Goal: Information Seeking & Learning: Learn about a topic

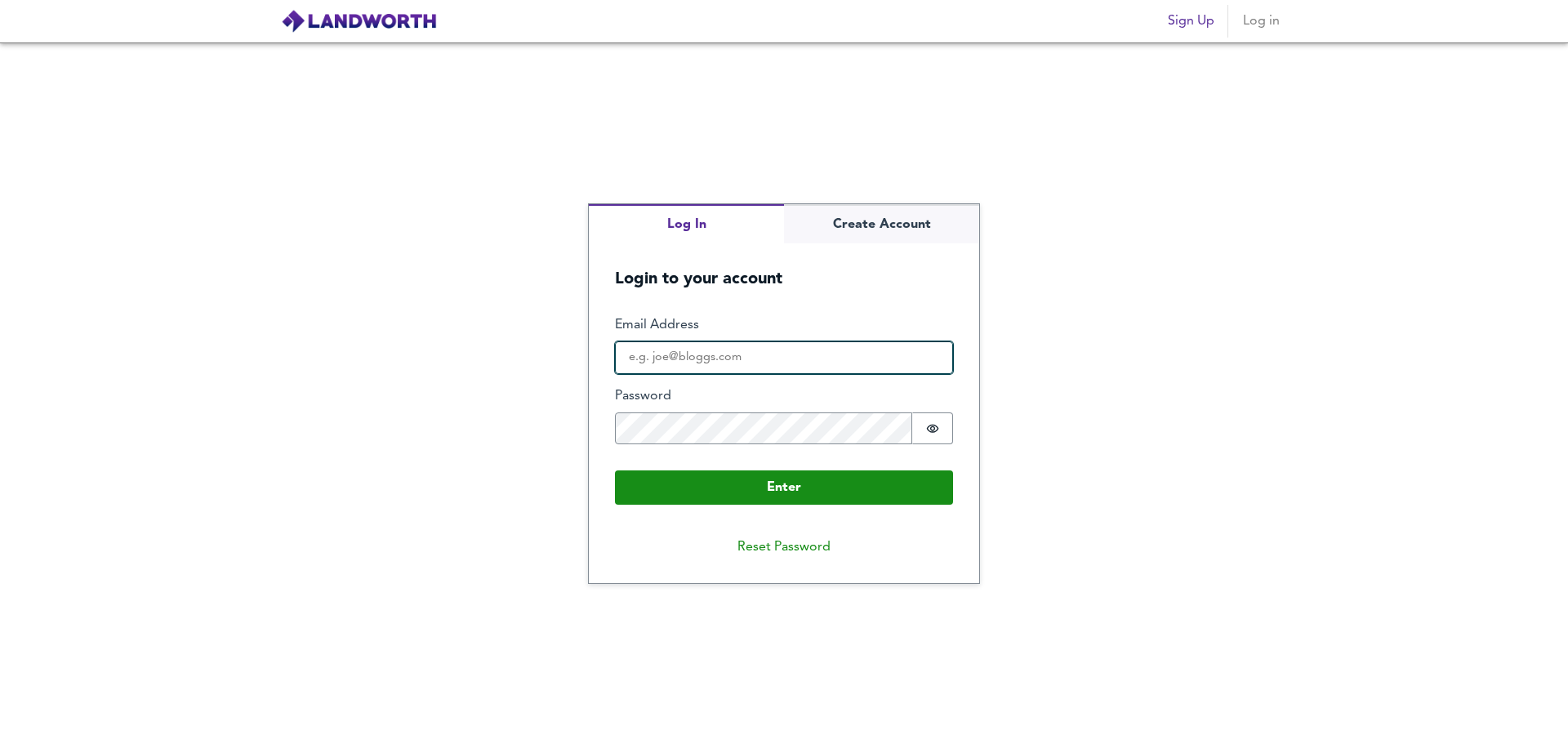
click at [695, 343] on input "Email Address" at bounding box center [784, 358] width 338 height 33
click at [692, 355] on input "Email Address" at bounding box center [784, 358] width 338 height 33
type input "paksan@pivotfinance.co.uk"
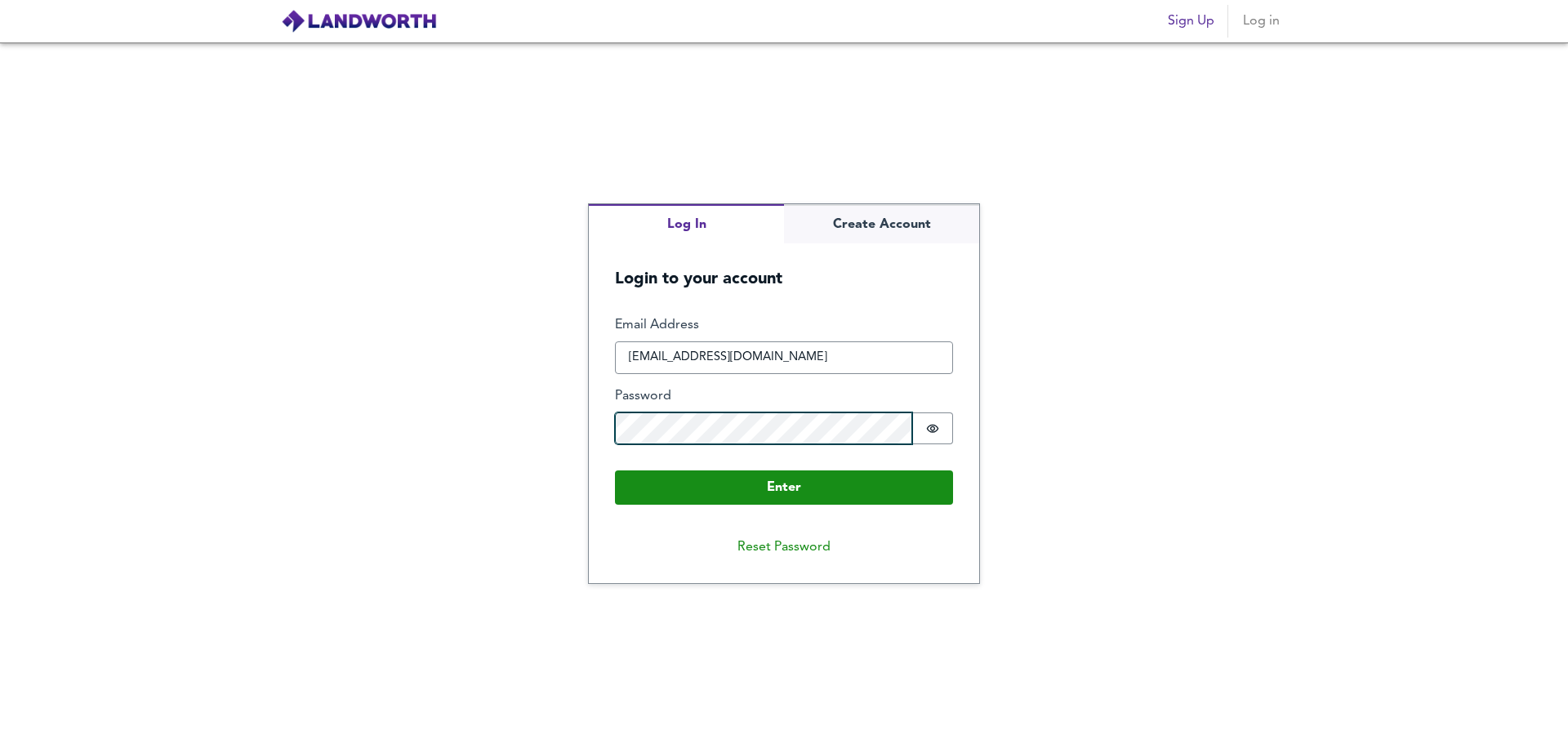
click at [615, 471] on button "Enter" at bounding box center [784, 488] width 338 height 34
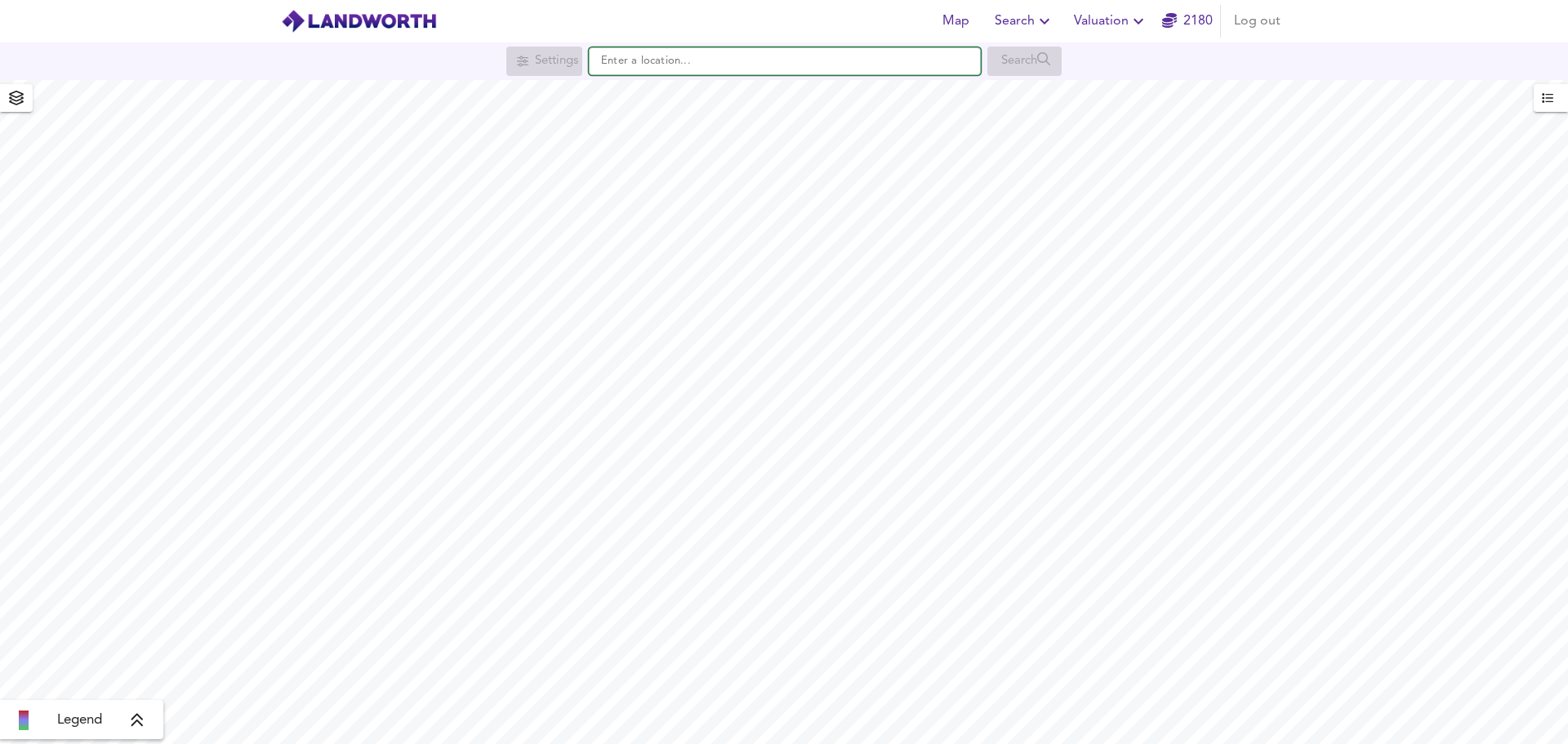
click at [797, 66] on input "text" at bounding box center [785, 61] width 392 height 27
click at [772, 90] on div "W5 2AW Carlton Road, London" at bounding box center [781, 93] width 375 height 16
type input "Carlton Road, London W5 2AW"
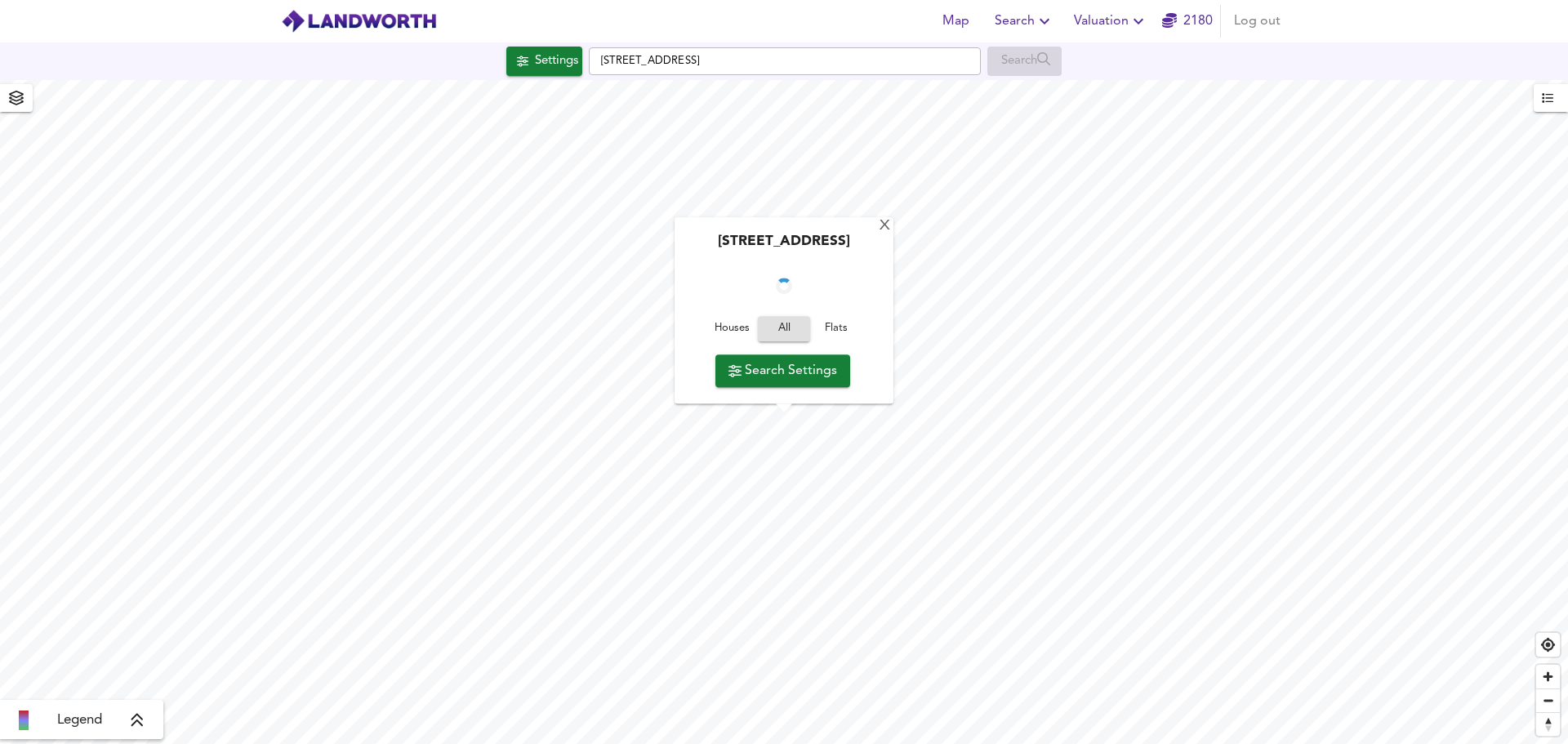
checkbox input "false"
checkbox input "true"
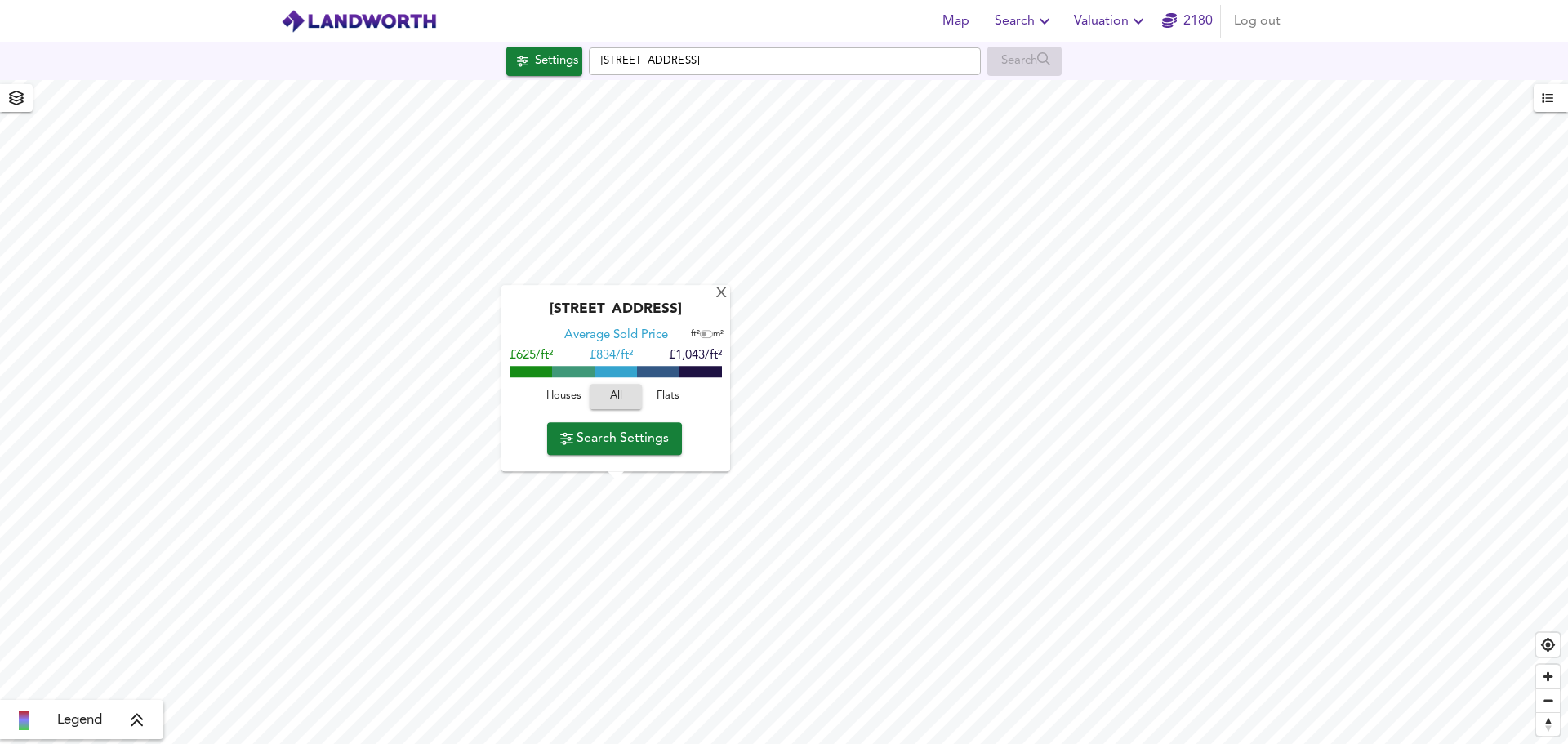
click at [687, 280] on div "X Carlton Road, London W5 2AW Average Sold Price ft² m² £625/ft² £ 834/ft² £1,0…" at bounding box center [784, 412] width 1568 height 664
click at [722, 293] on div "X" at bounding box center [721, 295] width 14 height 15
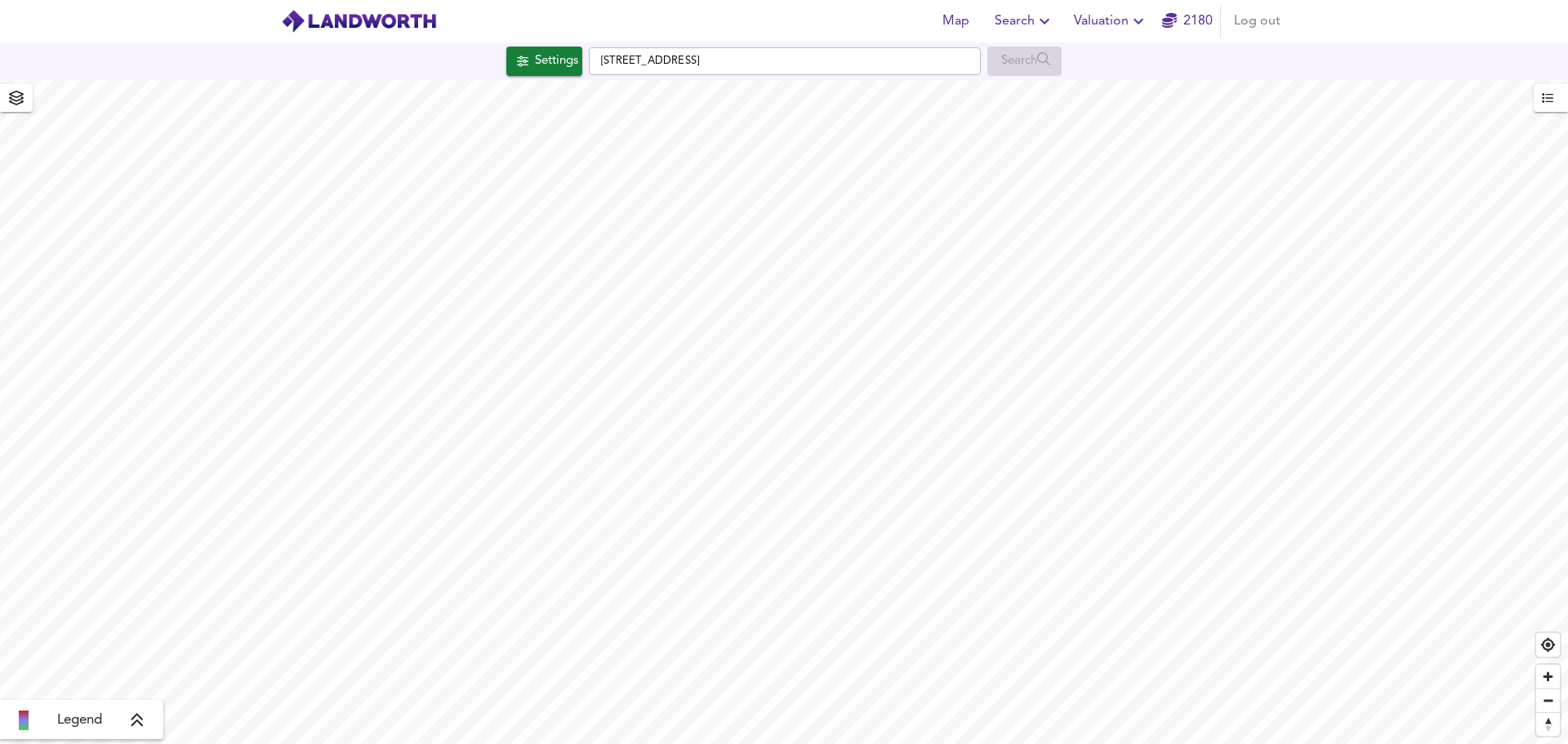
click at [129, 716] on div "Legend" at bounding box center [82, 720] width 154 height 20
click at [1553, 92] on span "button" at bounding box center [1551, 98] width 18 height 21
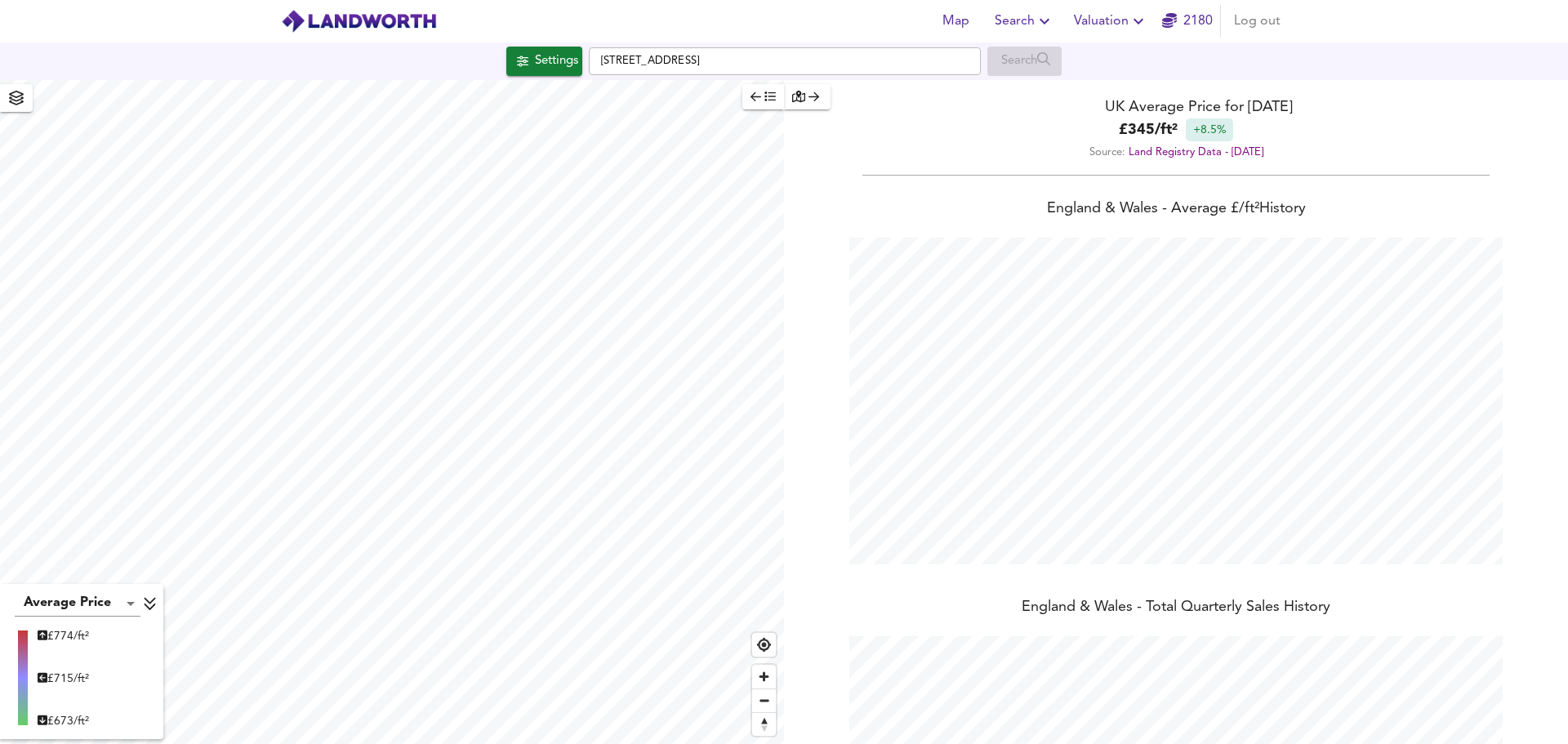
scroll to position [744, 1568]
click at [976, 549] on div "Average Price landworth £ 774/ft² £ 715/ft² £ 673/ft² UK Average Price for Augu…" at bounding box center [784, 412] width 1568 height 664
click at [765, 96] on icon "button" at bounding box center [769, 96] width 11 height 9
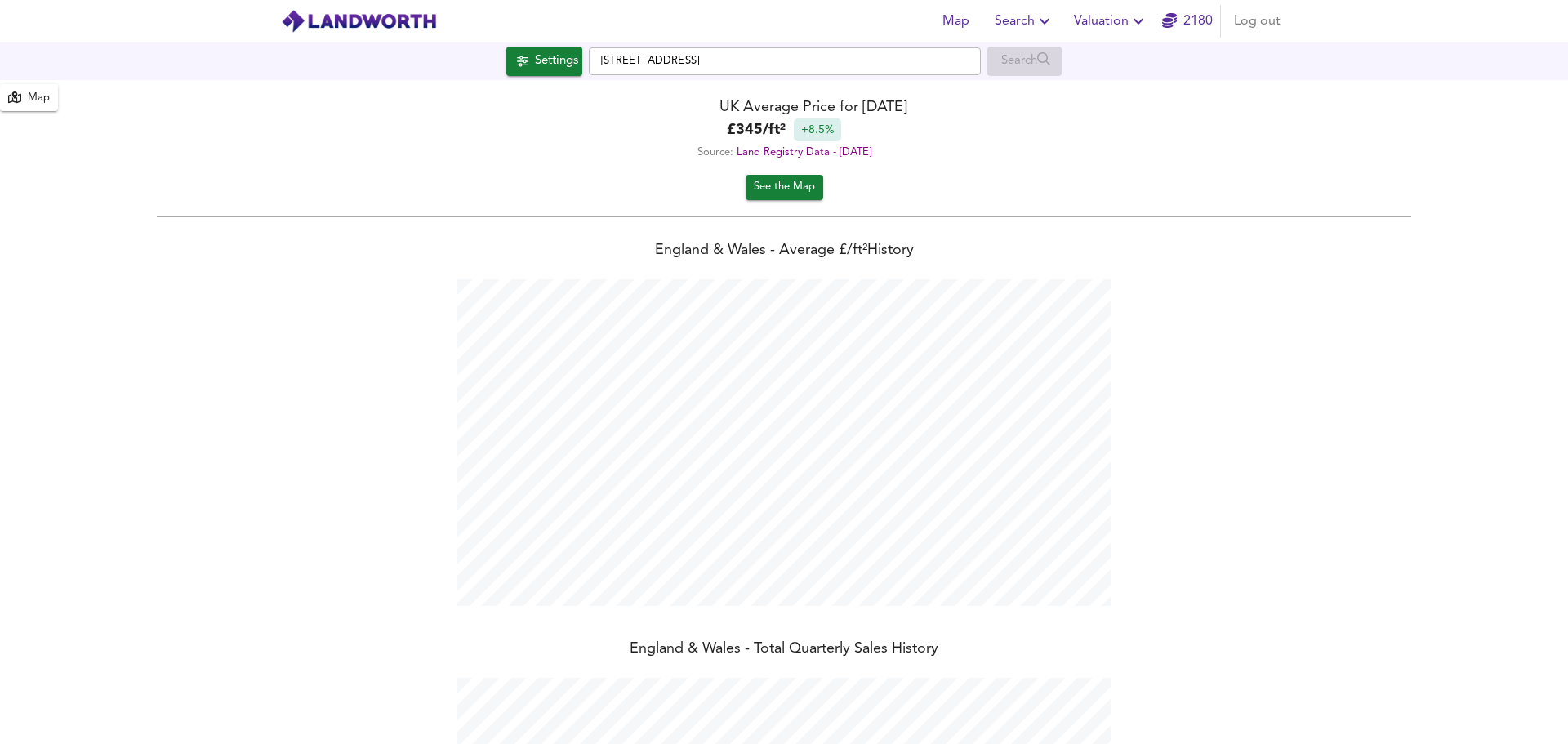
click at [1030, 22] on span "Search" at bounding box center [1024, 21] width 59 height 23
click at [1040, 89] on li "Search History" at bounding box center [1024, 88] width 161 height 29
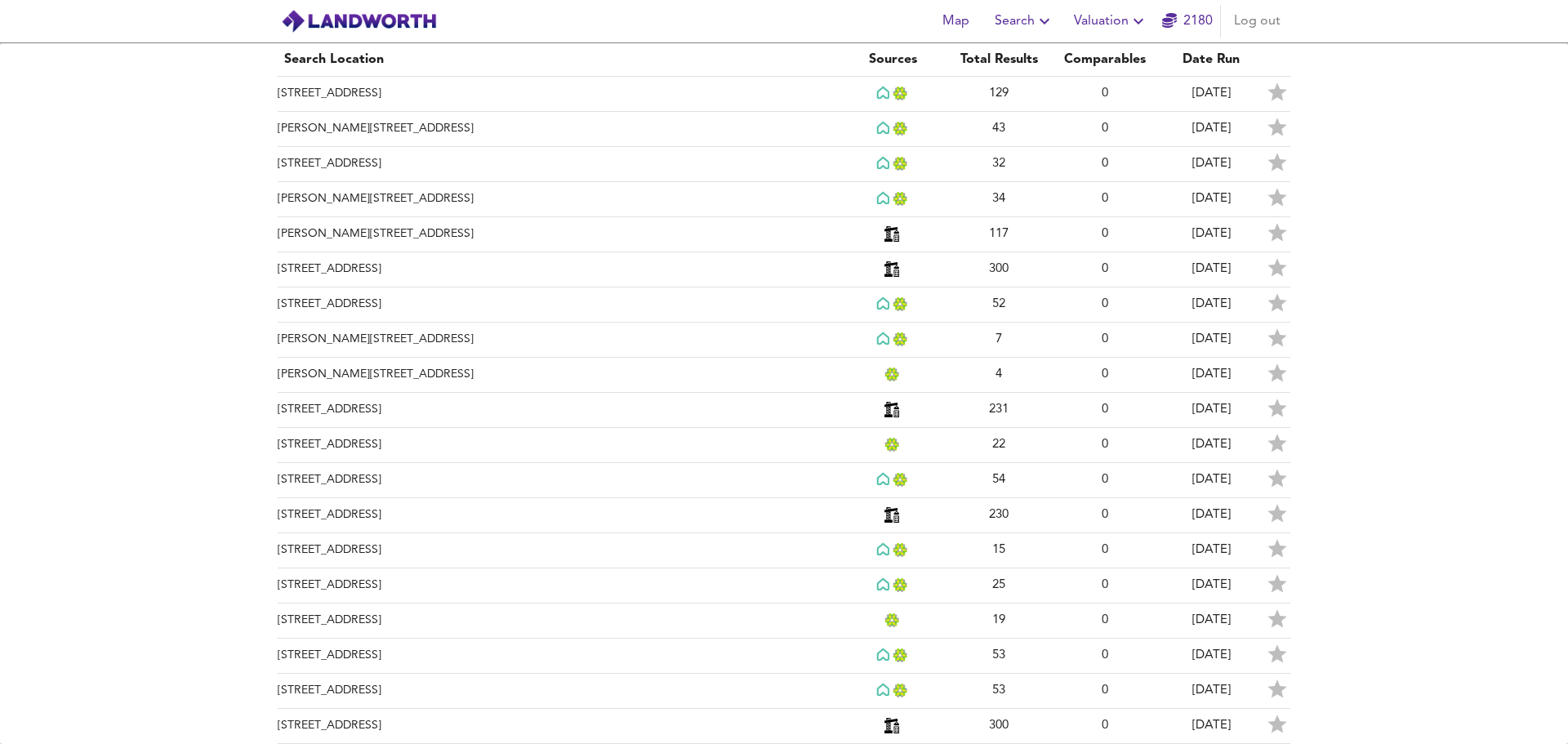
click at [965, 27] on span "Map" at bounding box center [956, 21] width 40 height 23
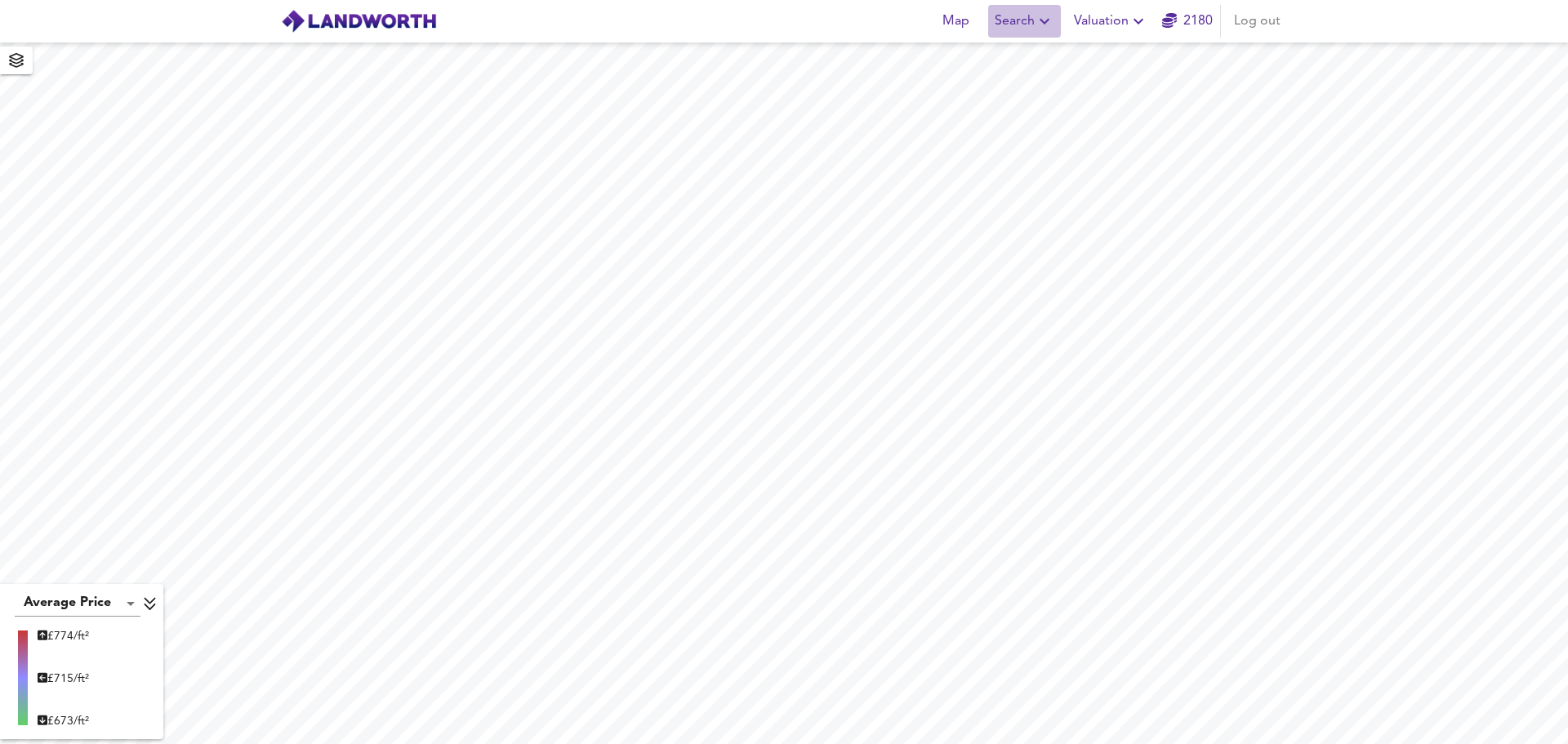
click at [1027, 20] on span "Search" at bounding box center [1024, 21] width 59 height 23
click at [1031, 78] on li "Search History" at bounding box center [1024, 88] width 161 height 29
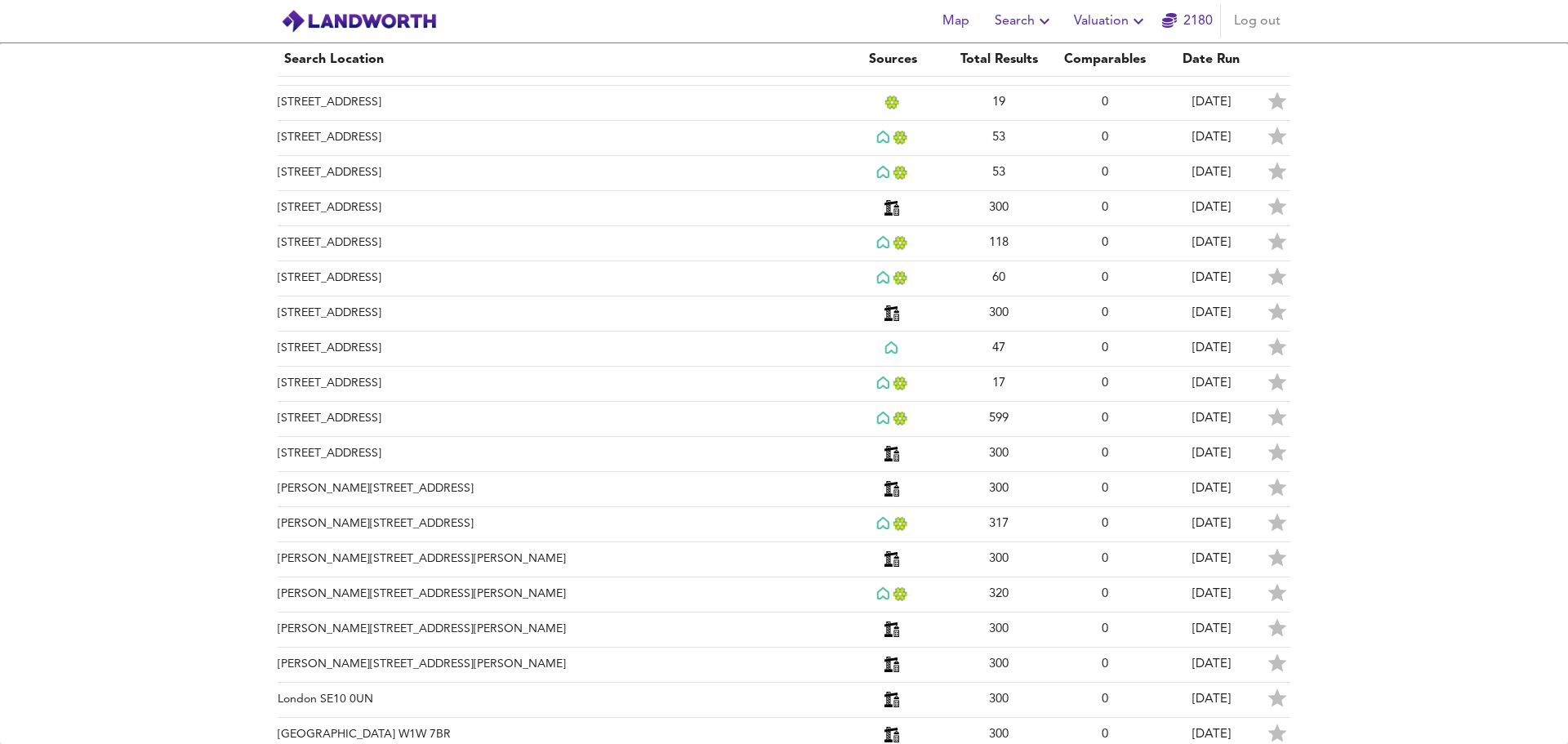
scroll to position [527, 0]
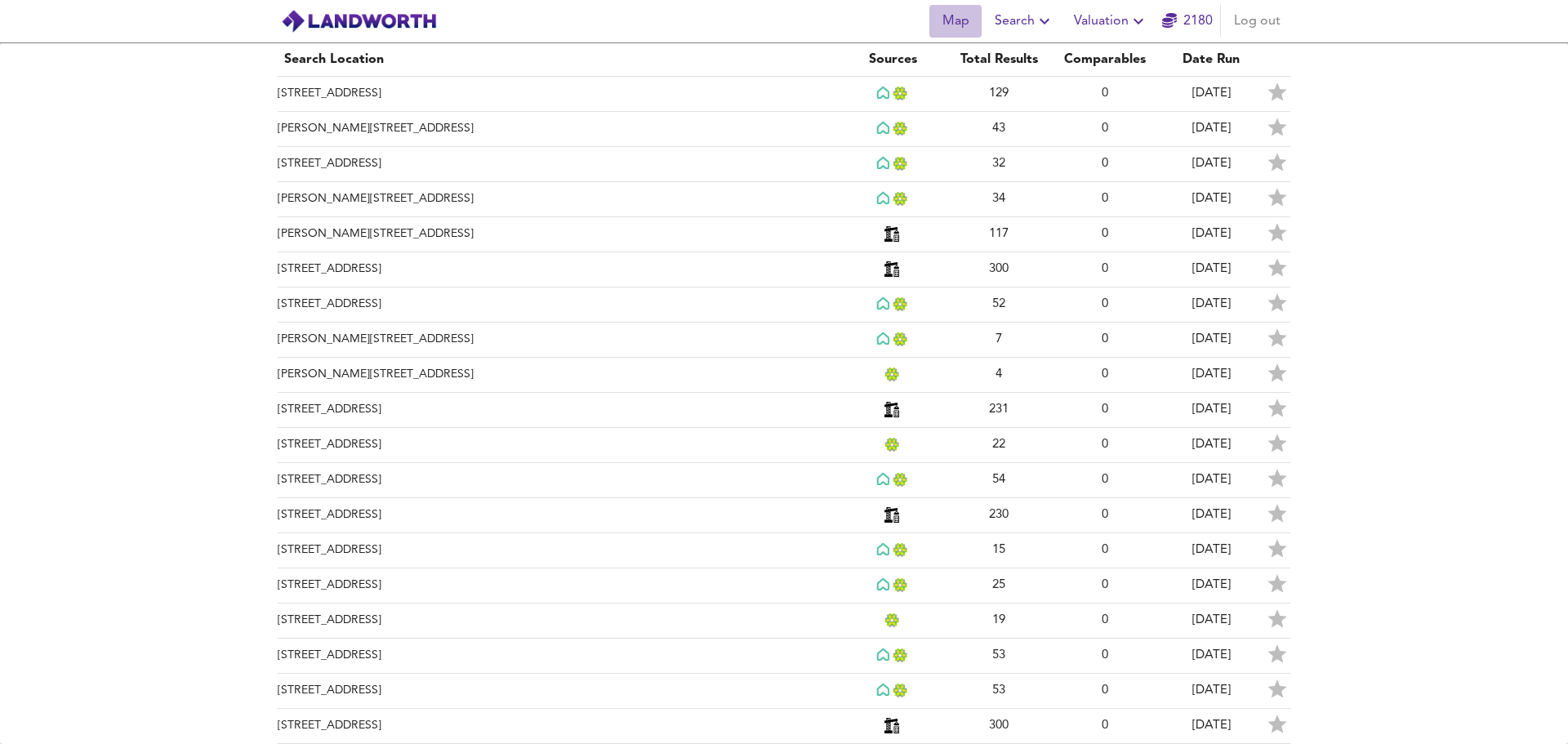
click at [973, 25] on span "Map" at bounding box center [956, 21] width 40 height 23
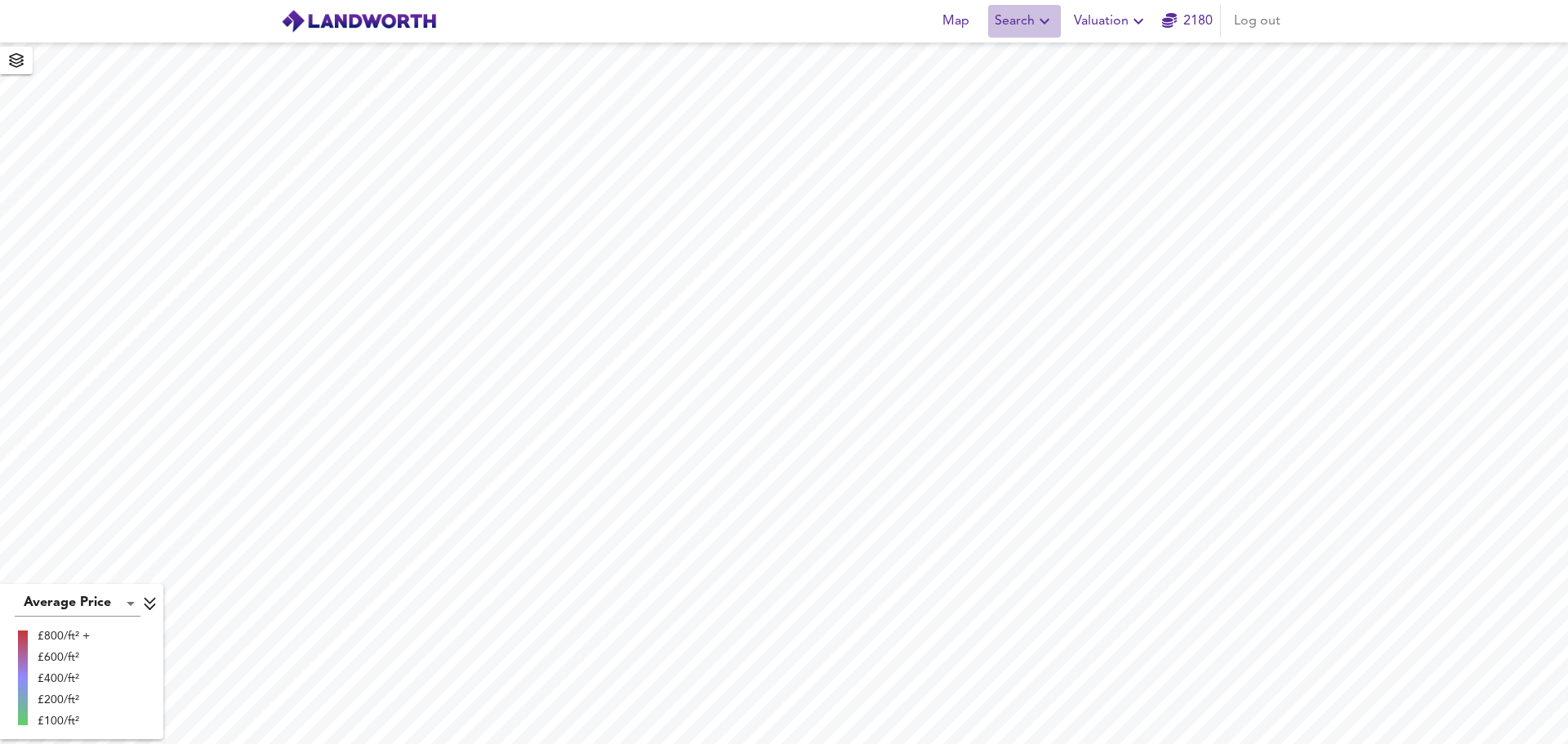
click at [1014, 18] on span "Search" at bounding box center [1024, 21] width 59 height 23
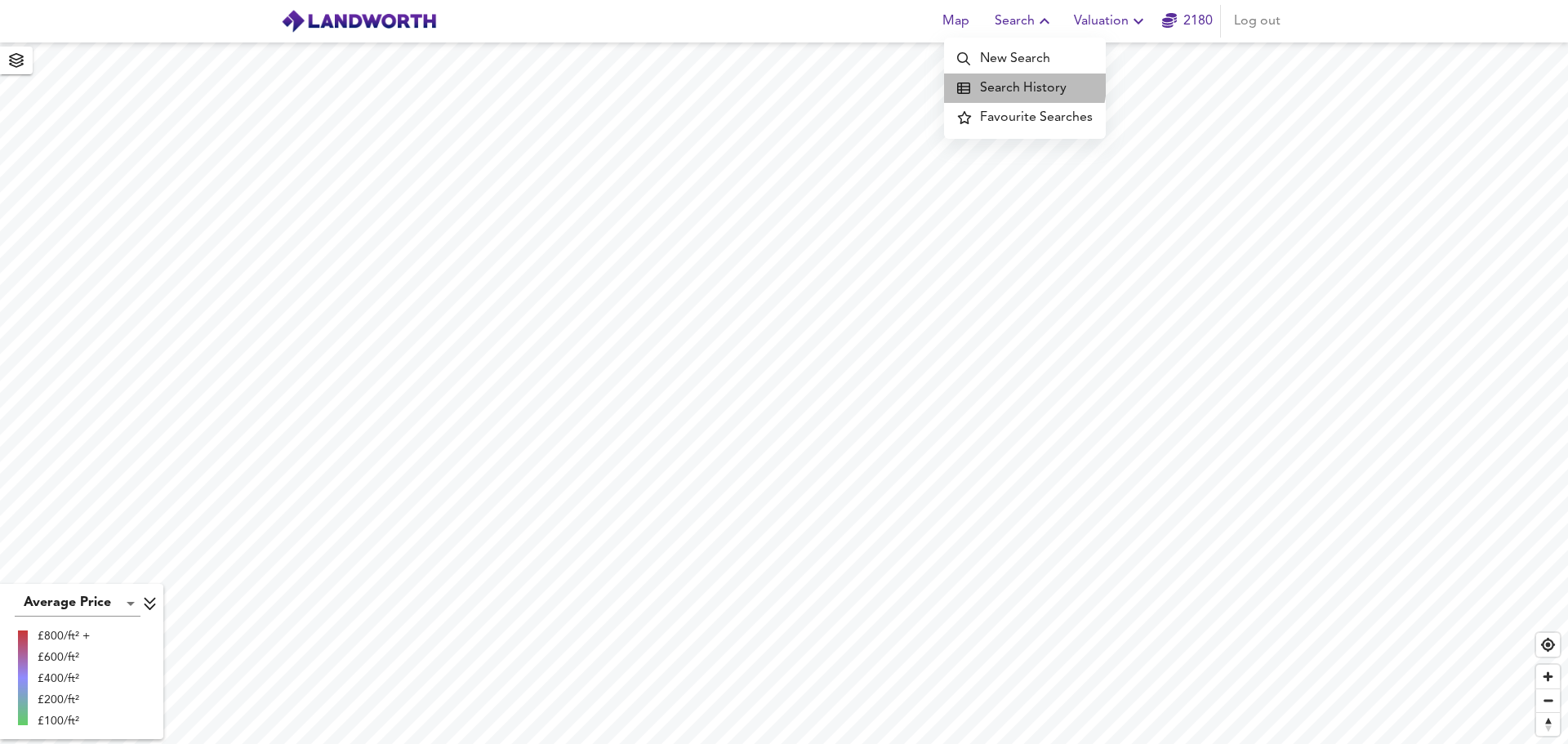
click at [1018, 83] on li "Search History" at bounding box center [1024, 88] width 161 height 29
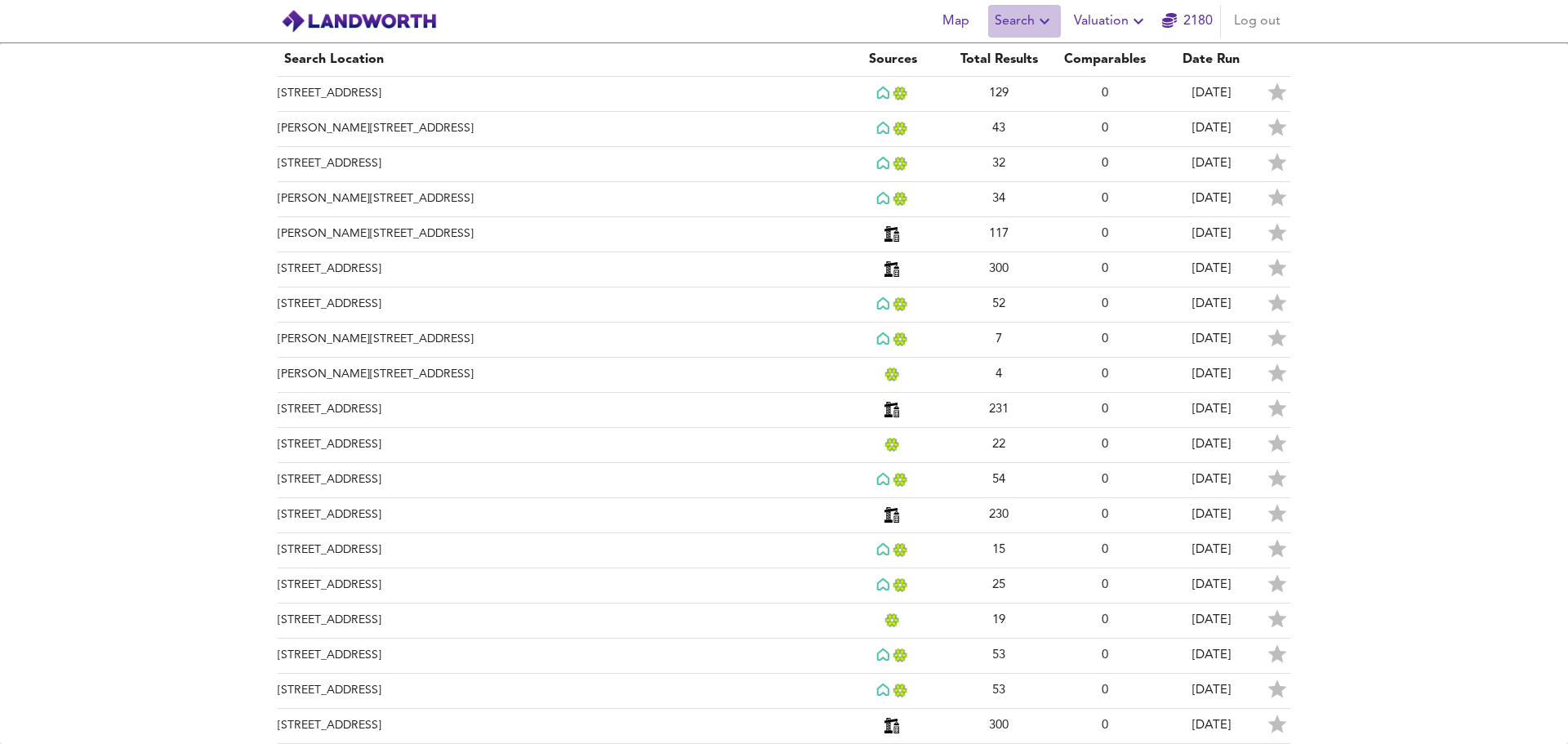
click at [1034, 16] on span "Search" at bounding box center [1024, 21] width 59 height 23
click at [1029, 51] on li "New Search" at bounding box center [1024, 58] width 161 height 29
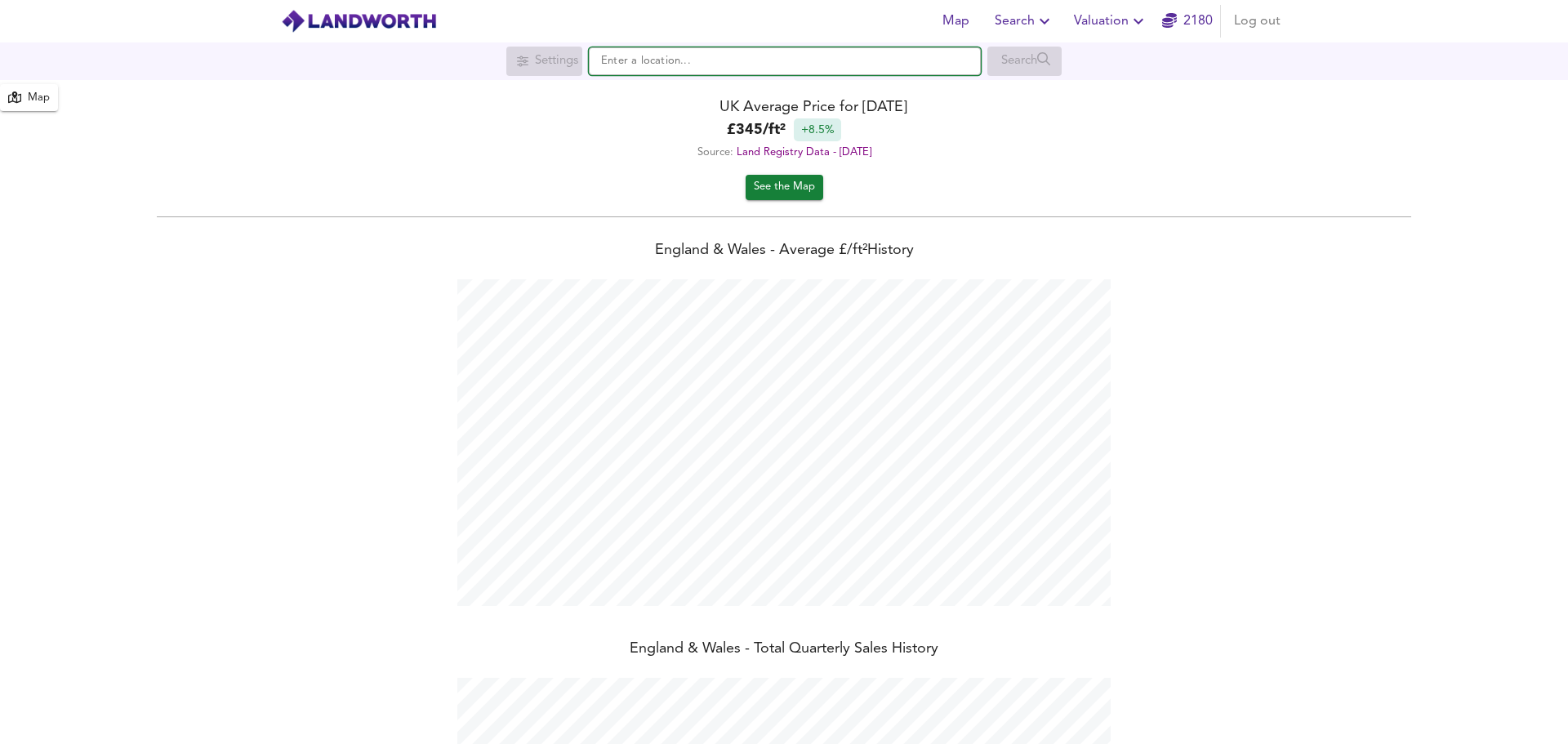
click at [793, 71] on input "text" at bounding box center [785, 61] width 392 height 27
click at [60, 98] on div "UK Average Price for August 2025" at bounding box center [784, 107] width 1568 height 22
click at [44, 107] on div "Map" at bounding box center [39, 99] width 22 height 19
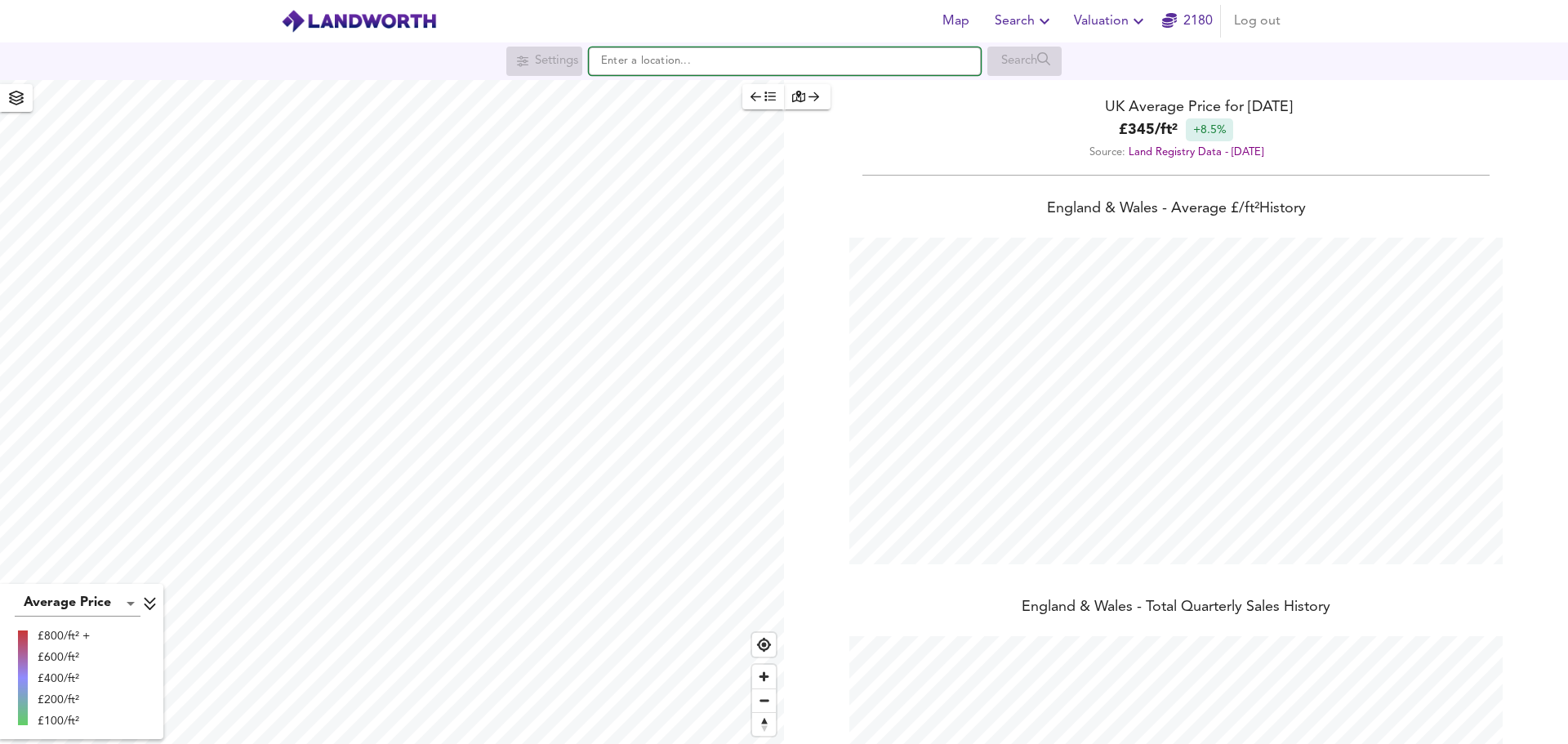
click at [635, 63] on input "text" at bounding box center [785, 61] width 392 height 27
click at [684, 89] on small "Carlton Road, London" at bounding box center [721, 94] width 96 height 9
type input "Carlton Road, London W5 2AW"
checkbox input "false"
checkbox input "true"
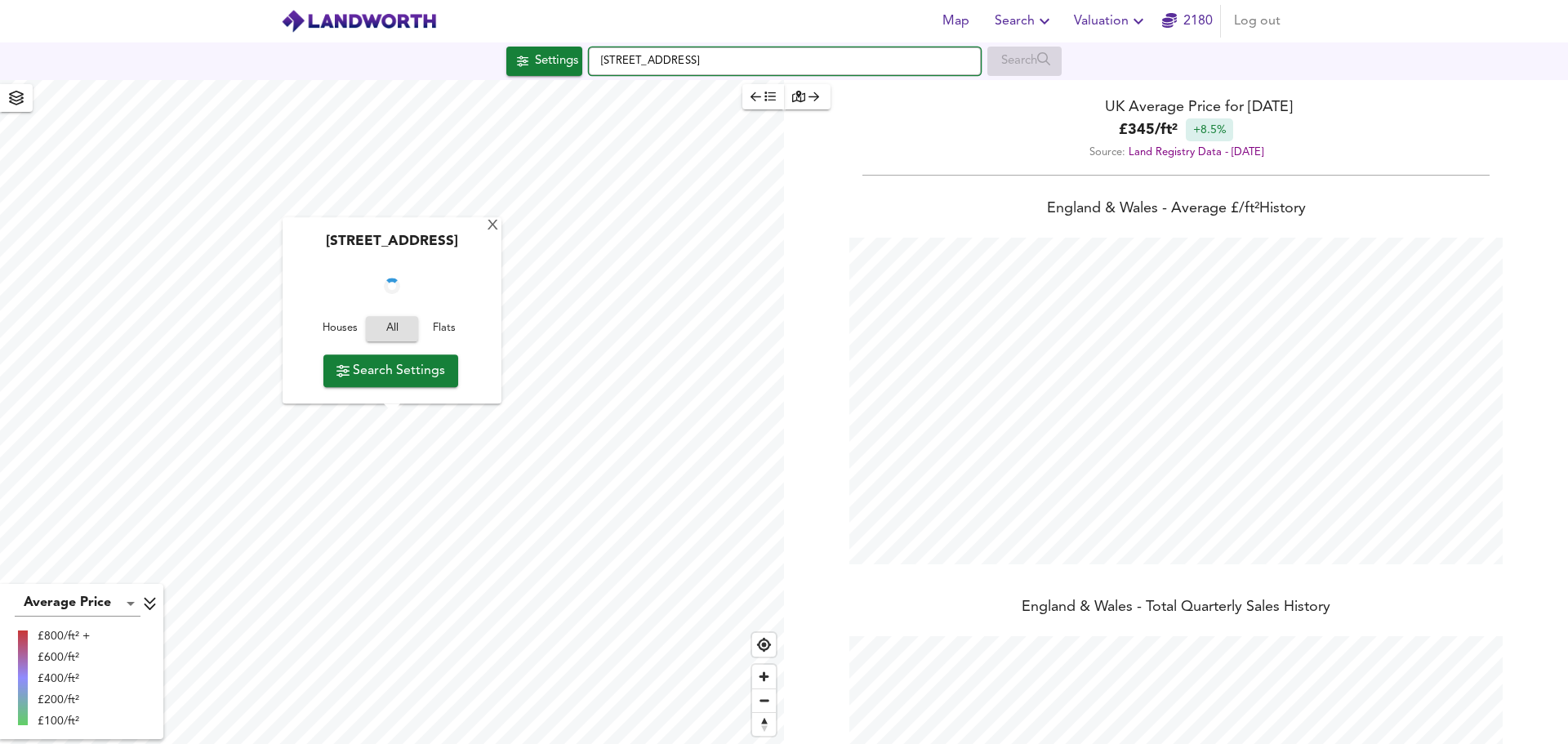
click at [868, 63] on input "Carlton Road, London W5 2AW" at bounding box center [785, 61] width 392 height 27
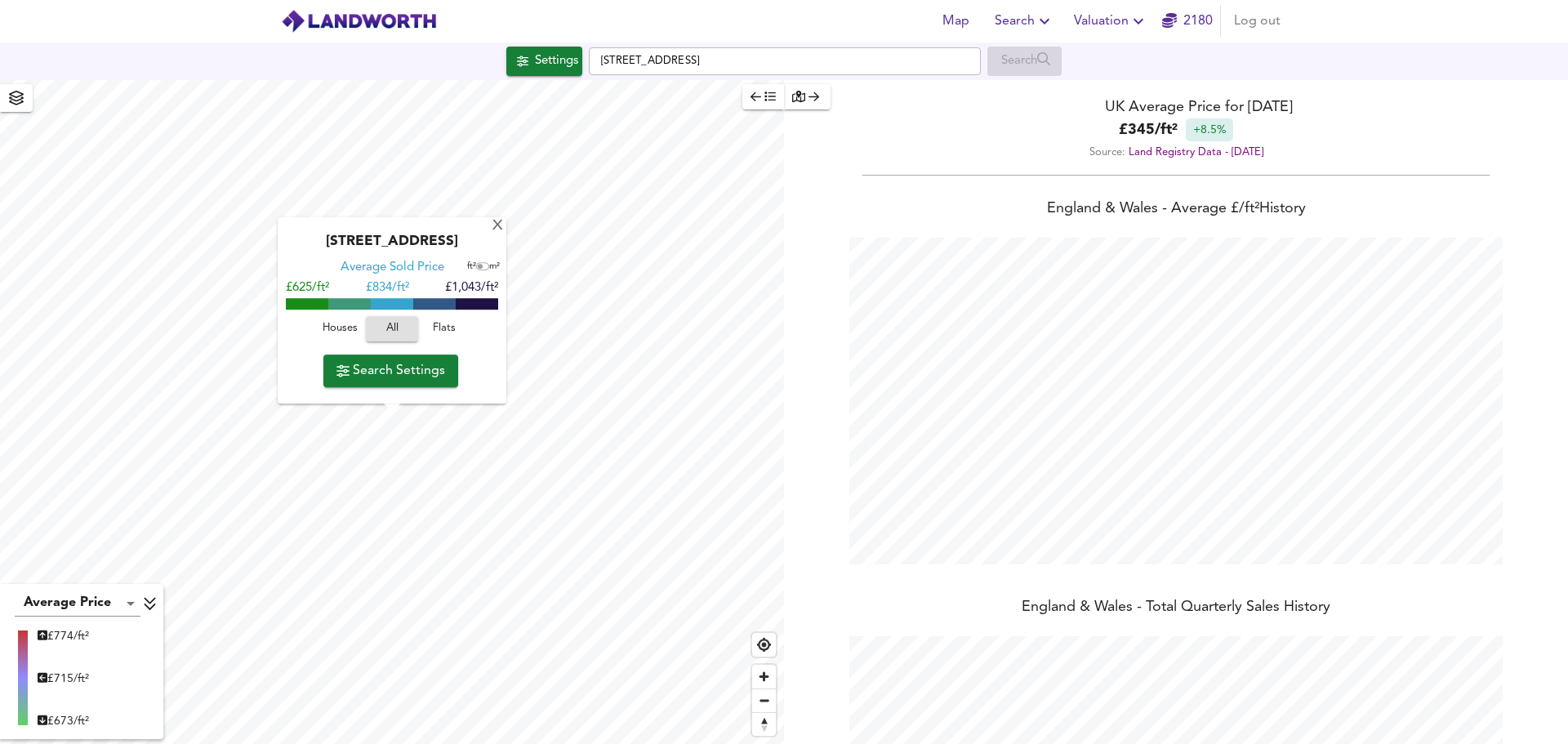
click at [342, 332] on span "Houses" at bounding box center [339, 330] width 44 height 19
click at [385, 375] on span "Search Settings" at bounding box center [391, 370] width 108 height 23
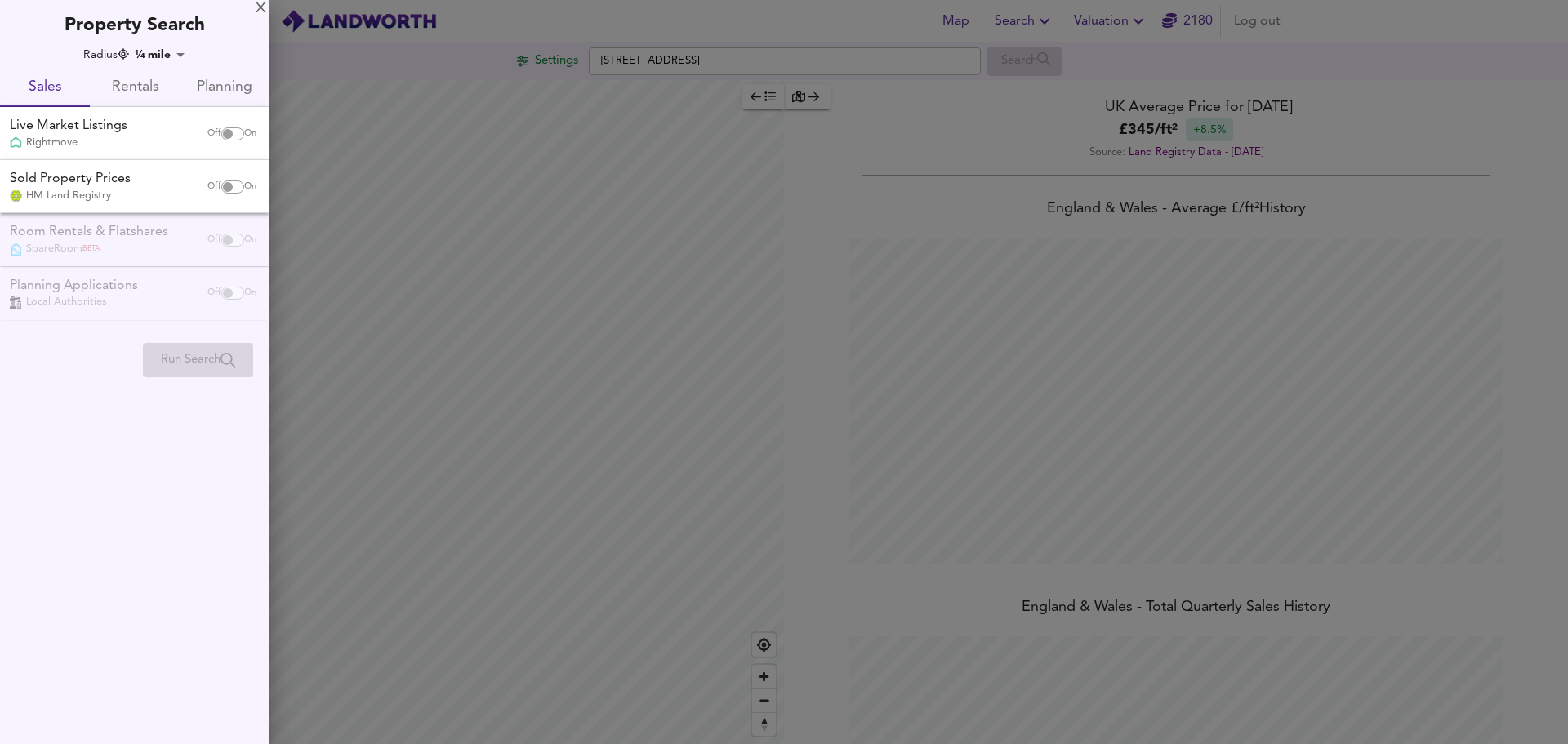
click at [232, 136] on input "checkbox" at bounding box center [228, 133] width 40 height 13
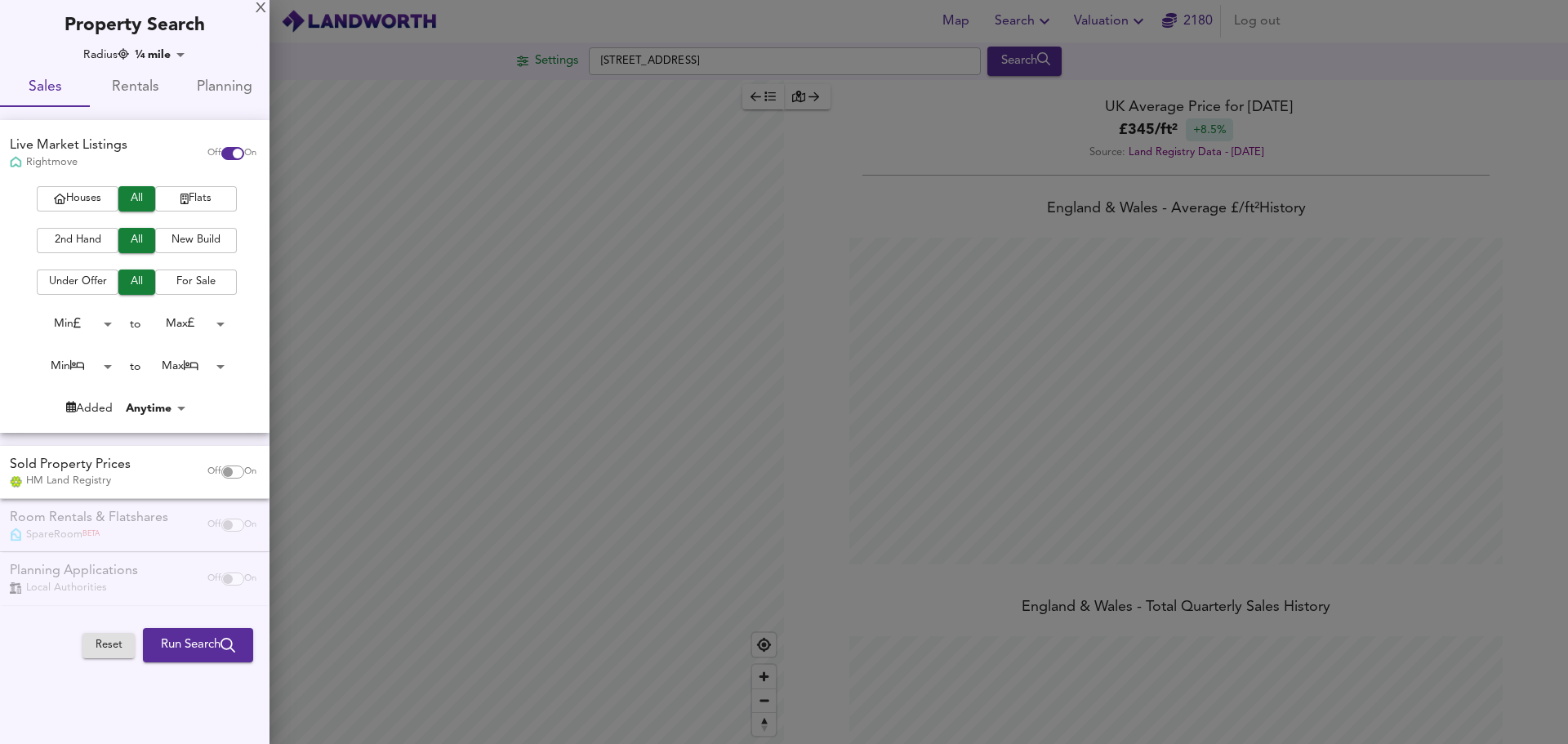
click at [84, 183] on div "Live Market Listings Rightmove Off On" at bounding box center [135, 153] width 270 height 66
checkbox input "false"
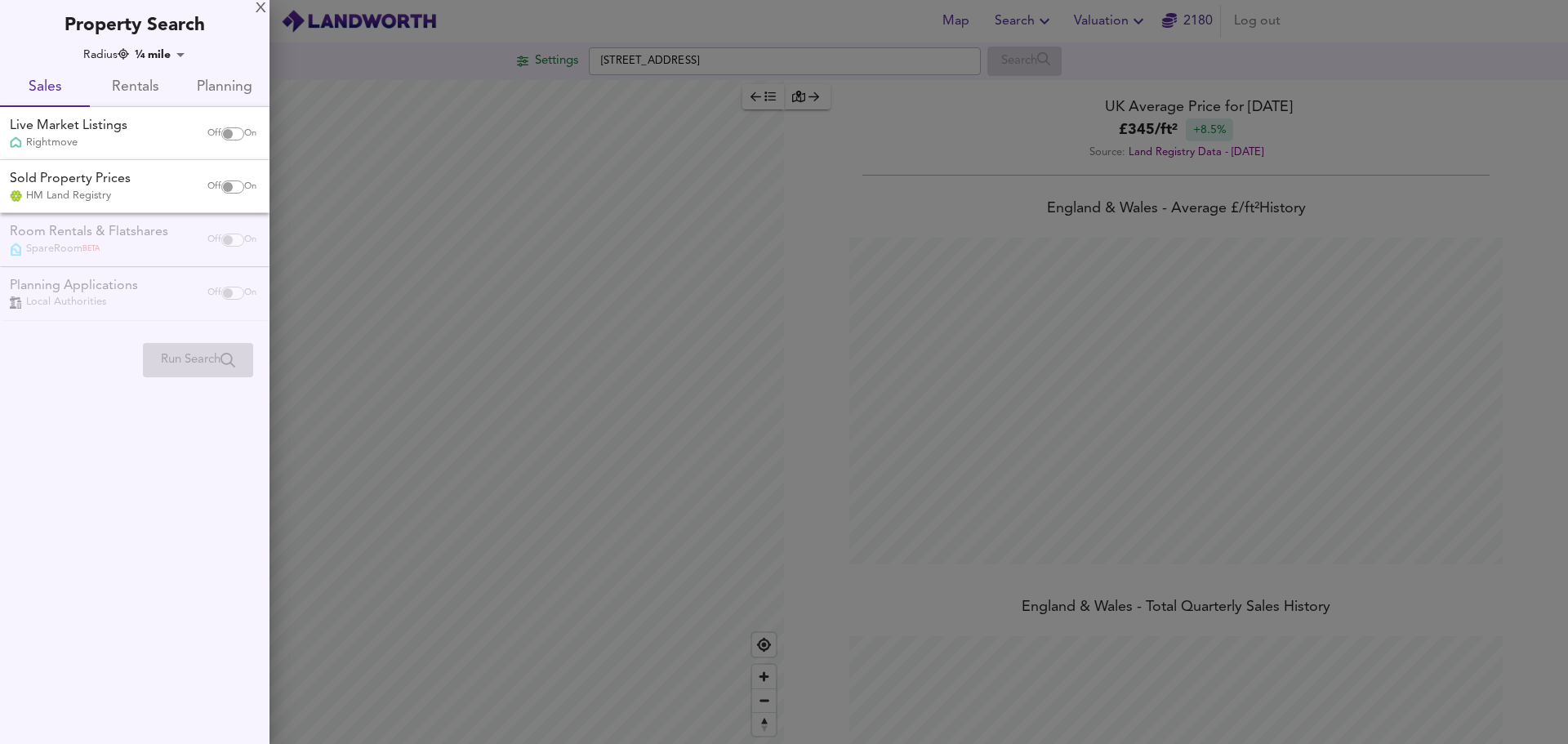
click at [84, 208] on div "Sold Property Prices HM Land Registry Off On" at bounding box center [135, 186] width 270 height 53
checkbox input "true"
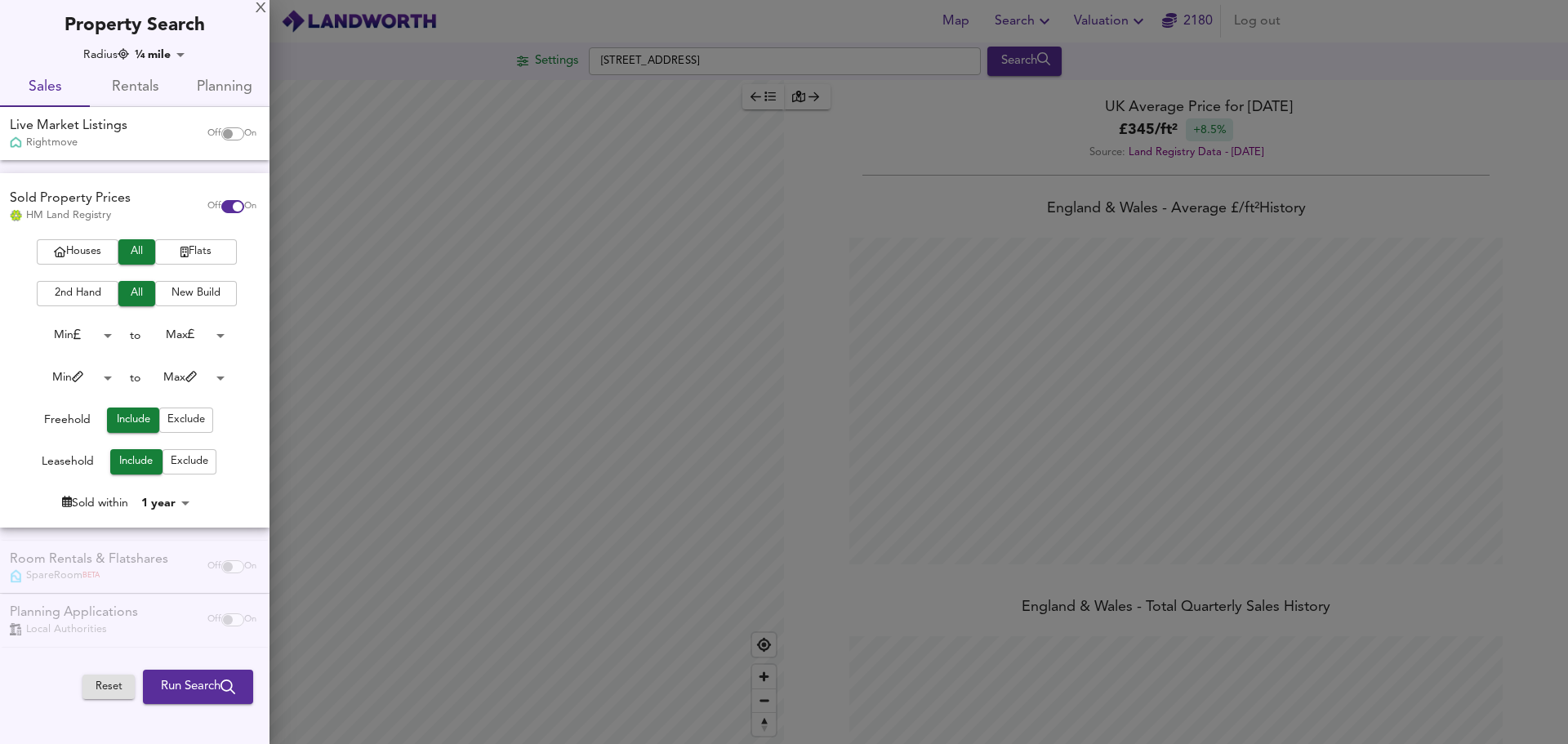
click at [216, 140] on input "checkbox" at bounding box center [228, 133] width 40 height 13
checkbox input "true"
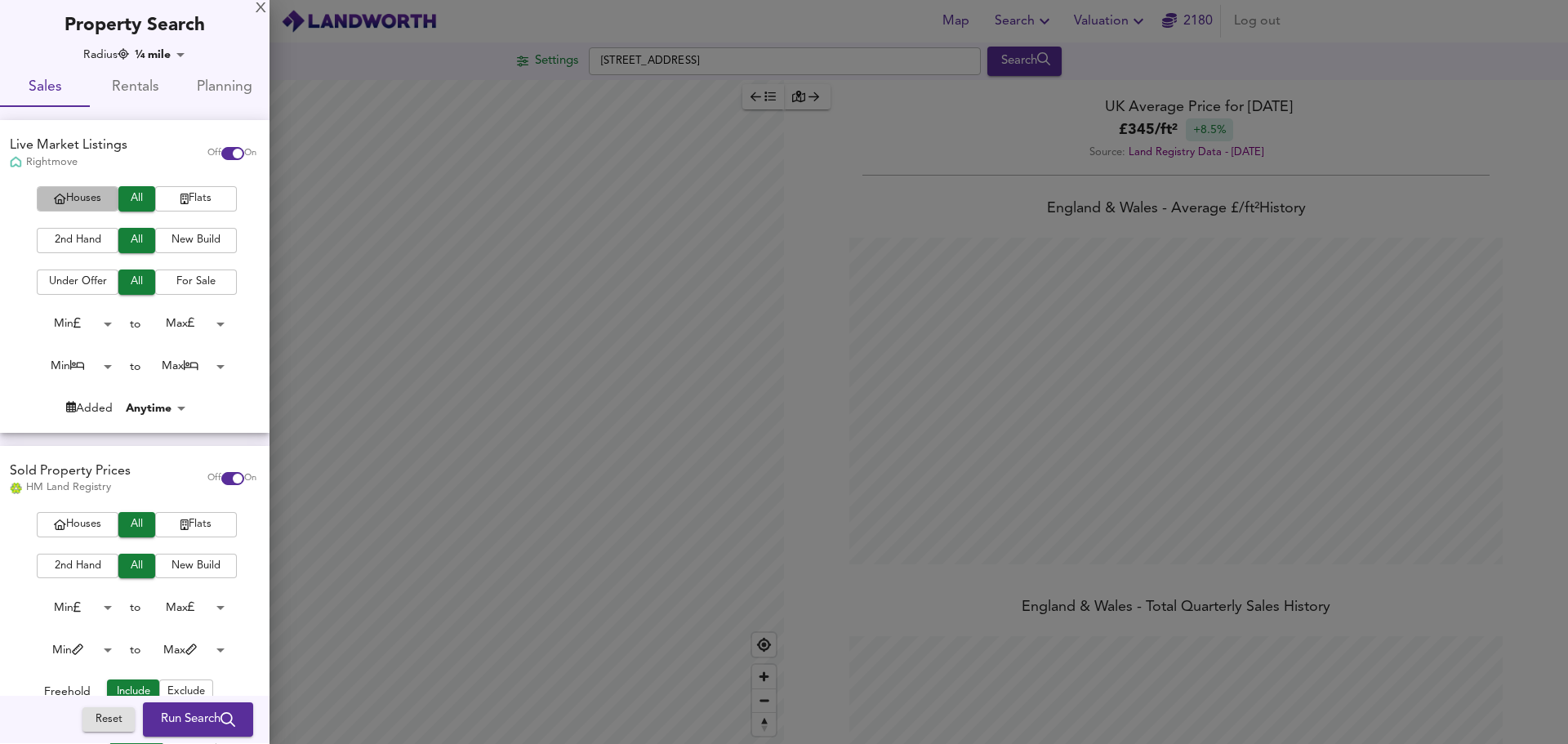
click at [84, 193] on span "Houses" at bounding box center [77, 199] width 65 height 19
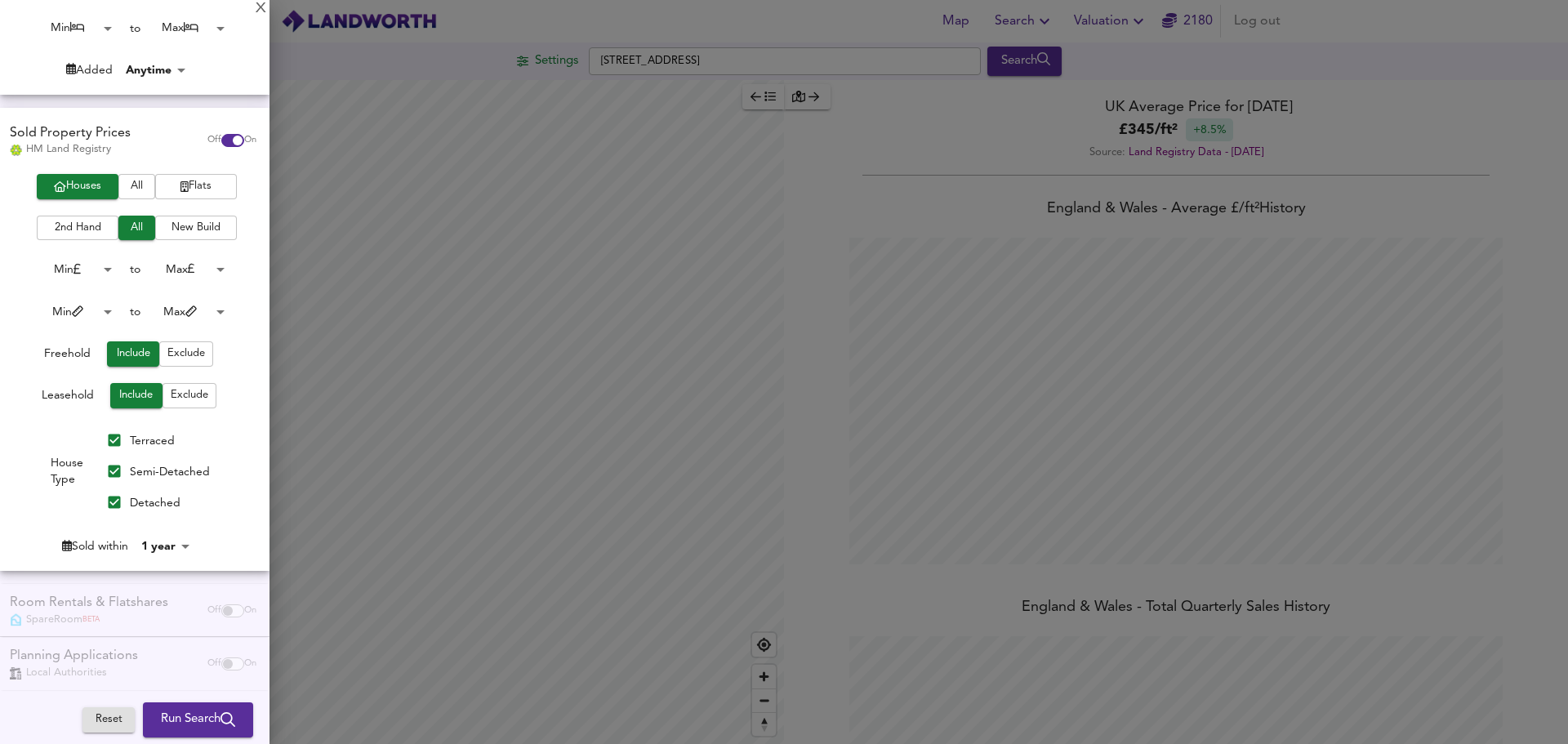
scroll to position [349, 0]
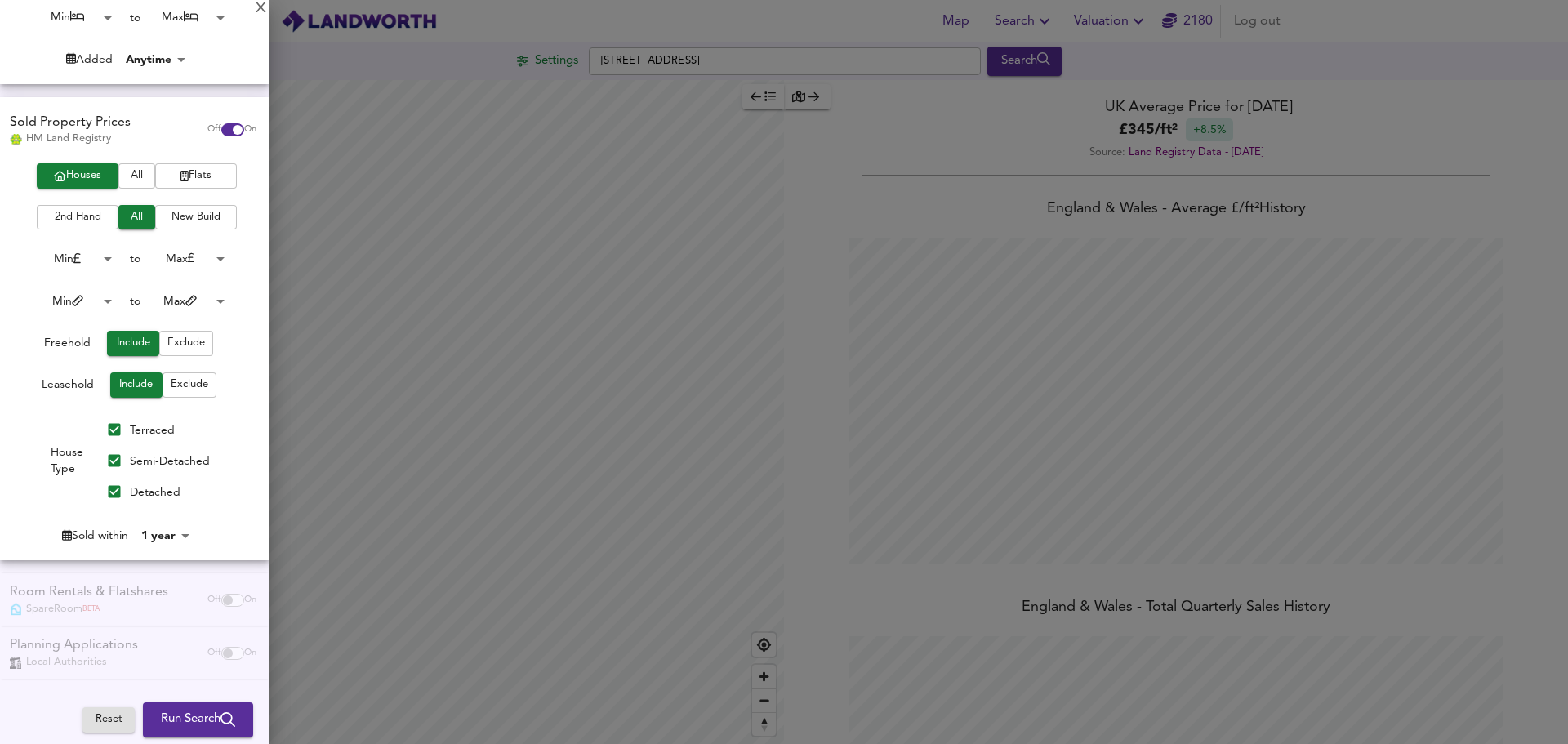
click at [194, 718] on span "Run Search" at bounding box center [198, 720] width 75 height 21
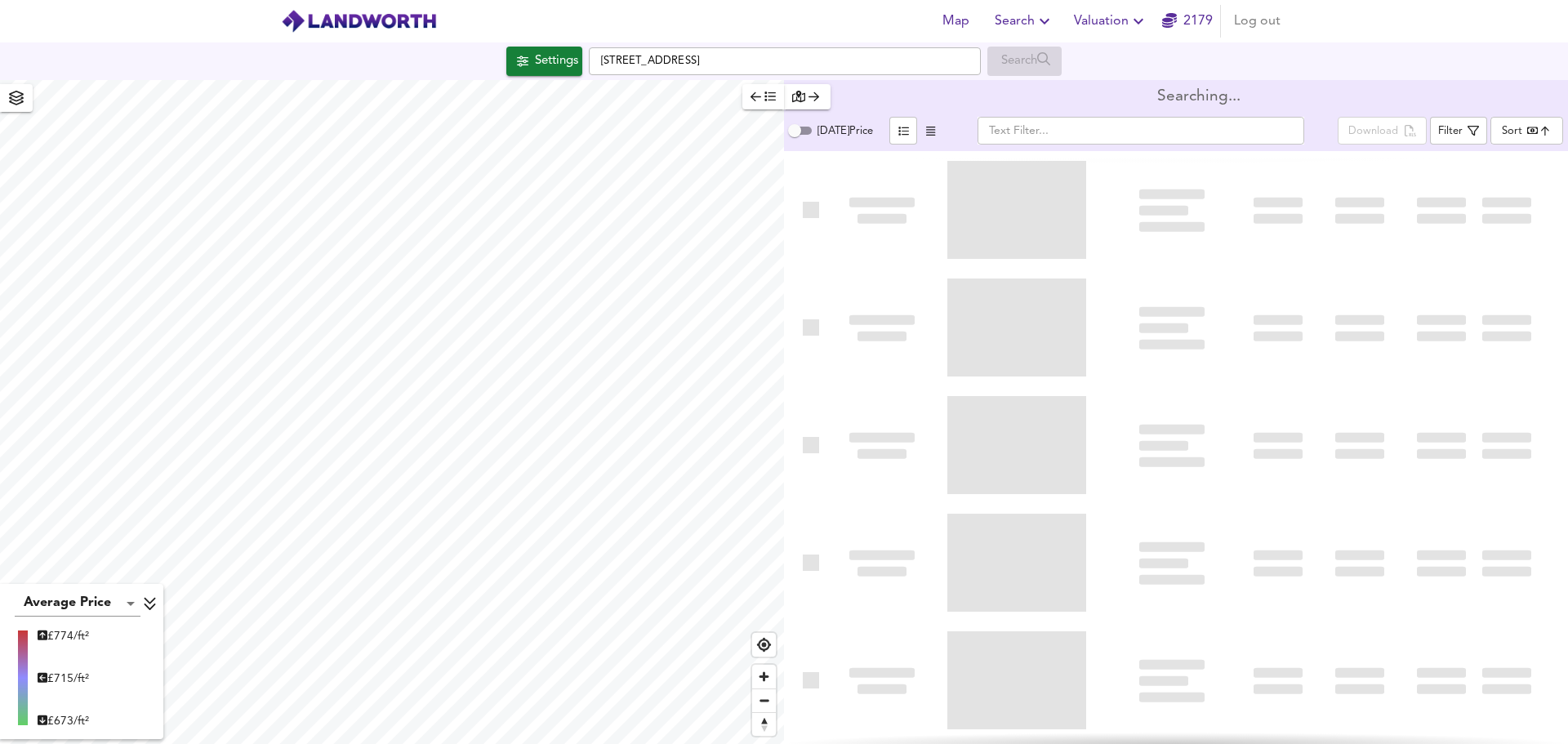
type input "bestdeal"
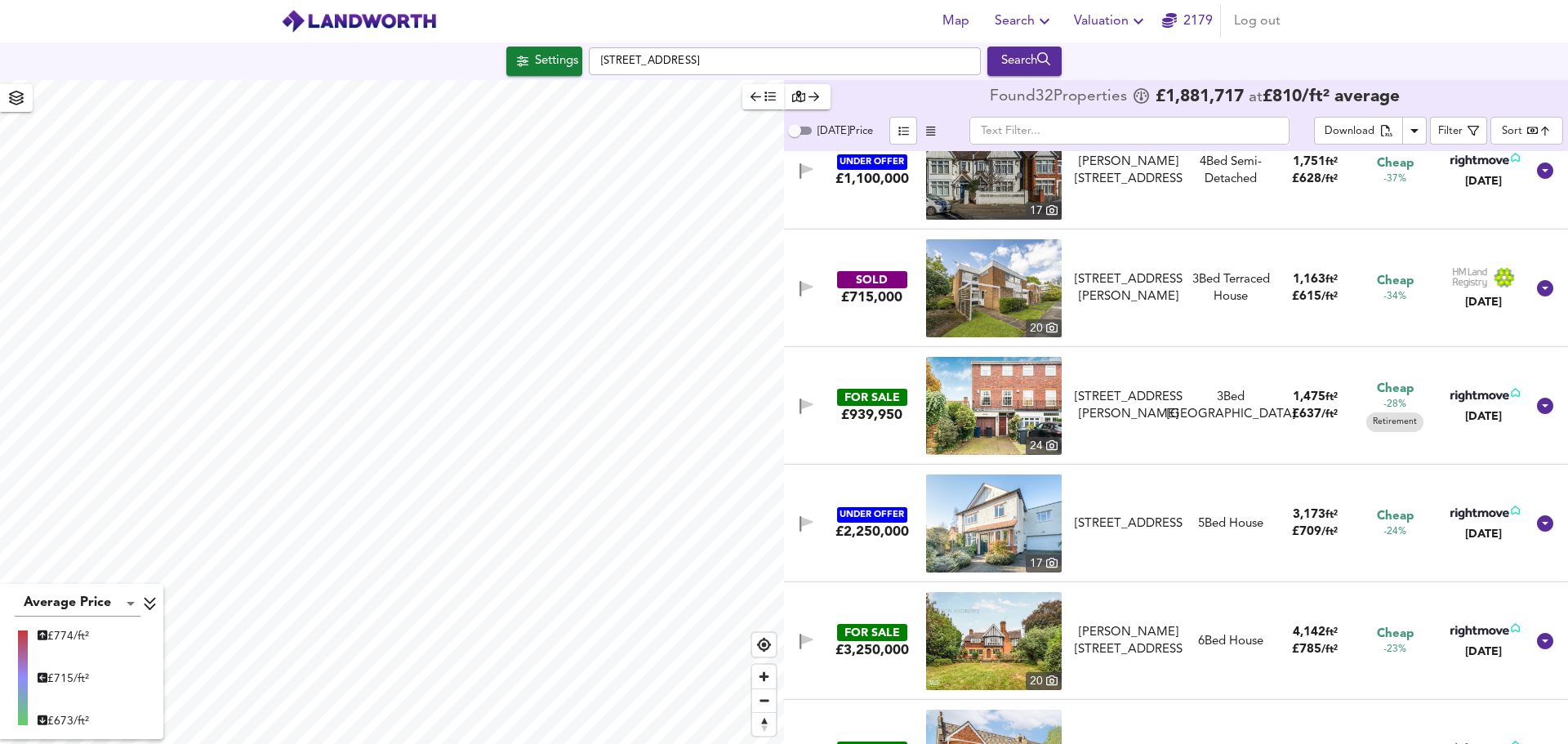
scroll to position [1308, 0]
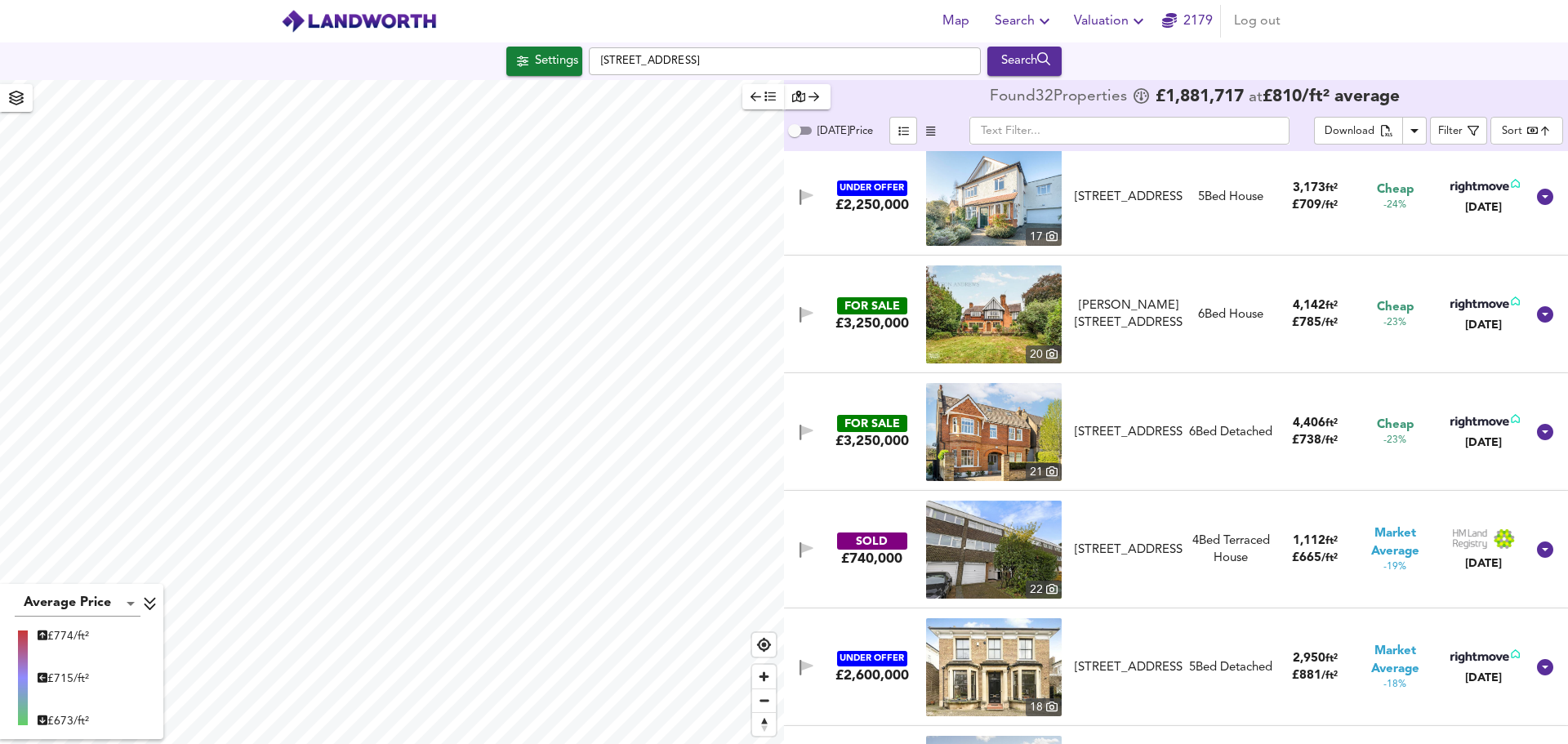
click at [1518, 131] on body "Map Search Valuation 2179 Log out Settings Carlton Road, London W5 2AW Search A…" at bounding box center [784, 372] width 1568 height 744
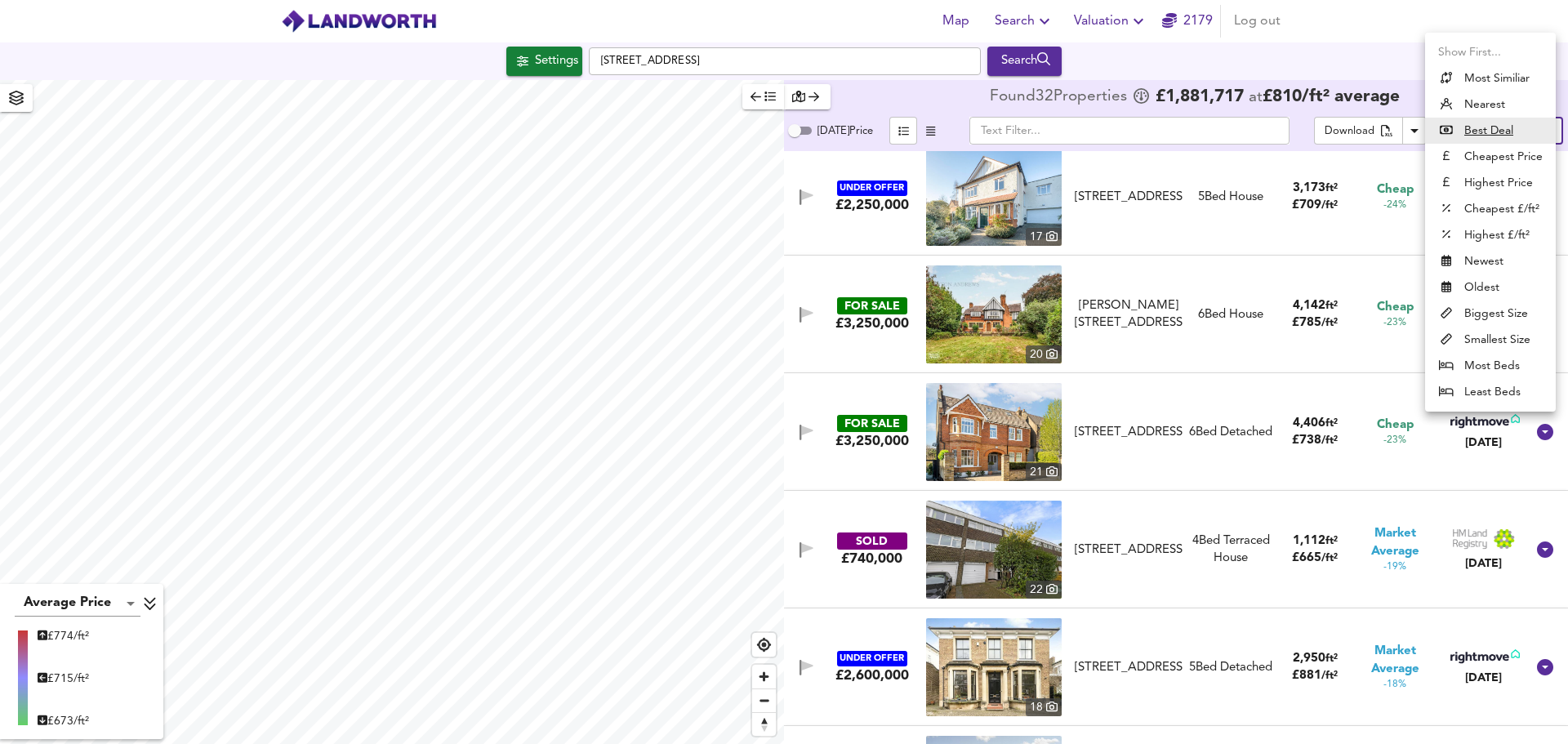
click at [1370, 58] on div at bounding box center [784, 372] width 1568 height 744
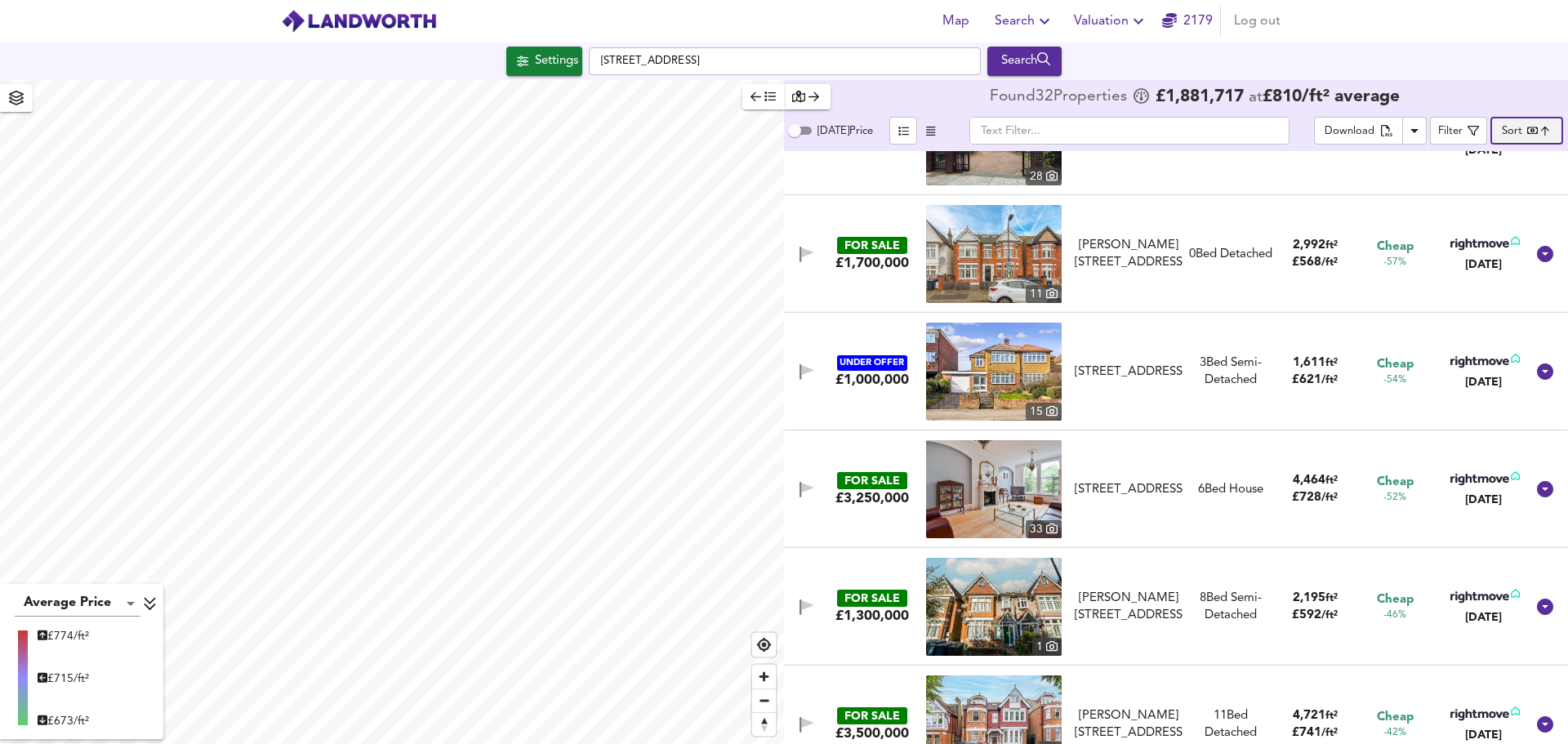
scroll to position [0, 0]
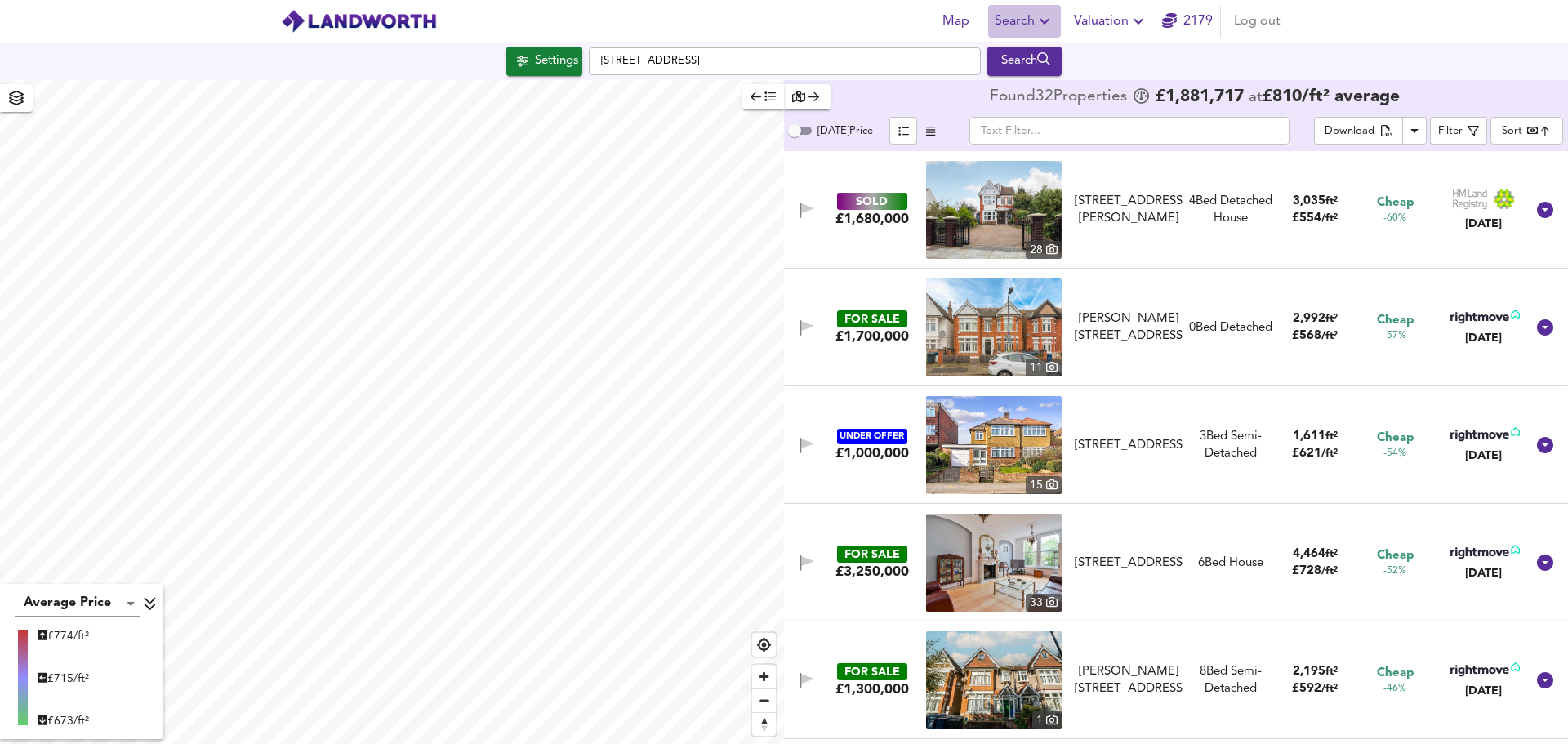
click at [1043, 19] on icon "button" at bounding box center [1044, 21] width 20 height 20
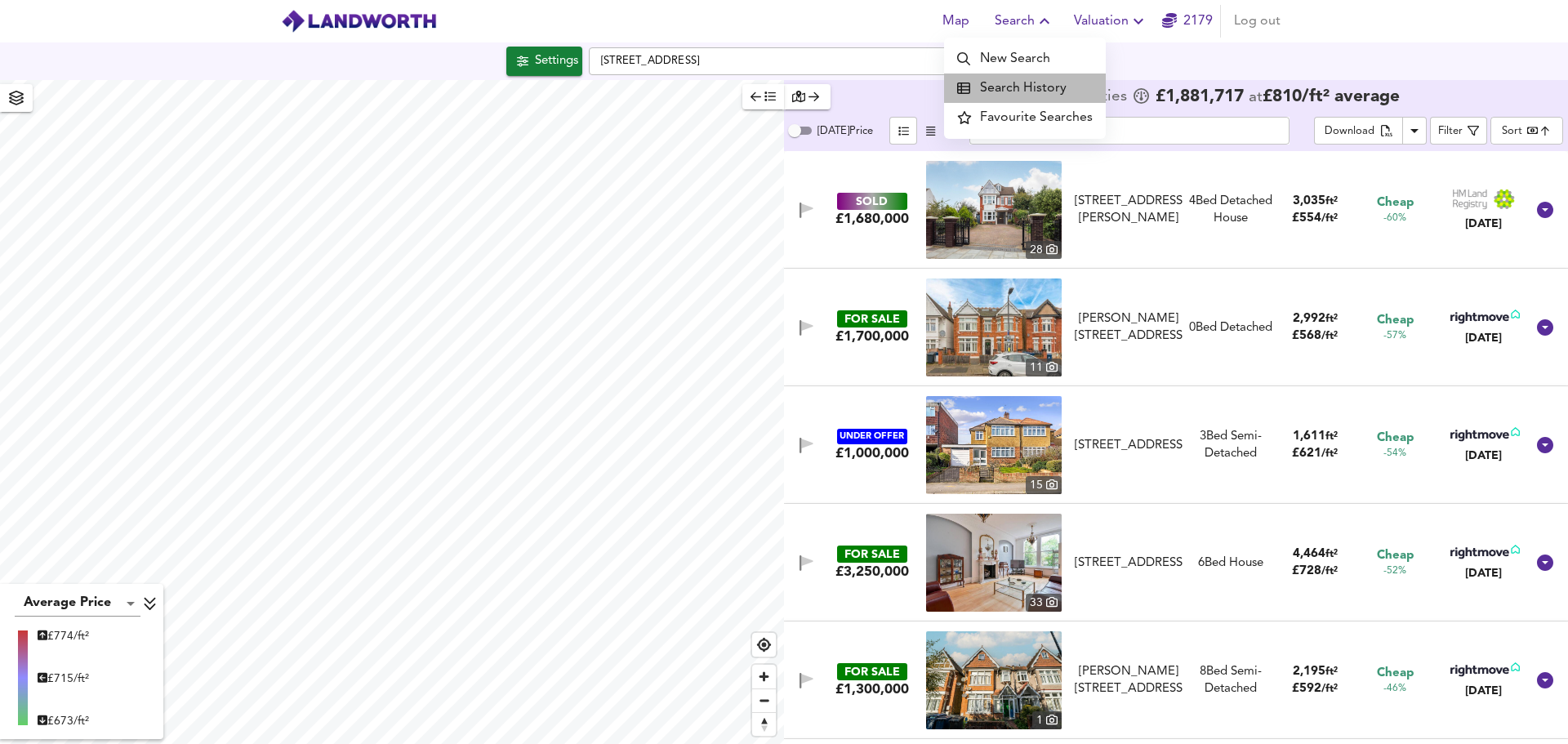
click at [1036, 94] on li "Search History" at bounding box center [1024, 88] width 161 height 29
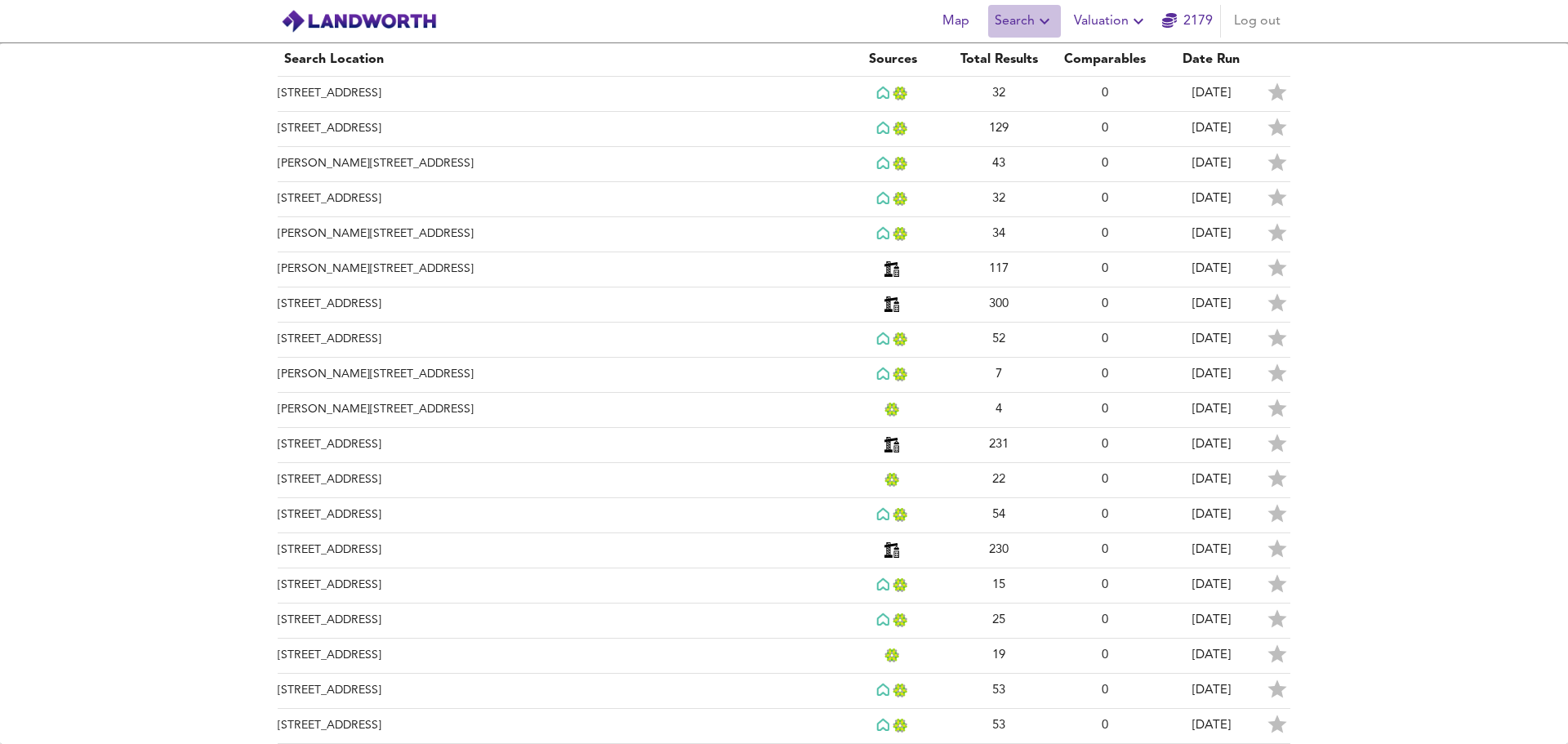
click at [1054, 25] on icon "button" at bounding box center [1044, 21] width 20 height 20
click at [1036, 60] on li "New Search" at bounding box center [1024, 58] width 161 height 29
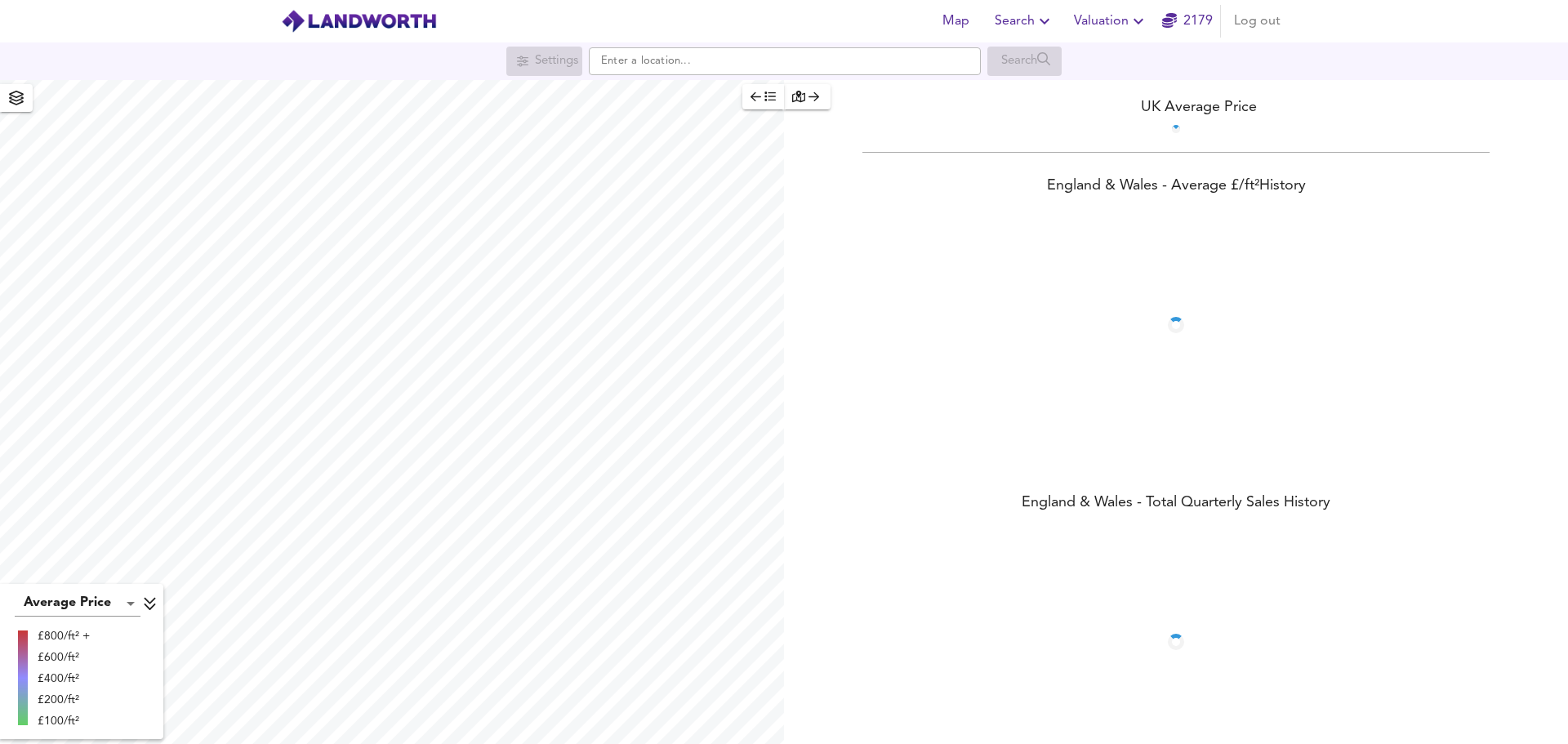
click at [866, 63] on input "text" at bounding box center [785, 61] width 392 height 27
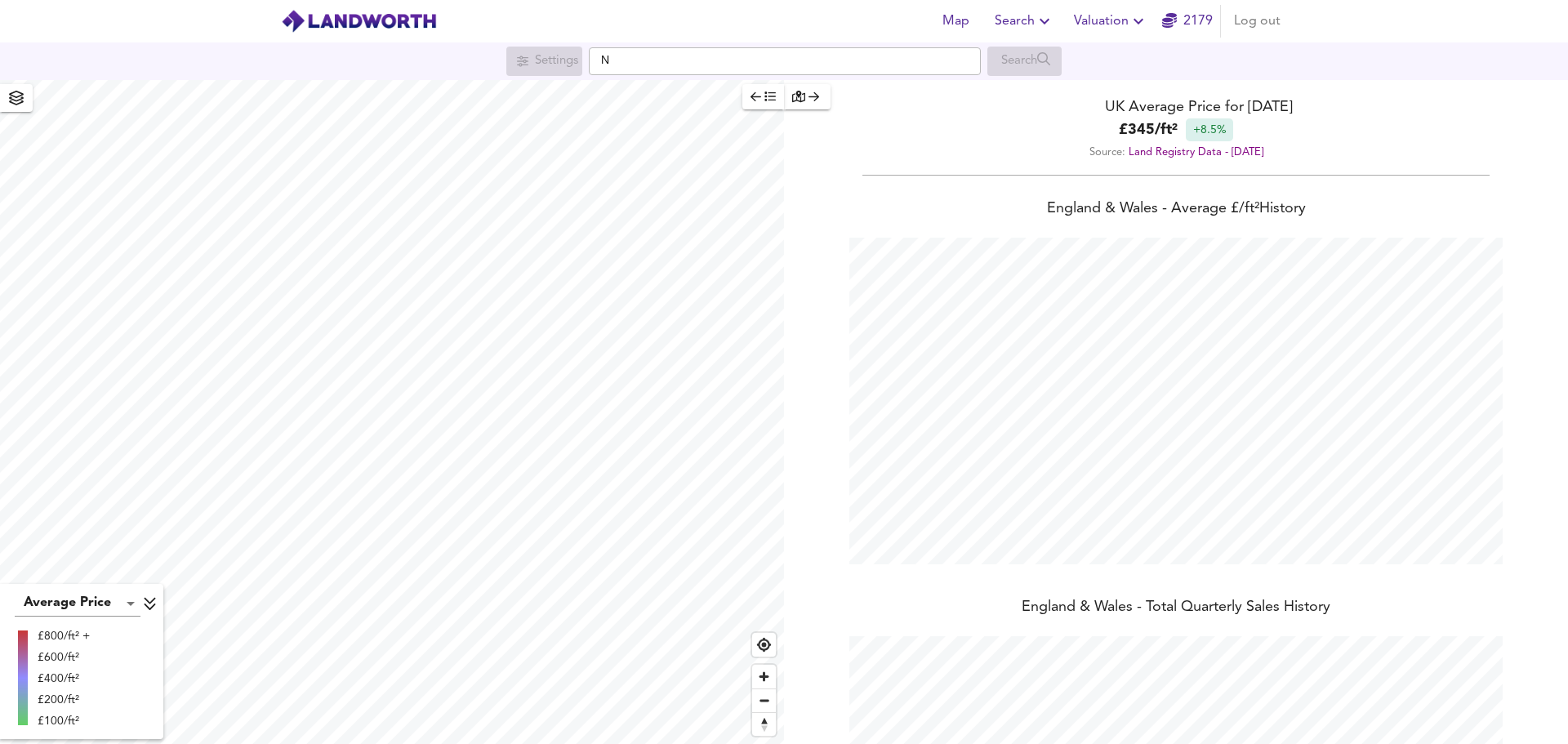
scroll to position [744, 1568]
click at [860, 96] on div "NW6 4NP Abbot's Place, London" at bounding box center [781, 93] width 375 height 16
type input "Abbot's Place, London NW6 4NP"
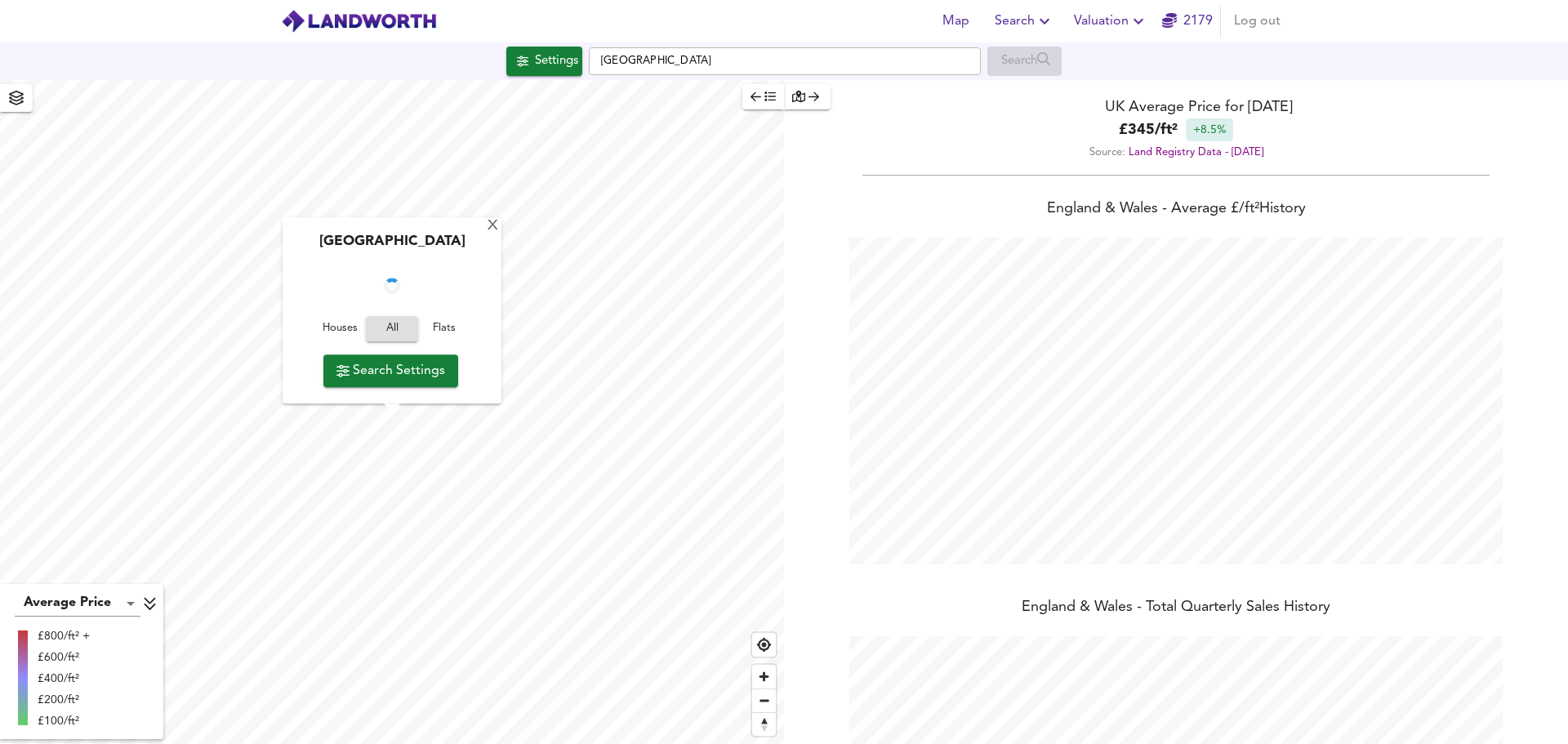
checkbox input "false"
checkbox input "true"
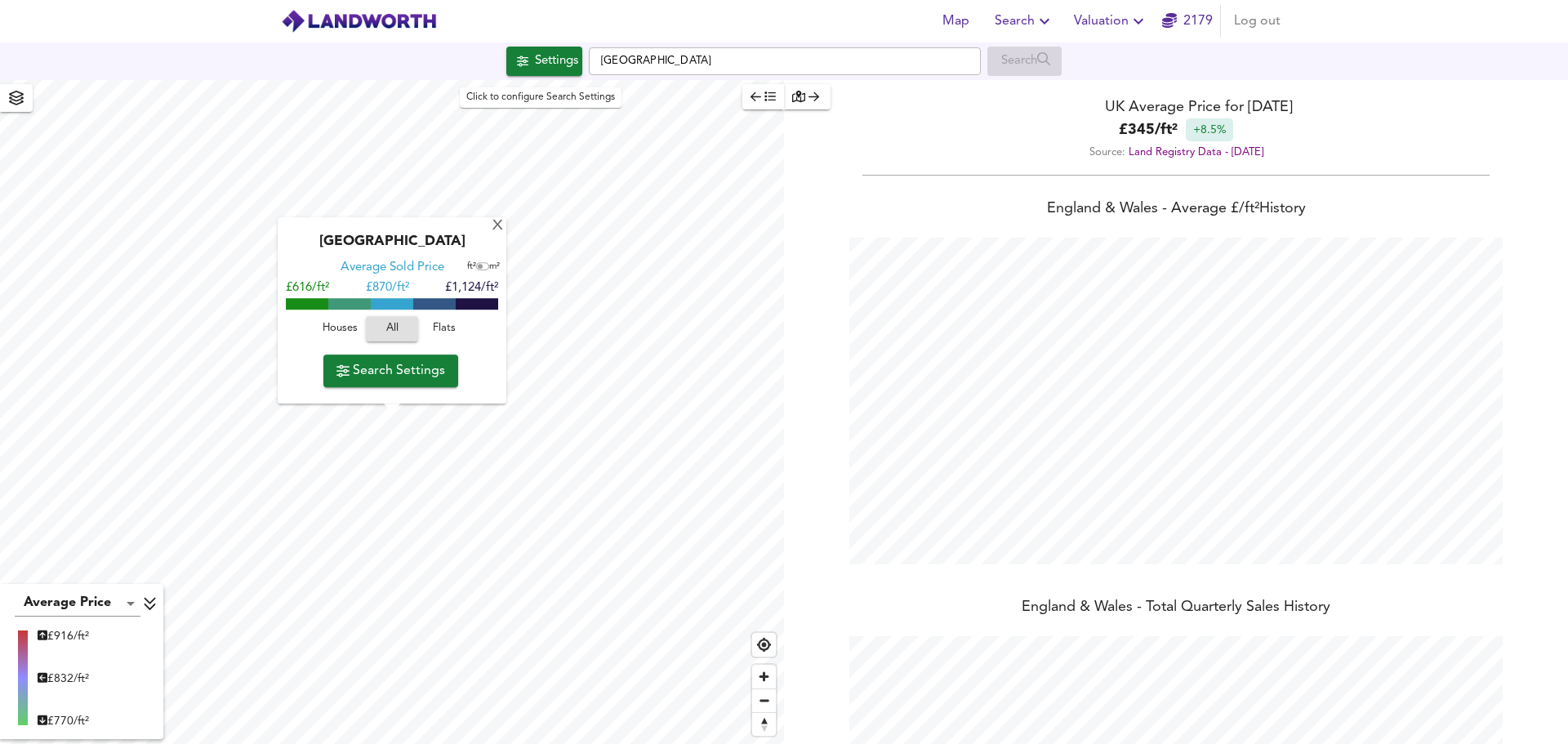
click at [550, 59] on div "Settings" at bounding box center [556, 61] width 43 height 21
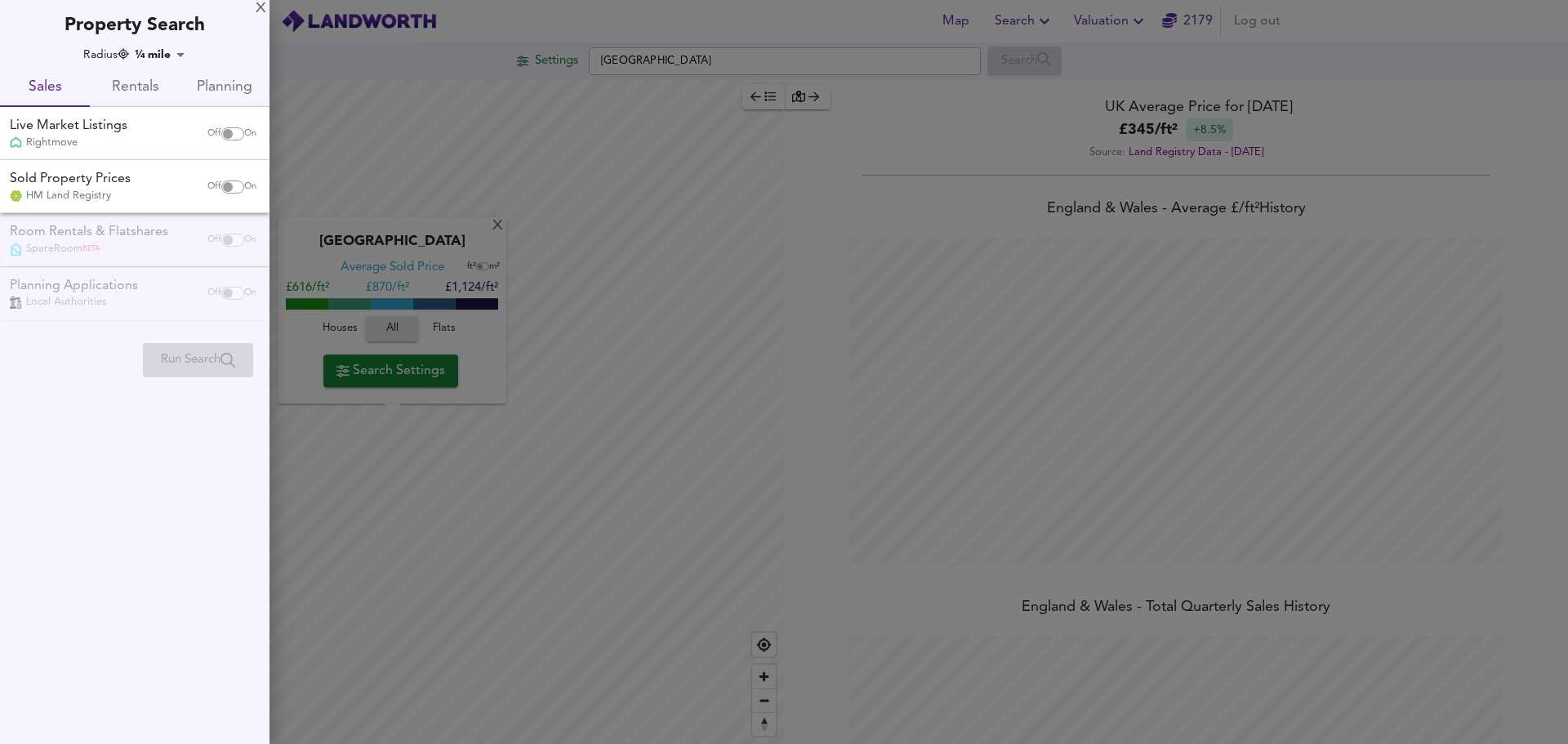
click at [222, 129] on input "checkbox" at bounding box center [228, 133] width 40 height 13
checkbox input "true"
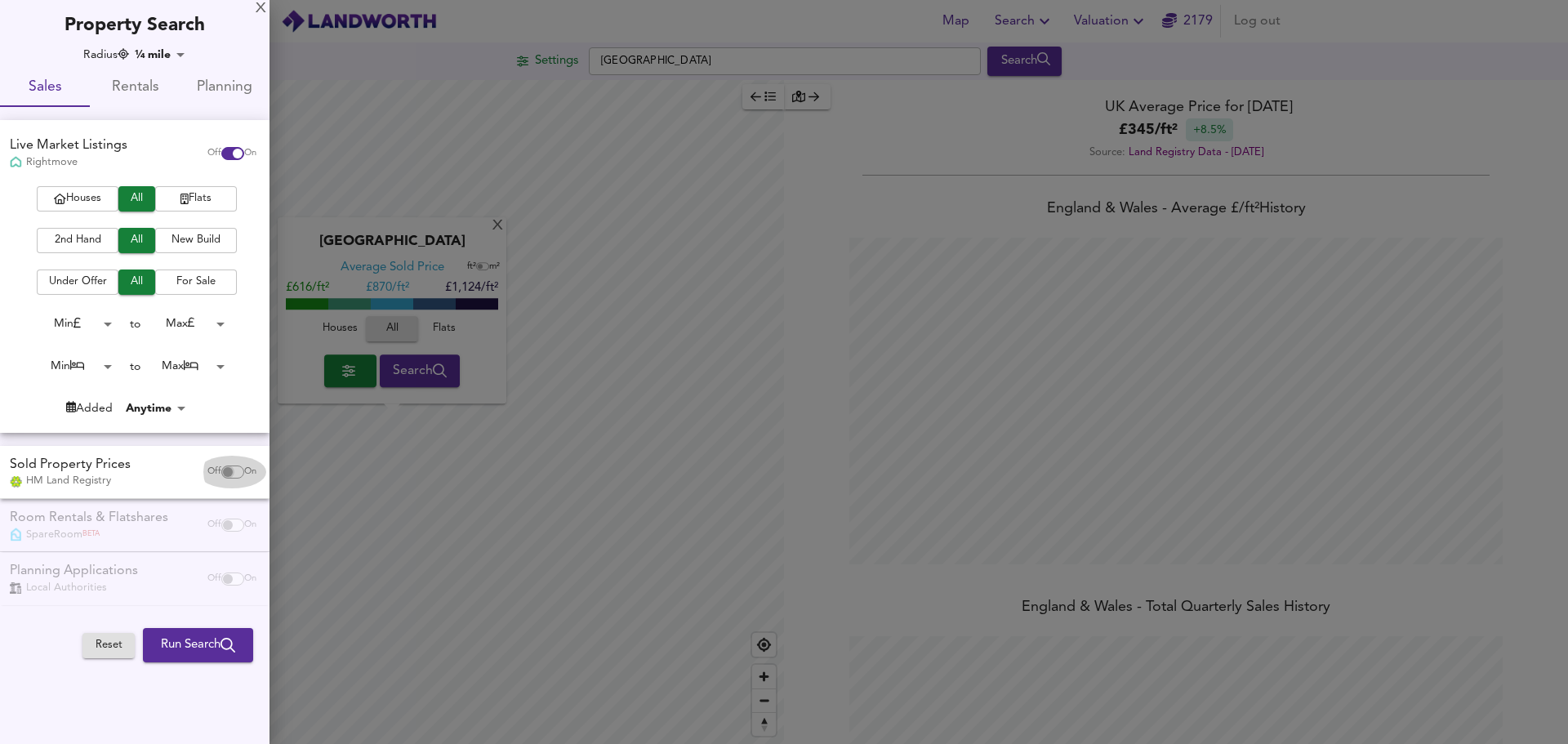
click at [222, 473] on input "checkbox" at bounding box center [228, 472] width 40 height 13
checkbox input "true"
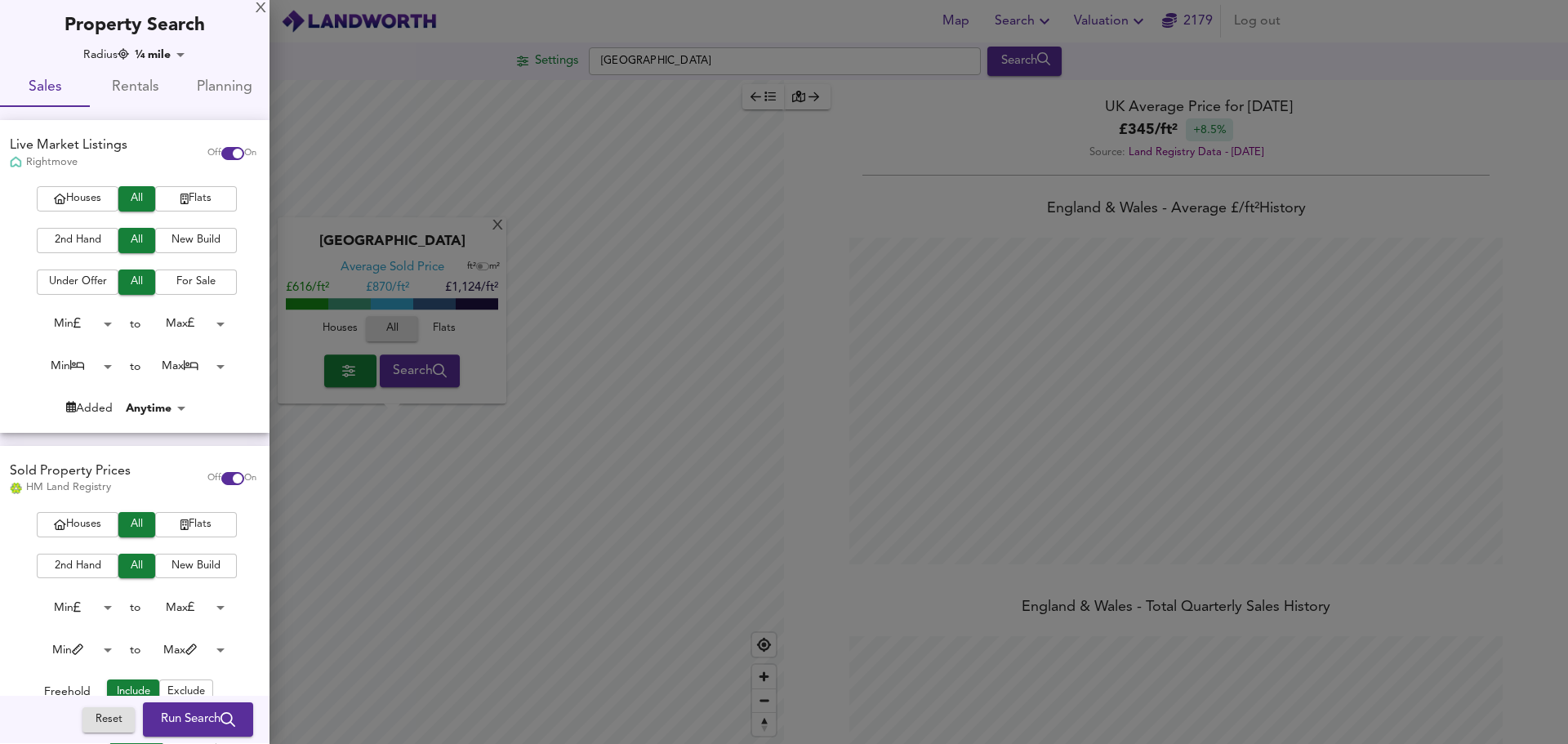
click at [88, 195] on span "Houses" at bounding box center [77, 199] width 65 height 19
click at [182, 722] on span "Run Search" at bounding box center [198, 720] width 75 height 21
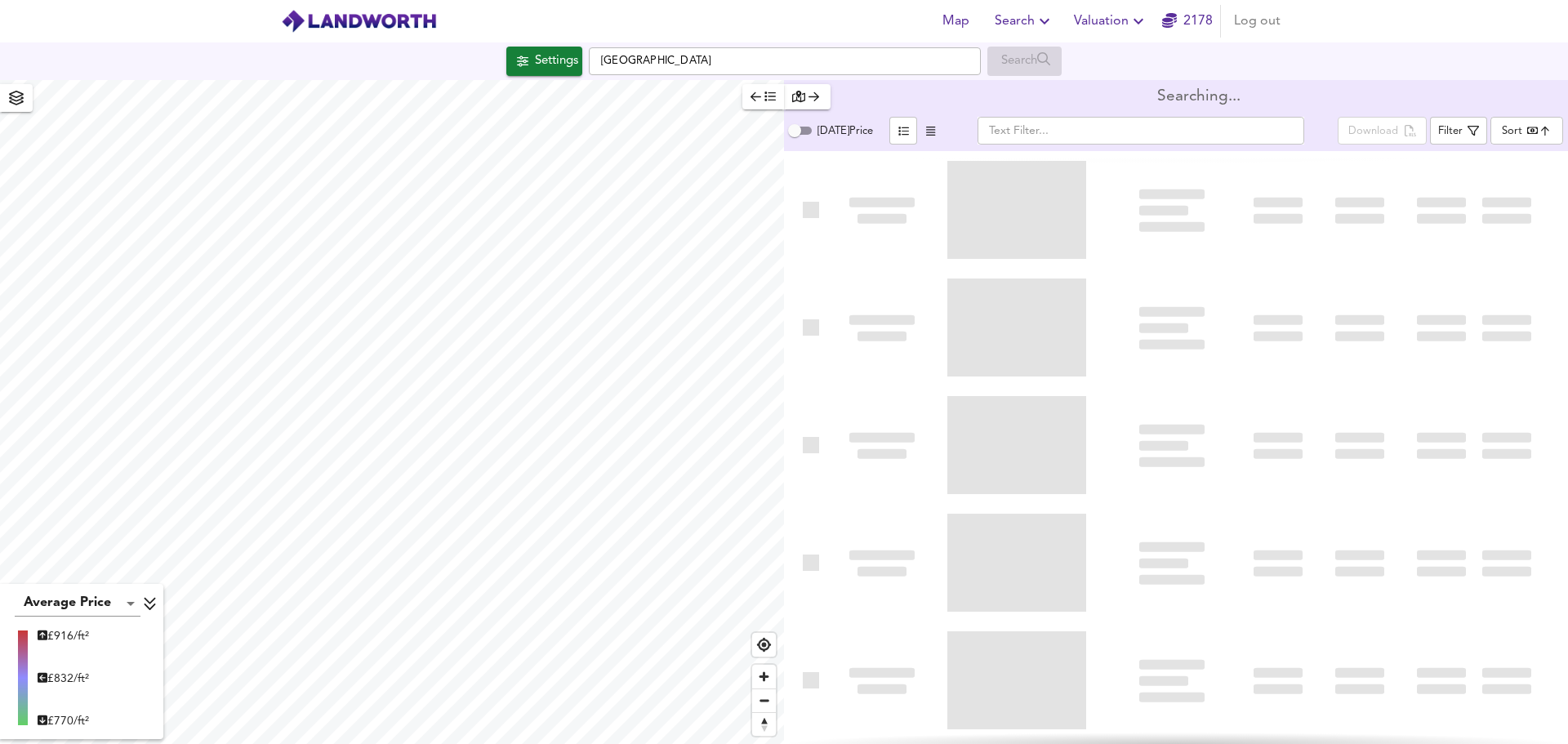
type input "bestdeal"
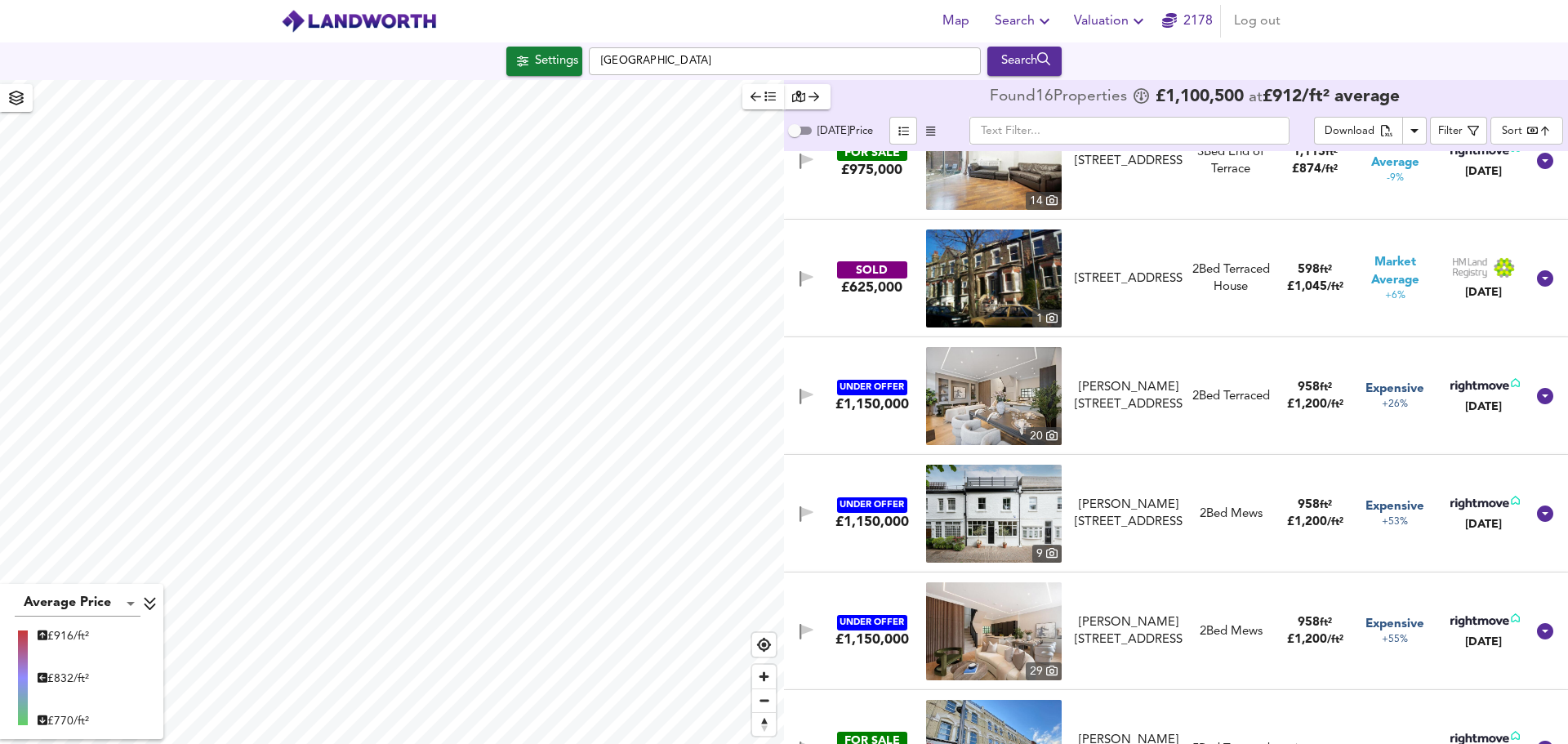
scroll to position [1290, 0]
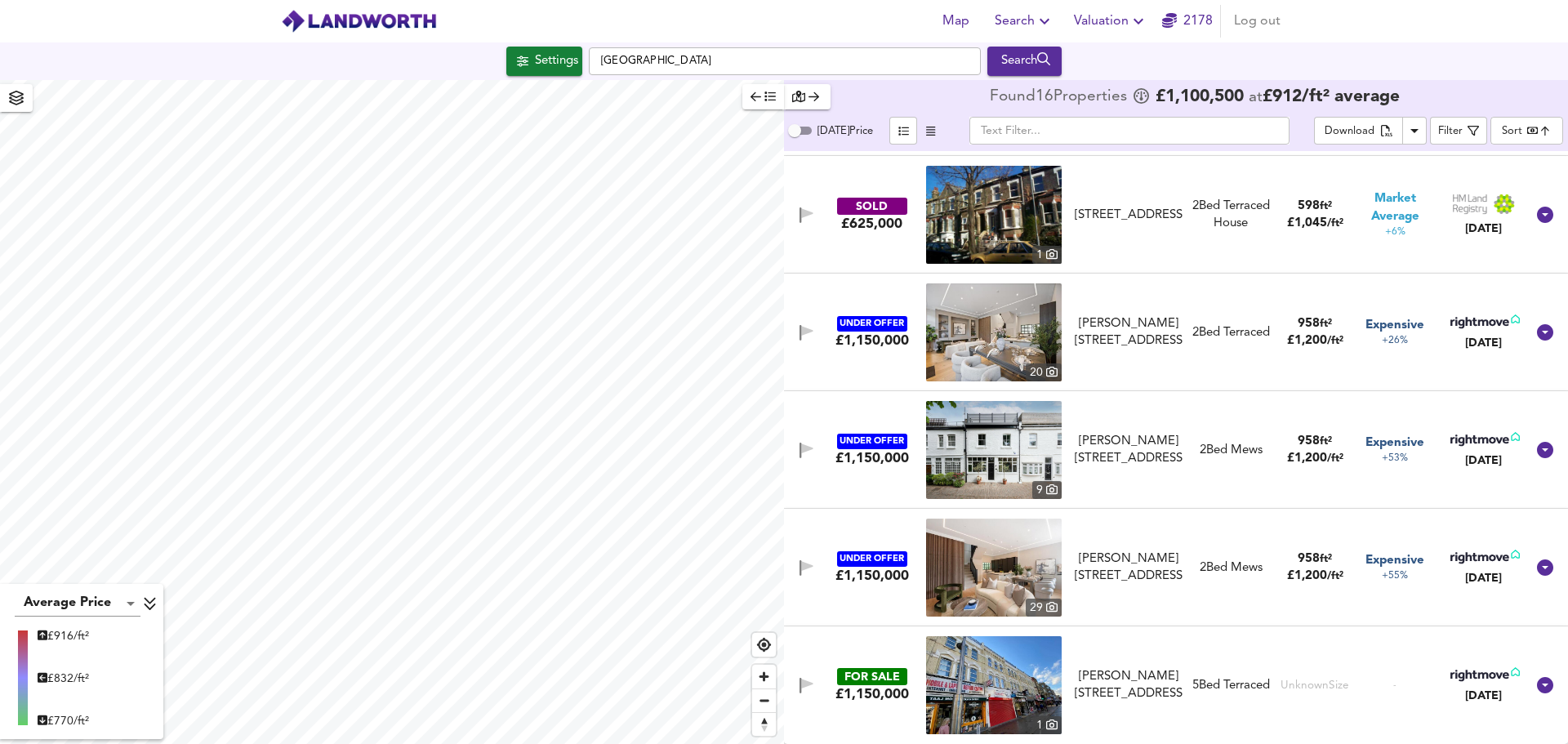
drag, startPoint x: 1217, startPoint y: 405, endPoint x: 797, endPoint y: 528, distance: 437.6
click at [797, 528] on div "UNDER OFFER £1,150,000 29 Wavel Mews, South Hampstead, London, NW6 3AB Wavel Me…" at bounding box center [1157, 568] width 738 height 98
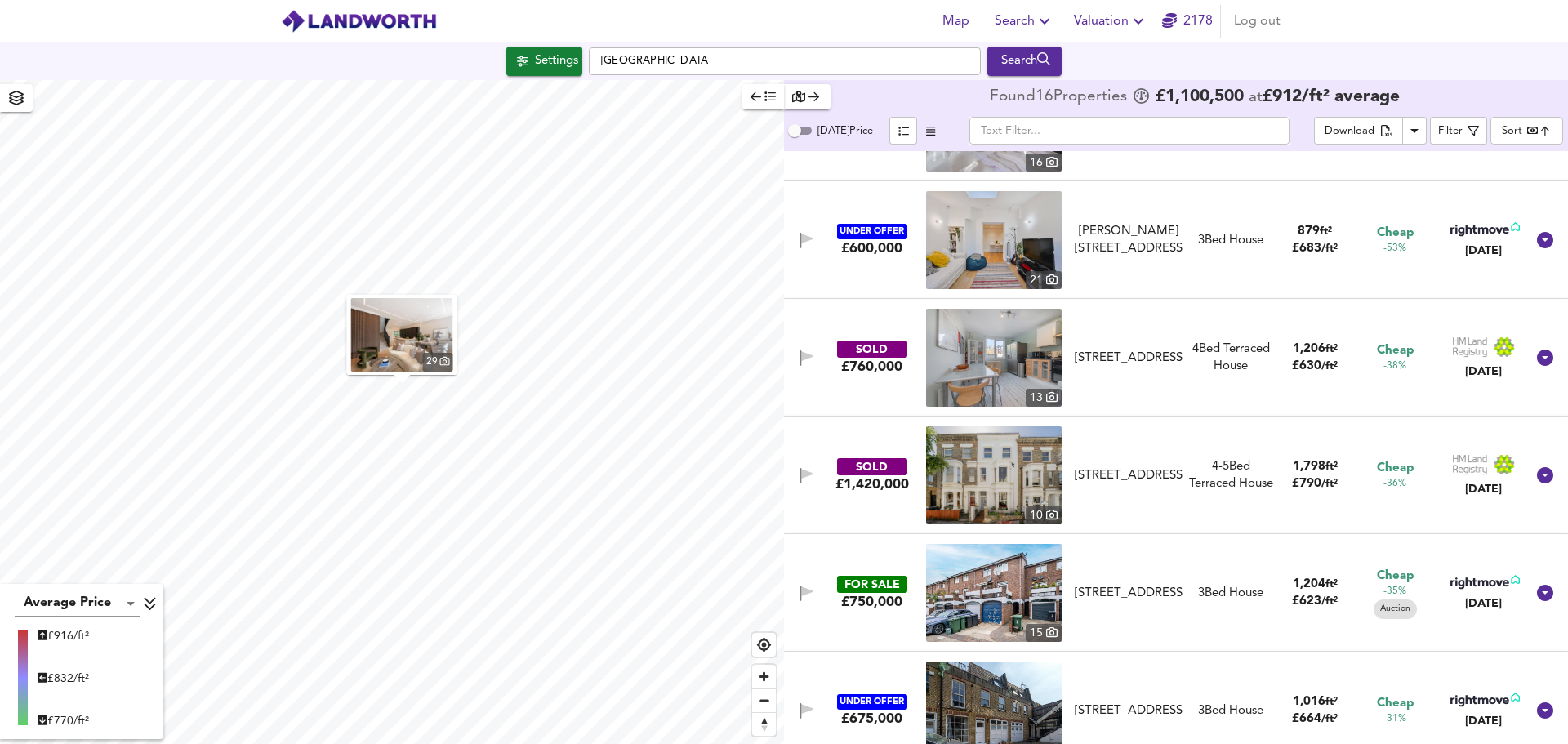
scroll to position [0, 0]
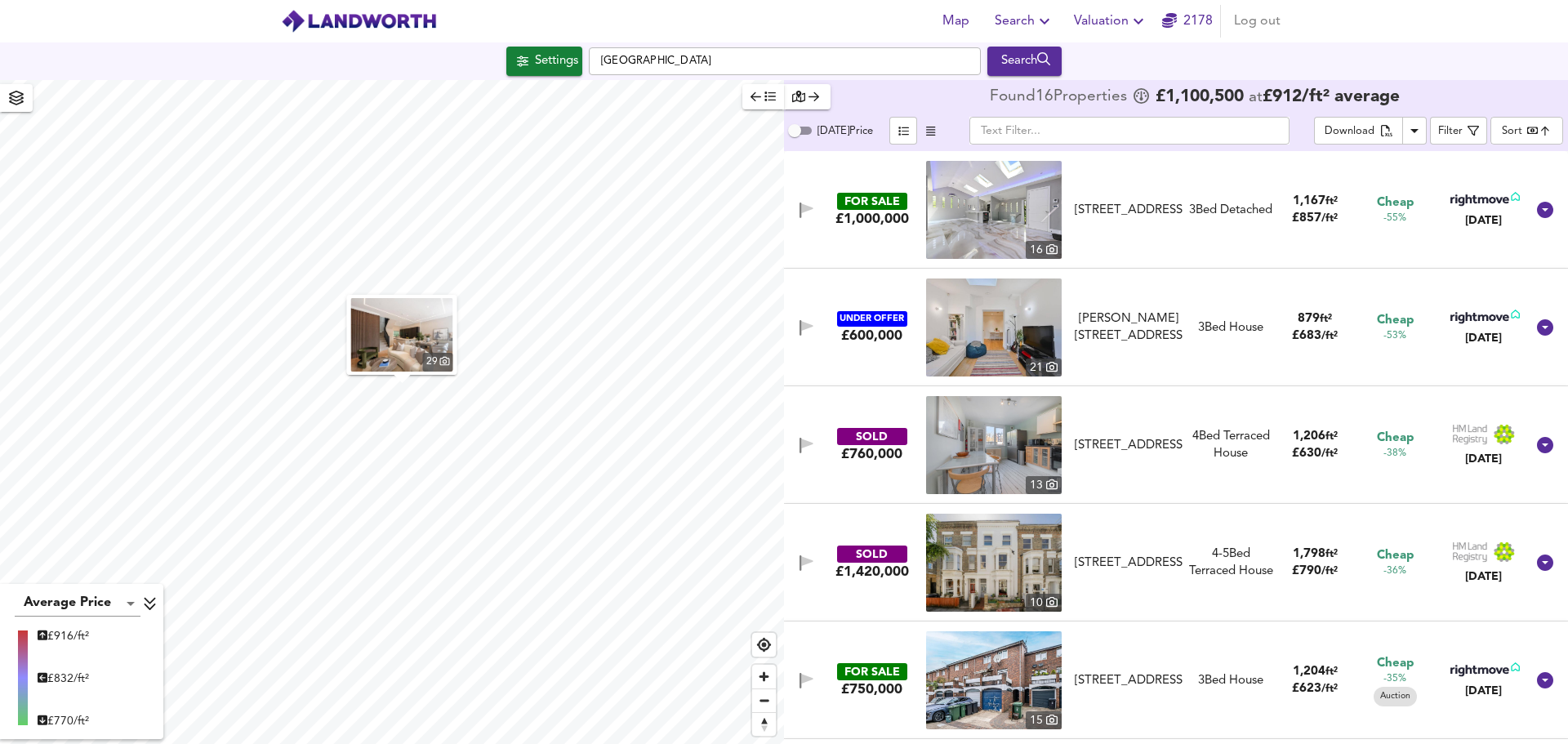
click at [1125, 185] on div "FOR SALE £1,000,000 16 Abbots Place, London, NW6 4NP Abbots Place, London, NW6 …" at bounding box center [1157, 210] width 738 height 98
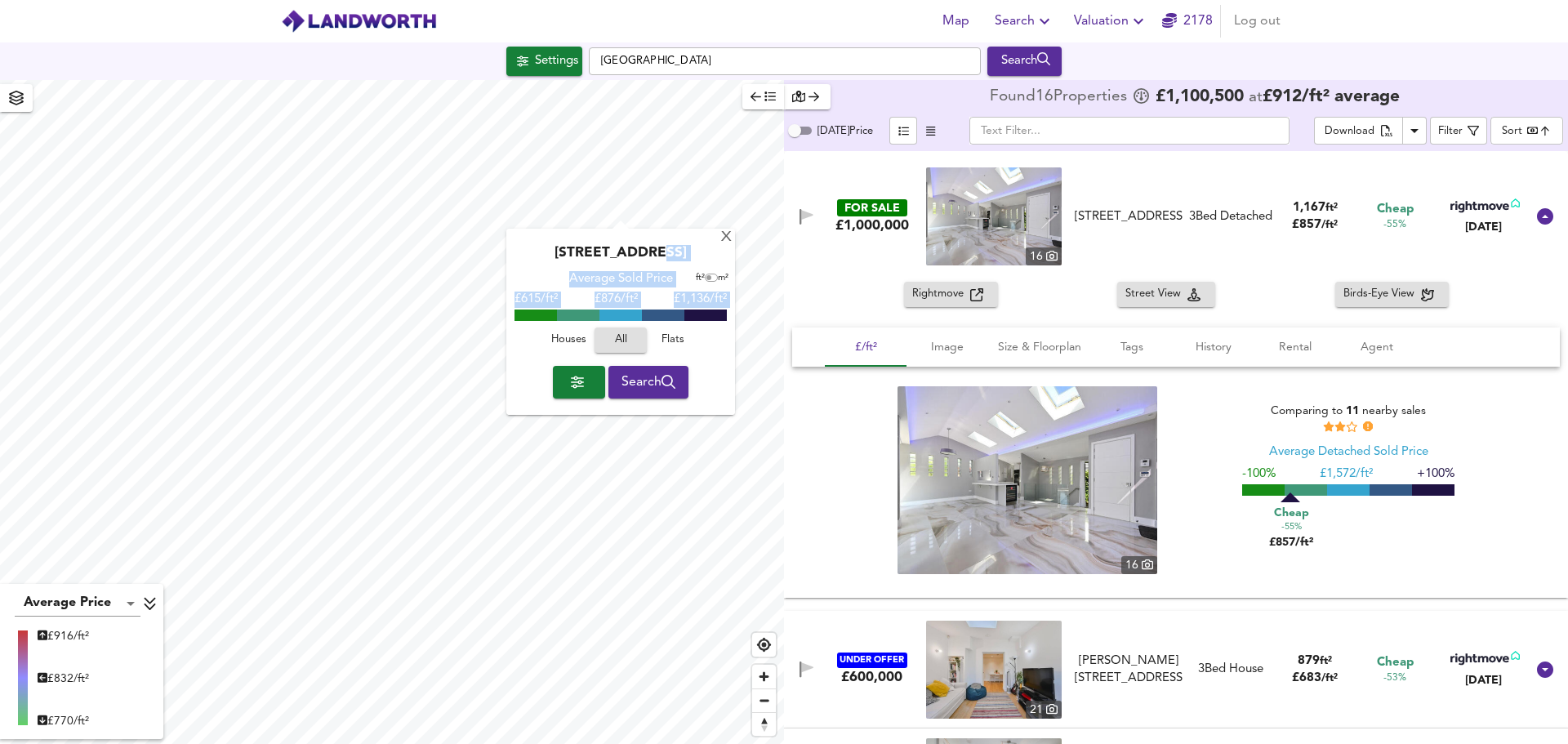
drag, startPoint x: 513, startPoint y: 368, endPoint x: 642, endPoint y: 297, distance: 147.2
click at [566, 358] on div "Abbot's Place, NW6 4NP Average Sold Price ft² m² £615/ft² £ 876/ft² £1,136/ft² …" at bounding box center [621, 321] width 228 height 186
click at [721, 240] on div "X" at bounding box center [726, 238] width 14 height 15
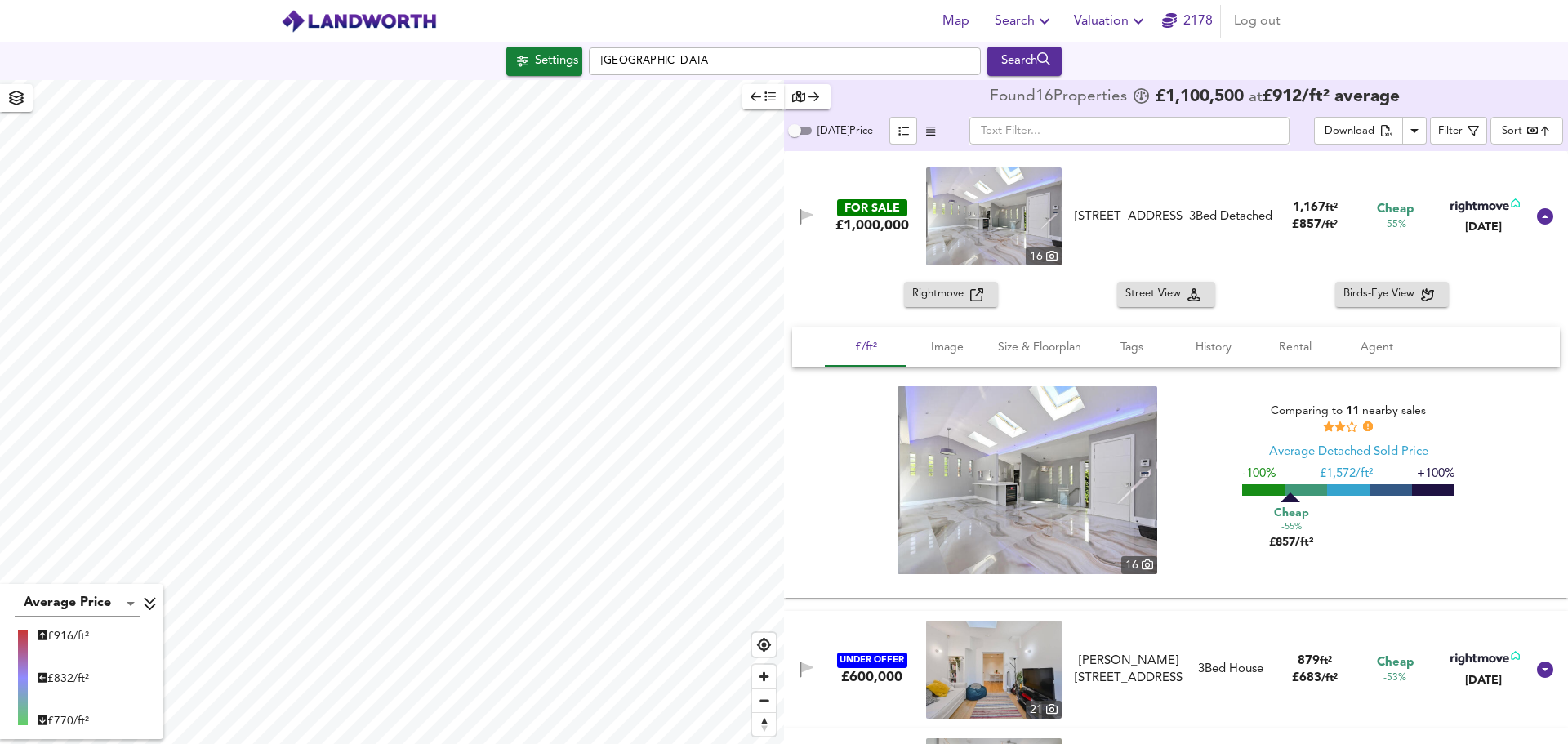
click at [1040, 21] on icon "button" at bounding box center [1044, 21] width 20 height 20
click at [1041, 84] on li "Search History" at bounding box center [1024, 88] width 161 height 29
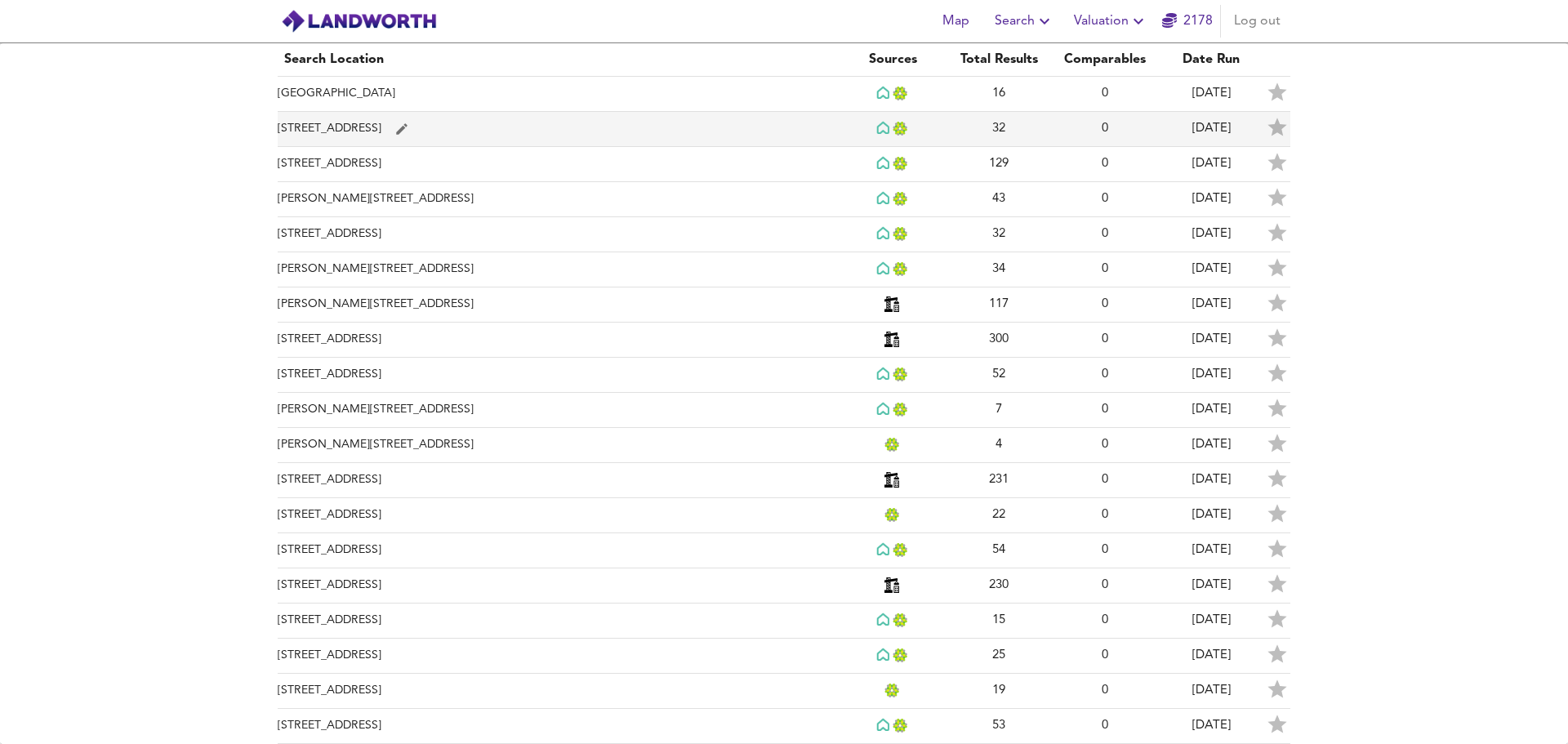
click at [371, 125] on td "Carlton Road, London W5 2AW" at bounding box center [558, 129] width 562 height 35
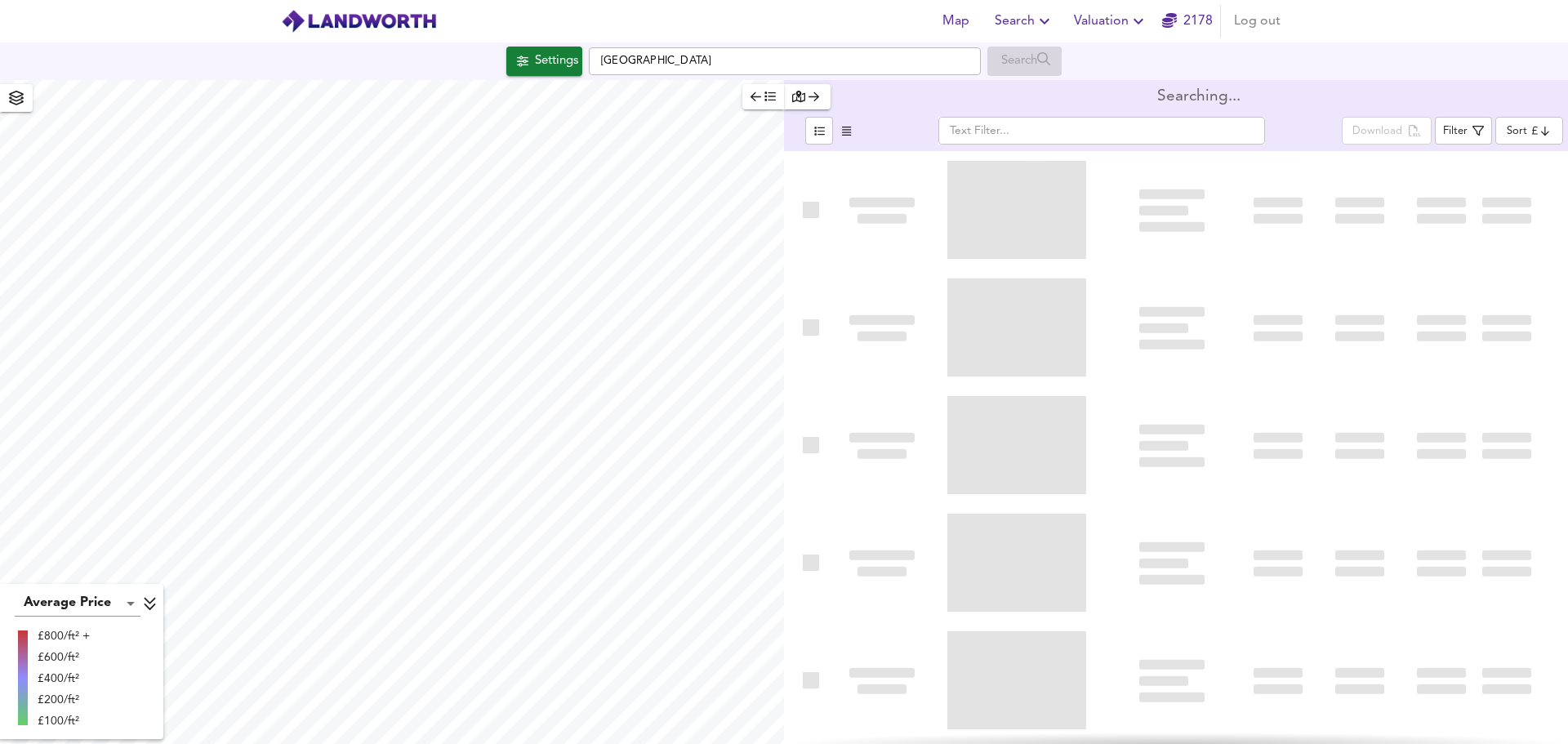
type input "bestdeal"
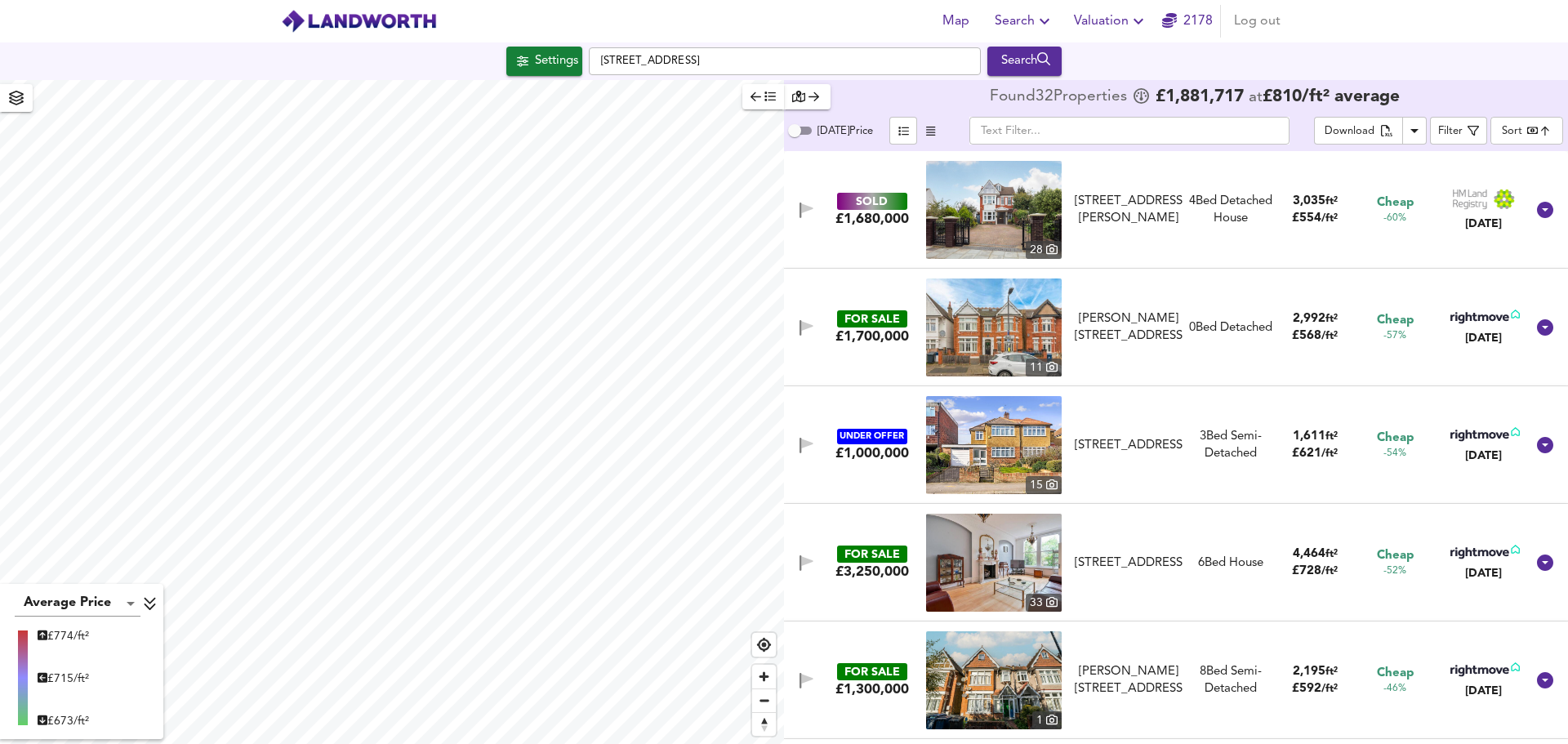
checkbox input "false"
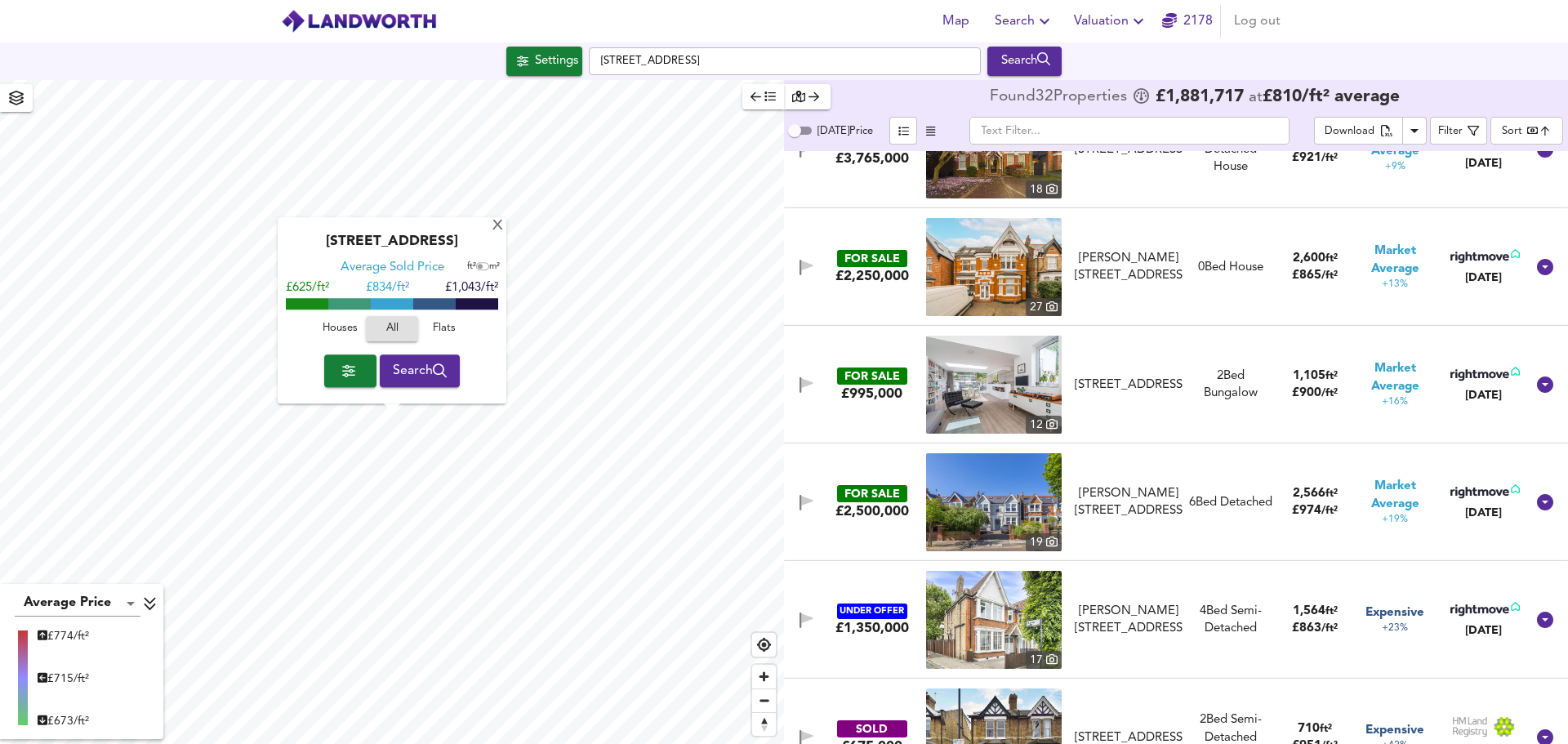
scroll to position [2860, 0]
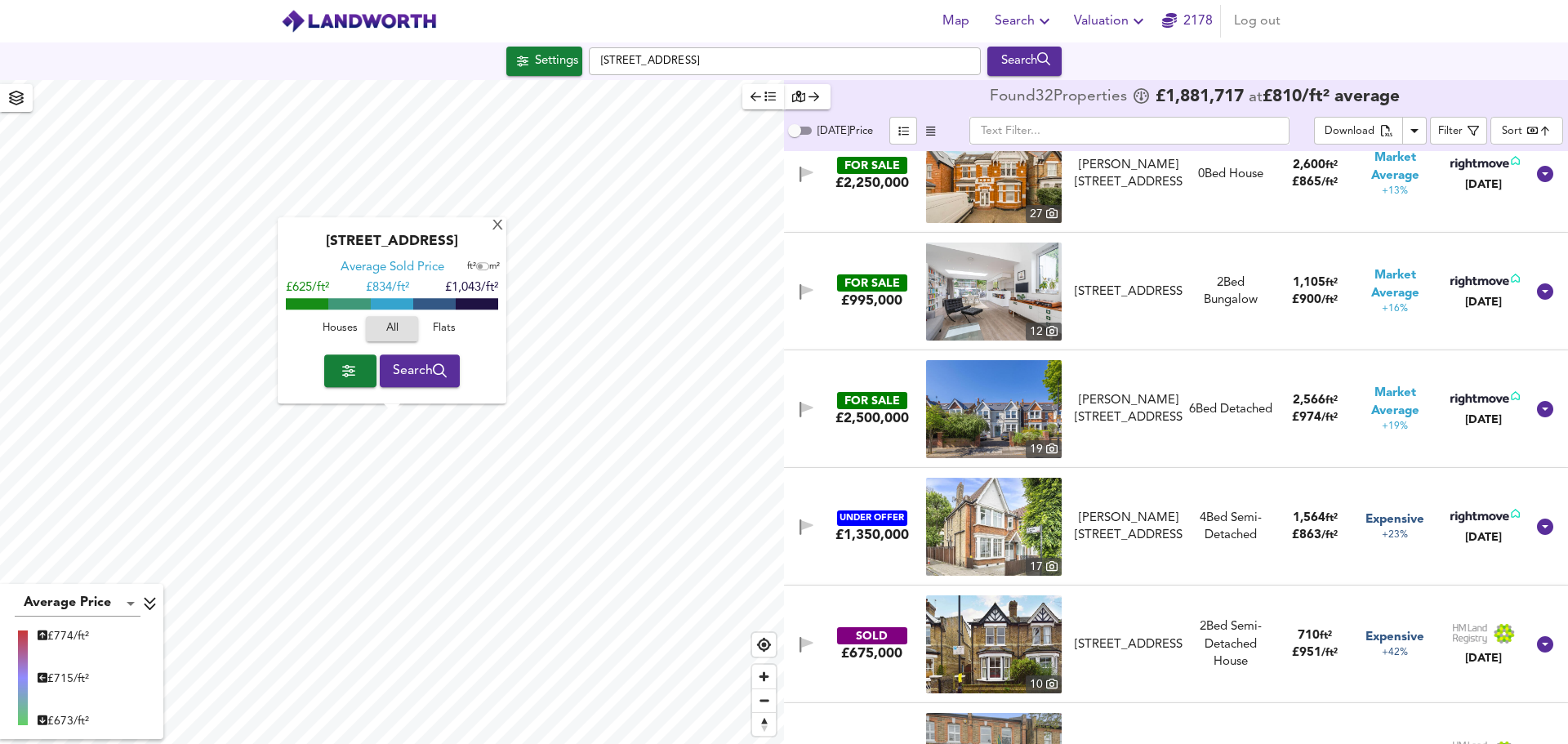
click at [980, 296] on img at bounding box center [994, 291] width 136 height 98
click at [884, 329] on div "FOR SALE £995,000 12 Carlton Road, Ealing, W5 2AW Carlton Road, Ealing, W5 2AW …" at bounding box center [1157, 291] width 738 height 98
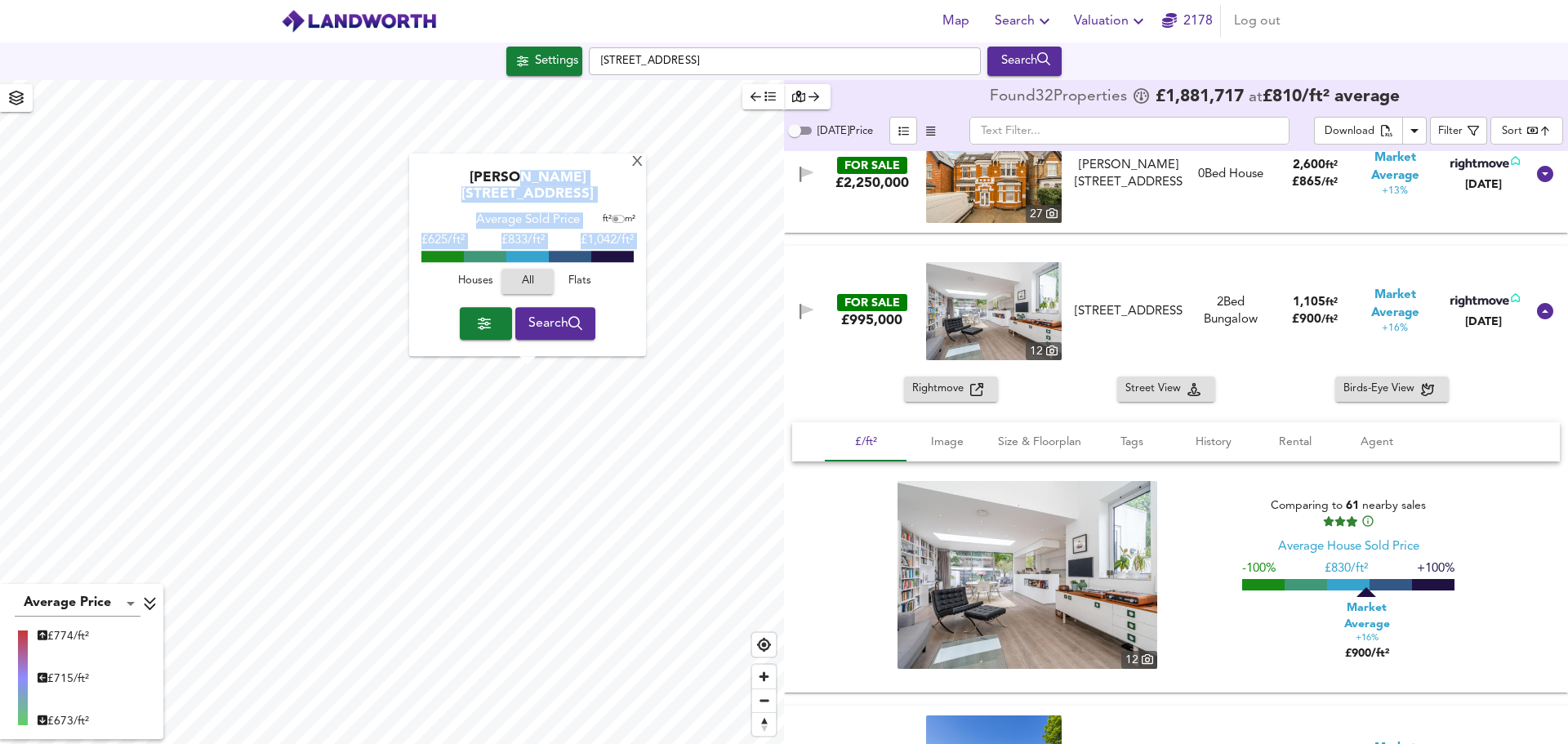
drag, startPoint x: 501, startPoint y: 195, endPoint x: 590, endPoint y: 287, distance: 128.0
click at [592, 291] on div "Gordon Road, W5 2AR Average Sold Price ft² m² £625/ft² £ 833/ft² £1,042/ft² Hou…" at bounding box center [527, 256] width 237 height 203
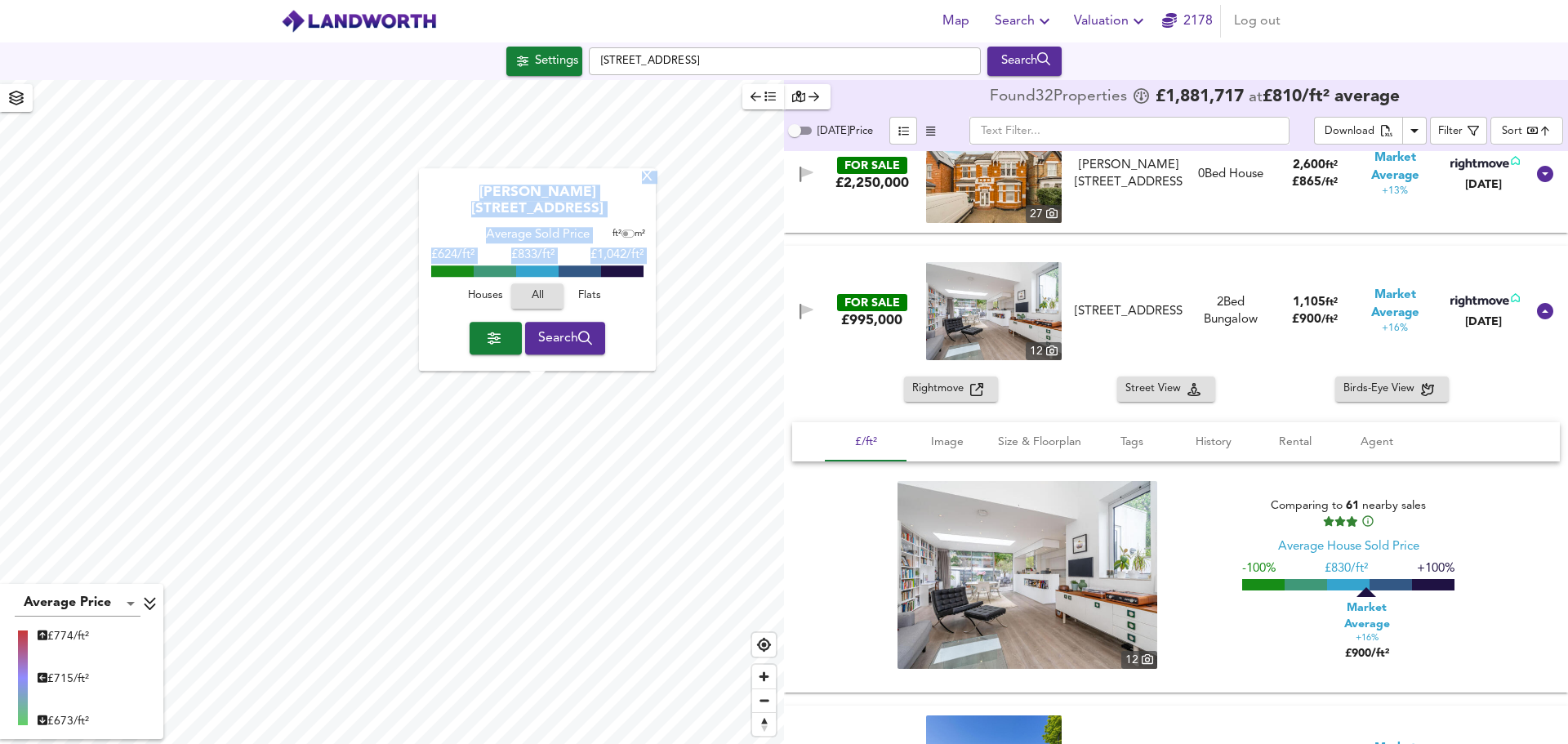
click at [450, 289] on div "Houses All Flats" at bounding box center [537, 301] width 221 height 43
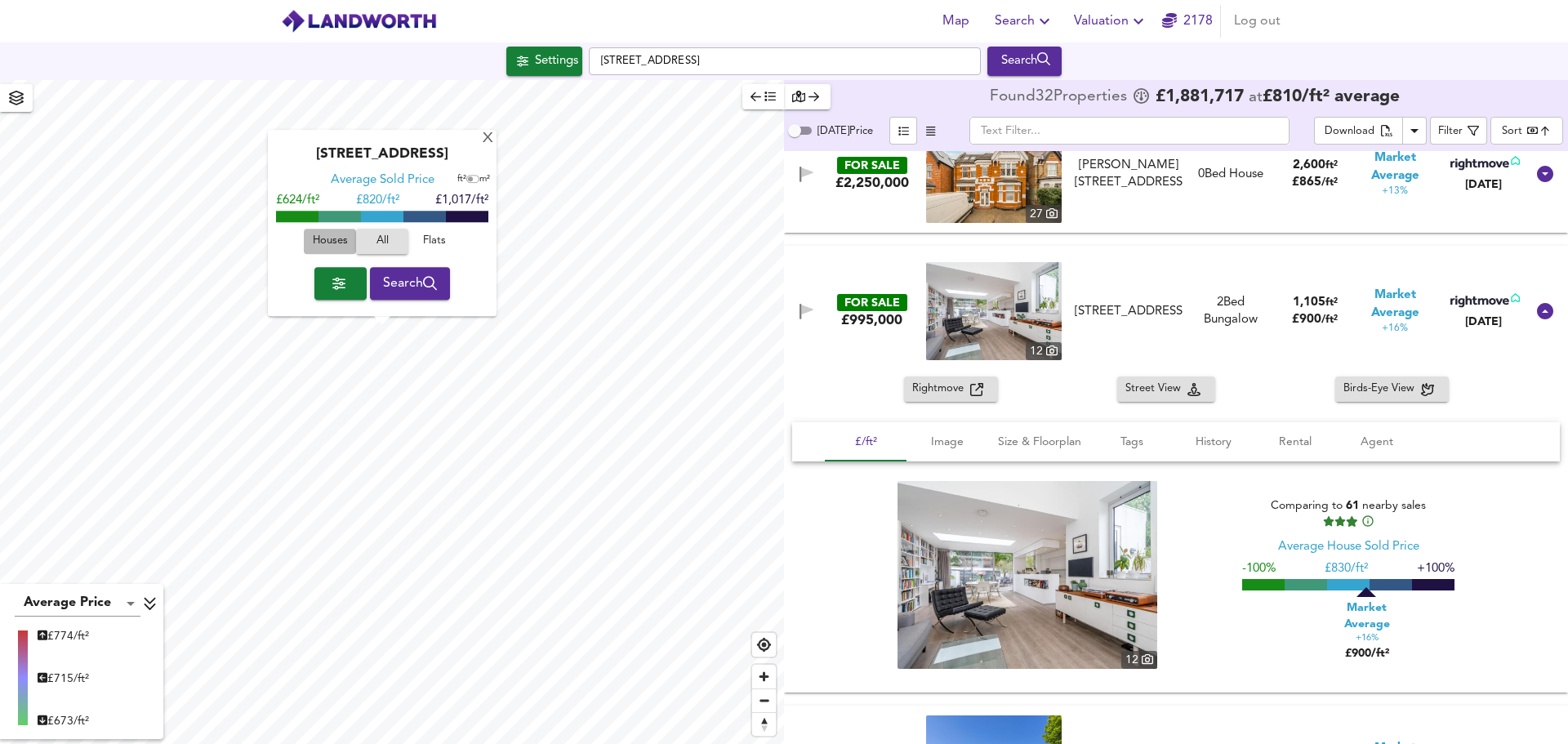
click at [338, 238] on span "Houses" at bounding box center [330, 242] width 44 height 19
click at [1006, 17] on span "Search" at bounding box center [1024, 21] width 59 height 23
click at [1025, 86] on li "Search History" at bounding box center [1024, 88] width 161 height 29
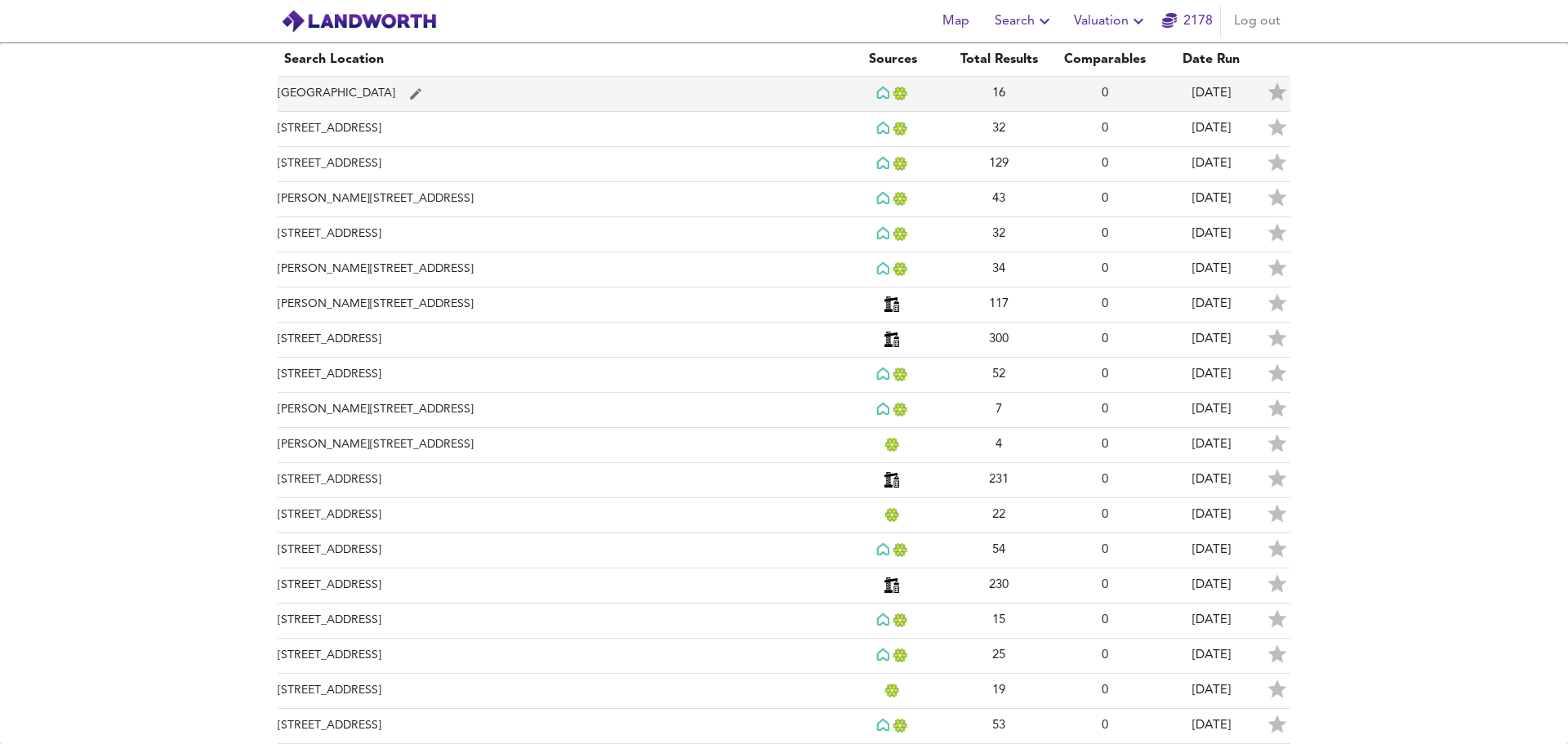
click at [504, 100] on td "Abbot's Place, London NW6 4NP" at bounding box center [558, 94] width 562 height 35
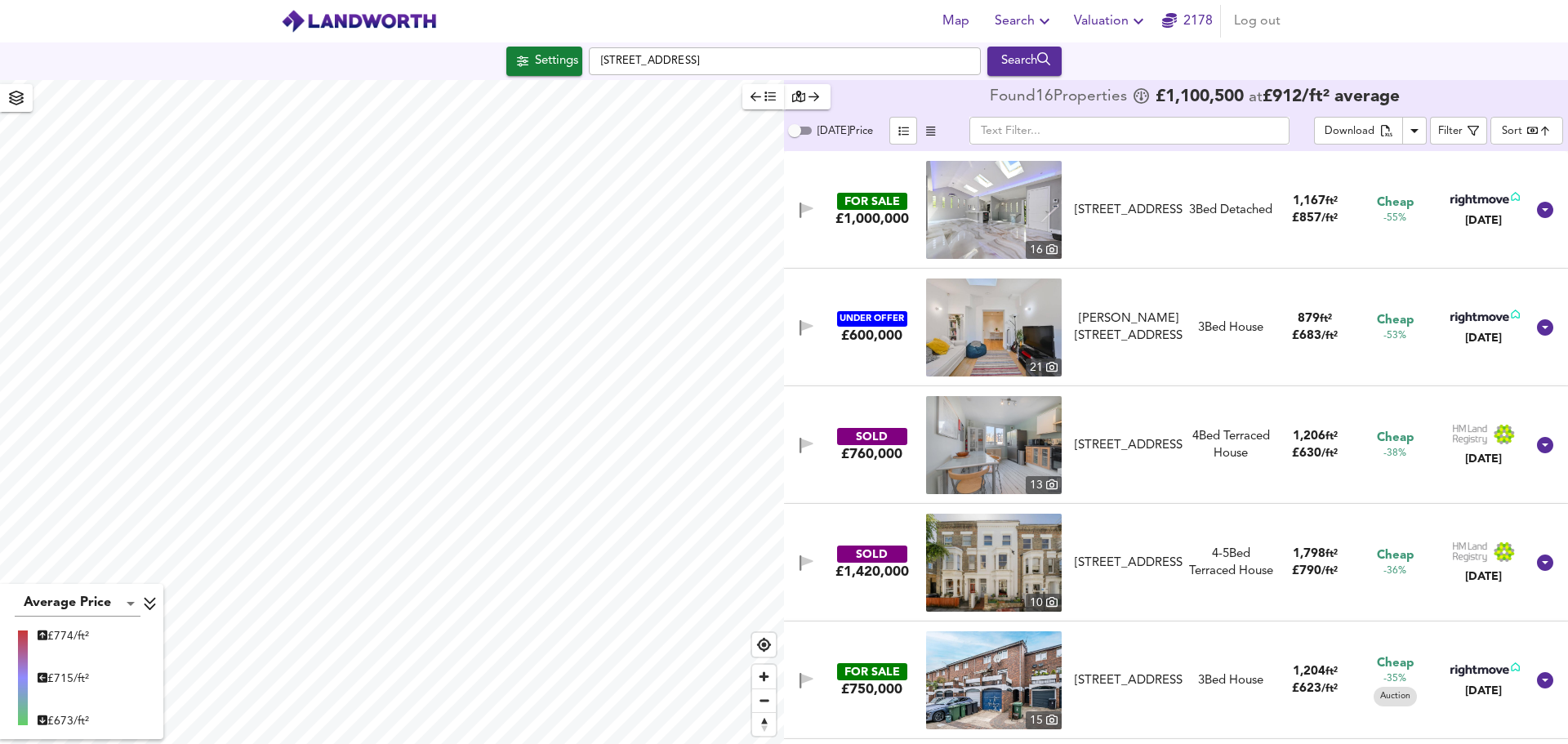
click at [1273, 230] on div "FOR SALE £1,000,000 16 Abbots Place, London, NW6 4NP Abbots Place, London, NW6 …" at bounding box center [1157, 210] width 738 height 98
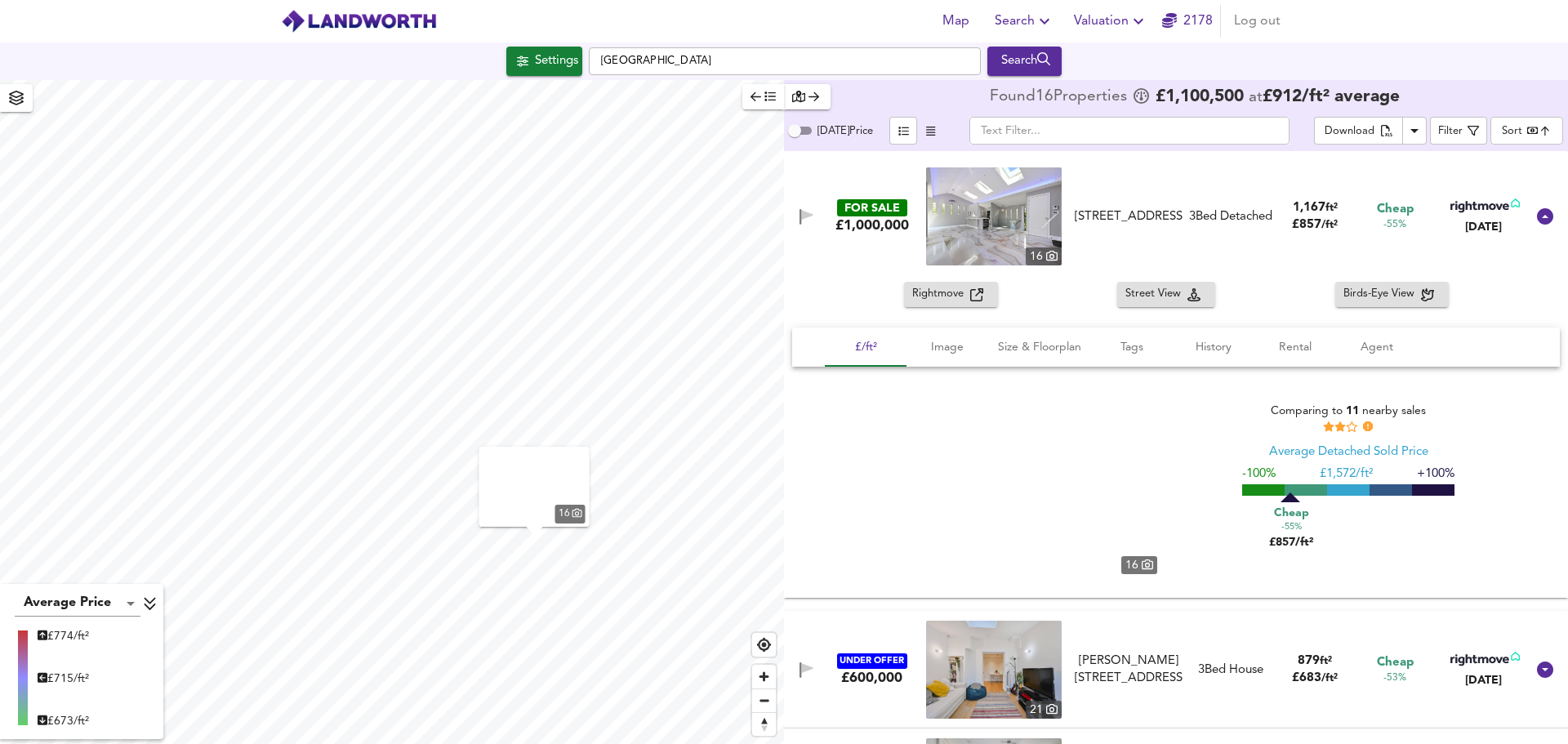
checkbox input "false"
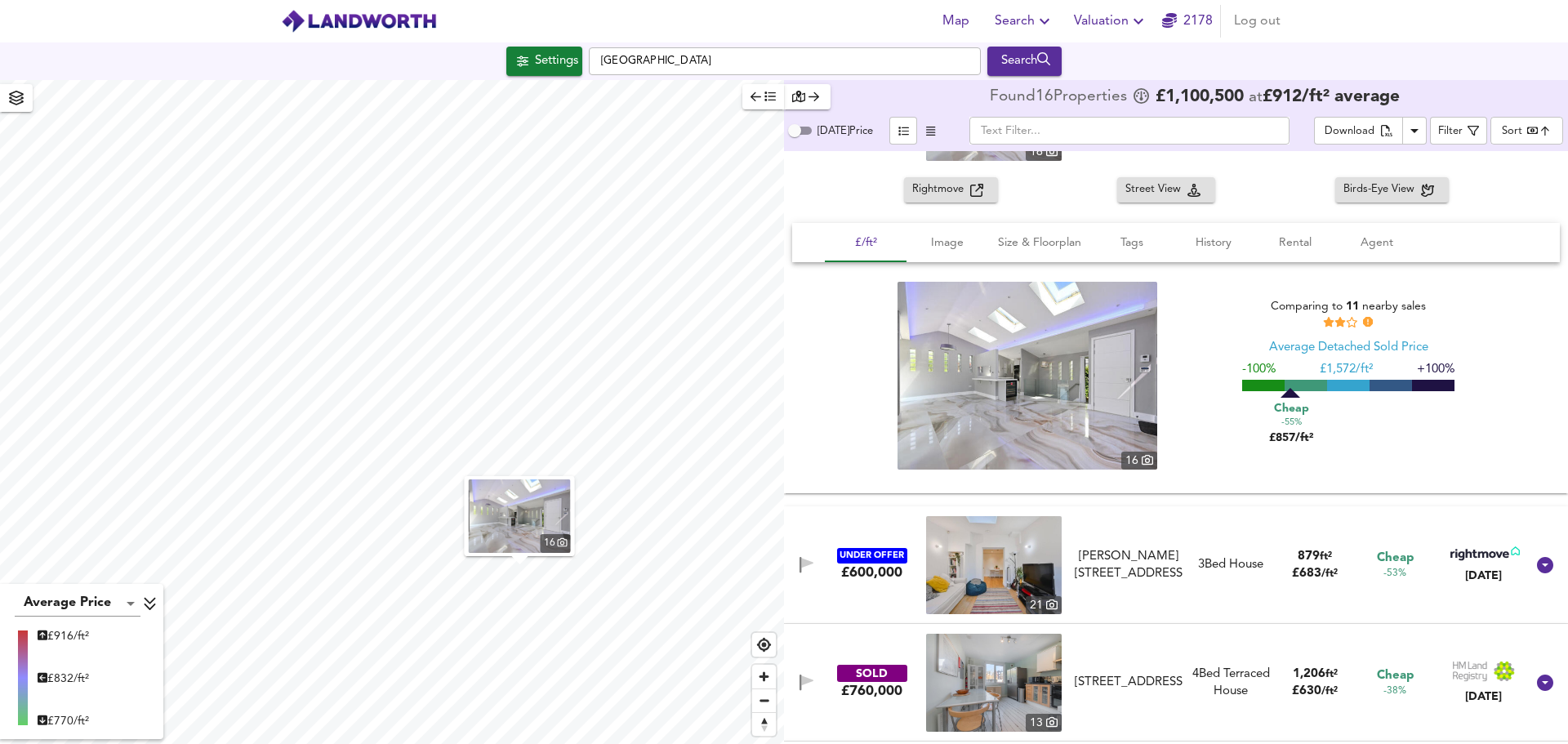
scroll to position [163, 0]
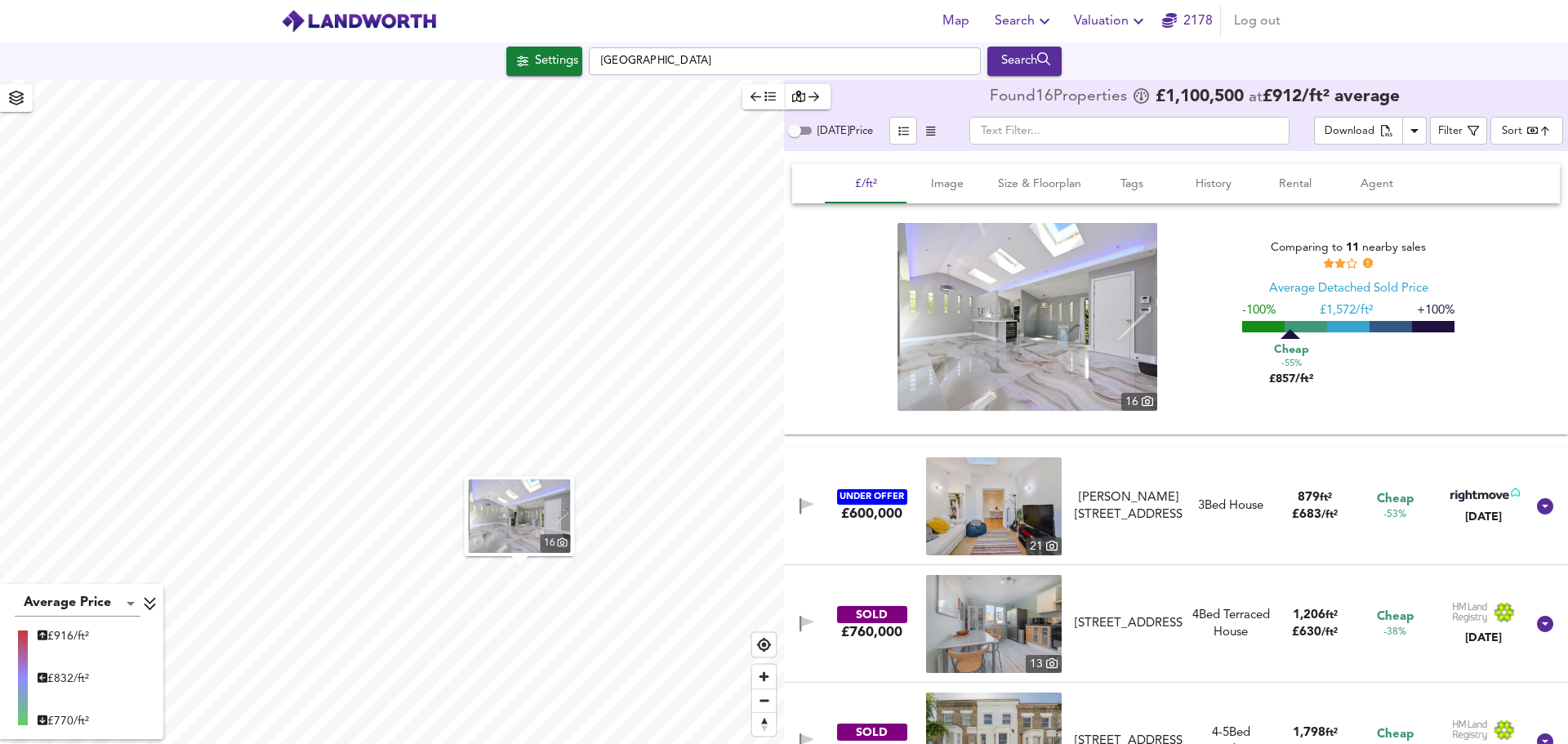
click at [1322, 509] on span "/ ft²" at bounding box center [1329, 515] width 16 height 10
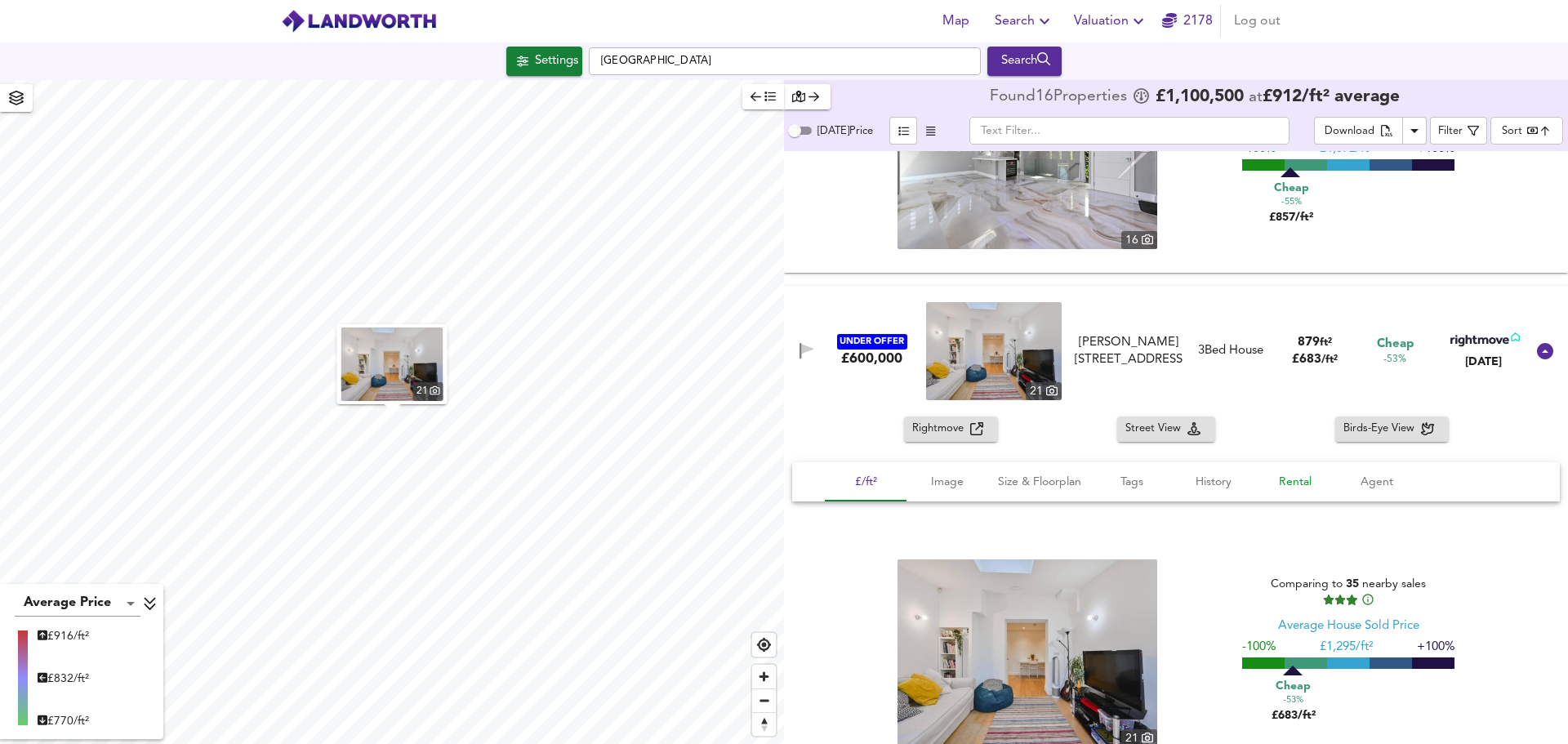
scroll to position [326, 0]
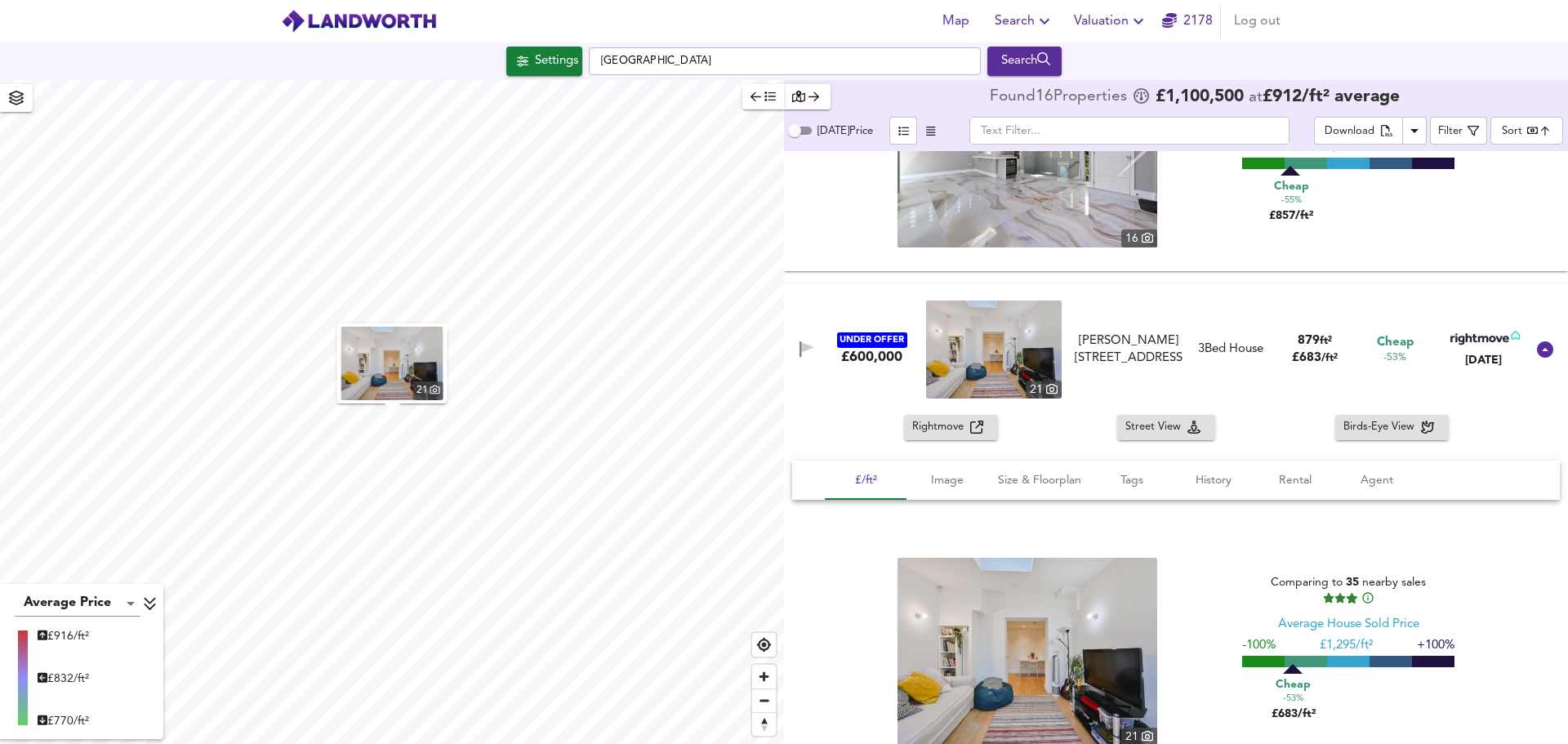
click at [1282, 361] on div "879 ft² £ 683 / ft²" at bounding box center [1316, 350] width 84 height 35
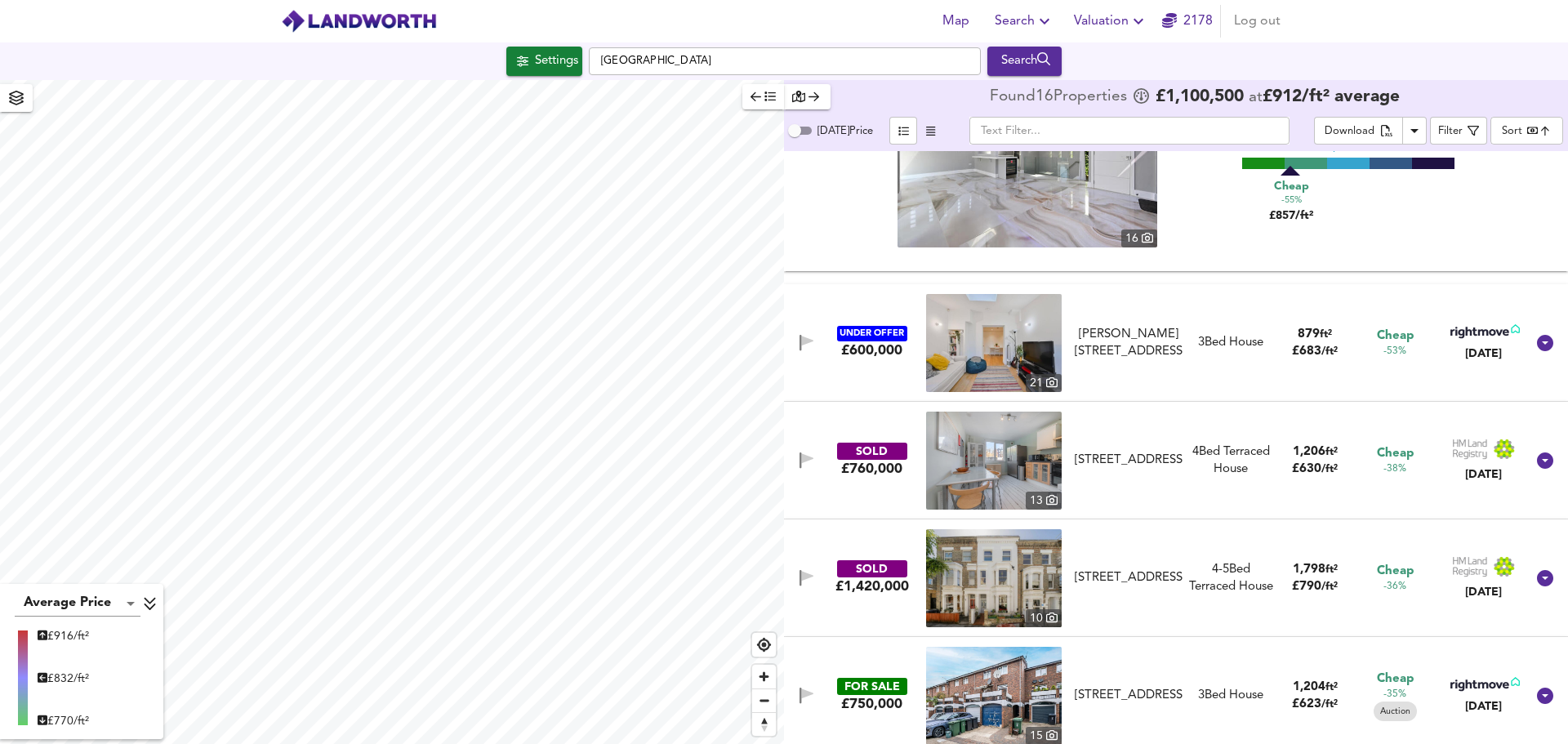
scroll to position [163, 0]
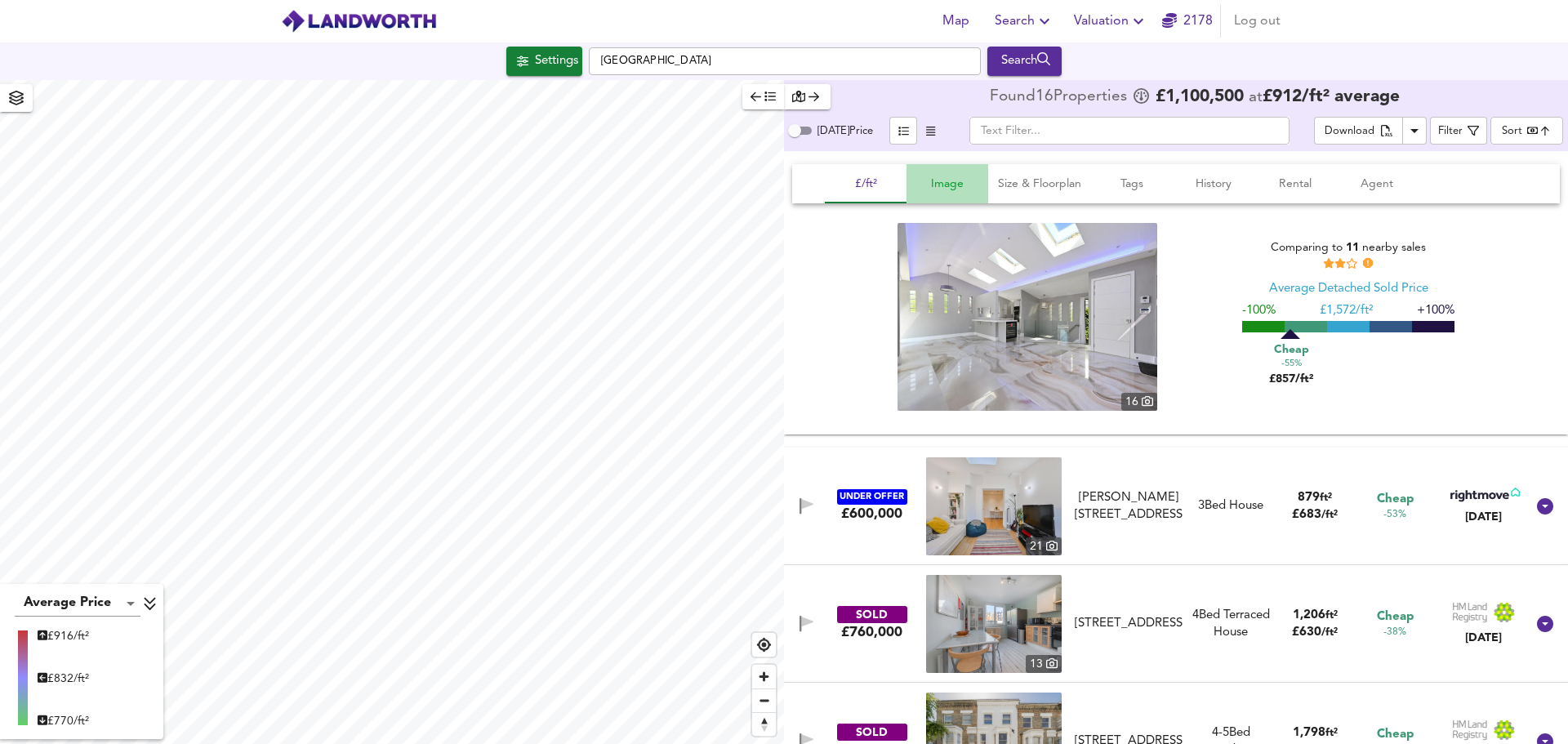
click at [945, 191] on span "Image" at bounding box center [947, 185] width 62 height 21
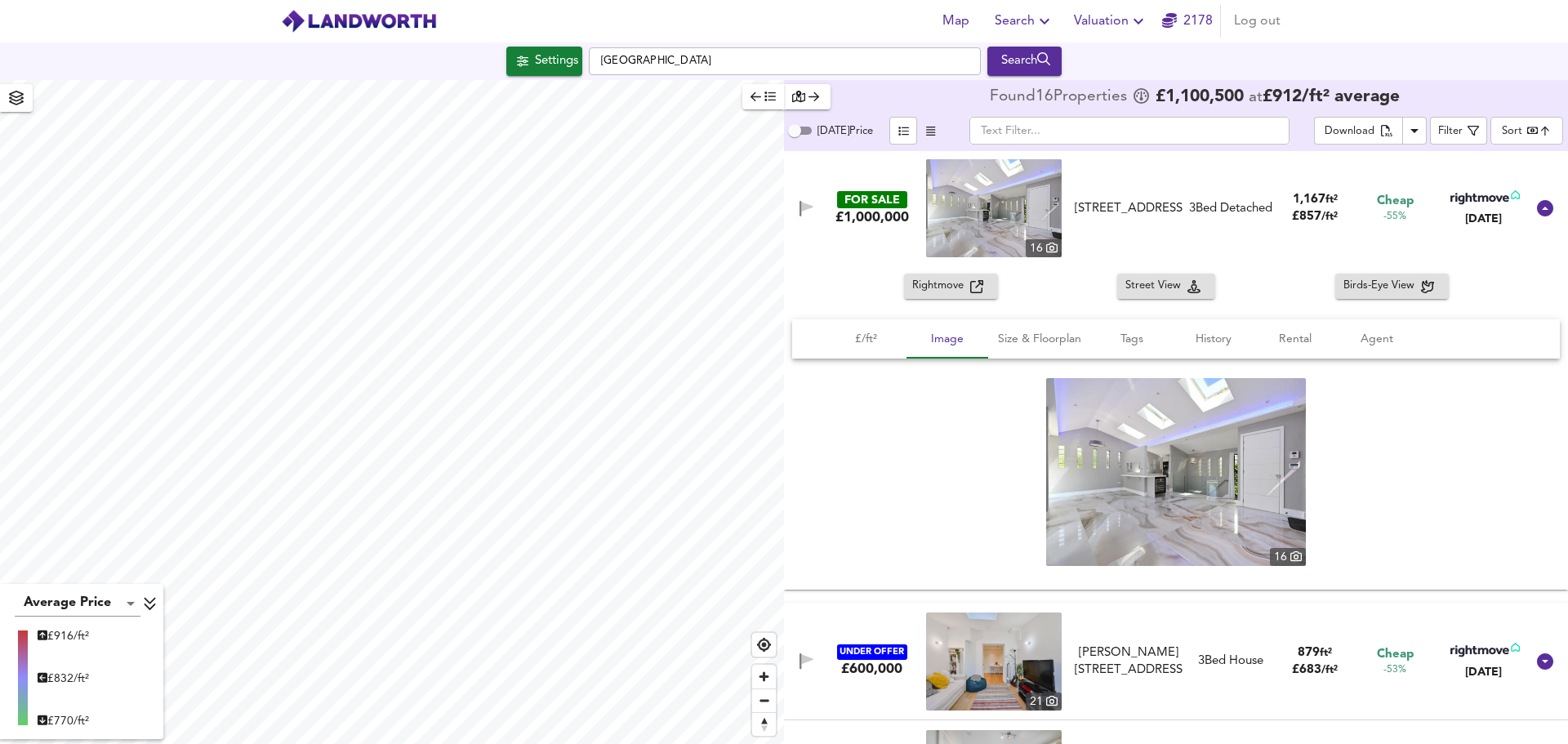
scroll to position [0, 0]
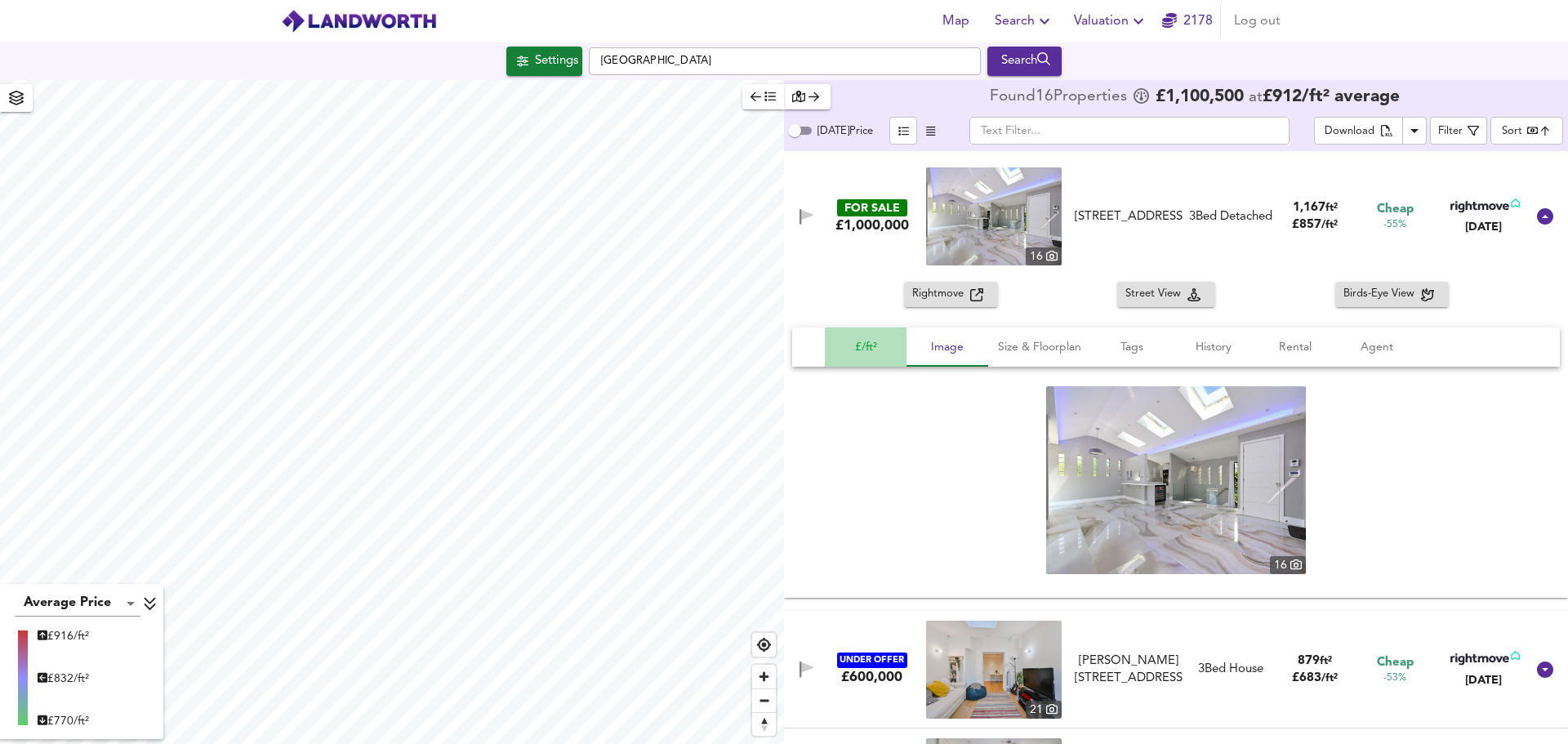
click at [853, 357] on span "£/ft²" at bounding box center [866, 348] width 62 height 21
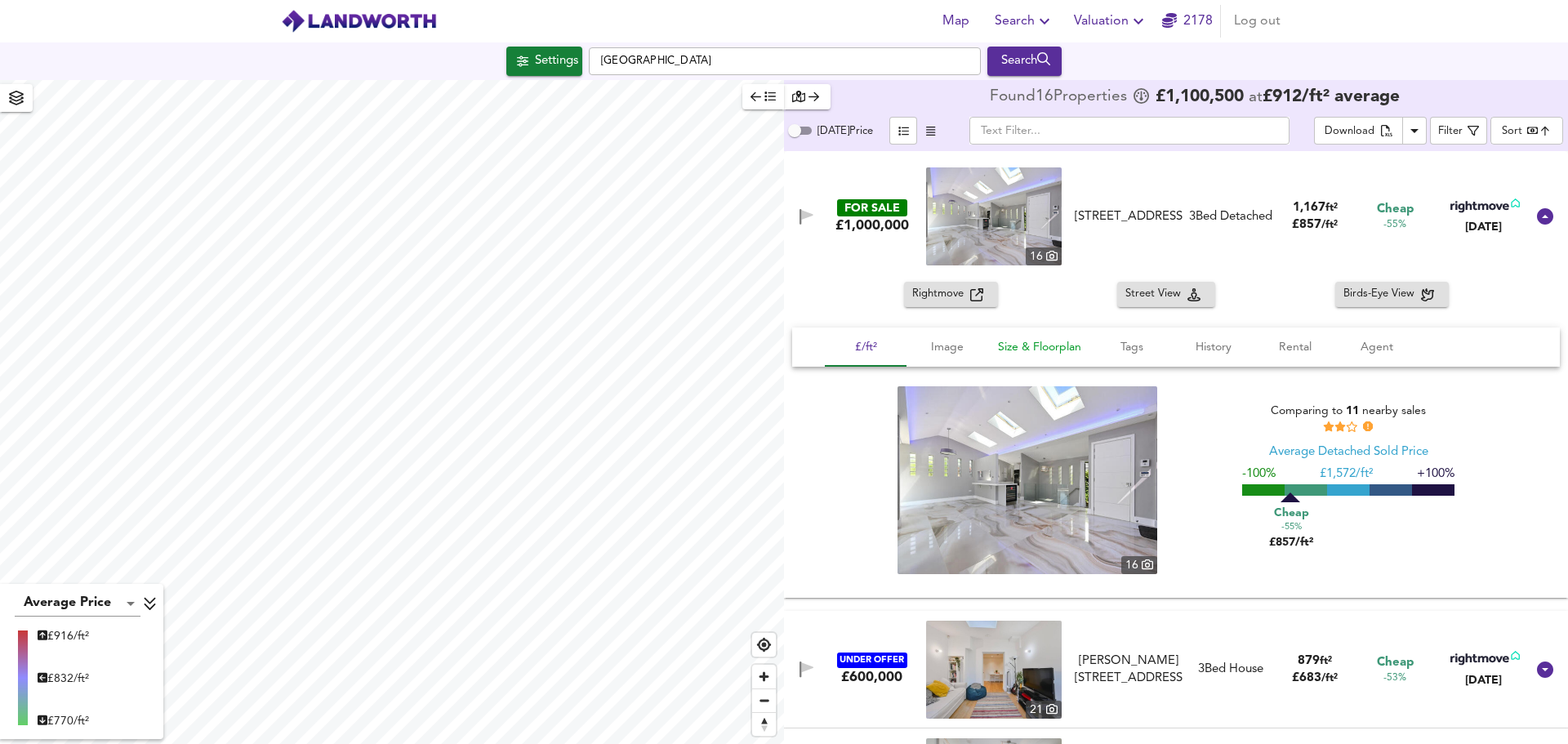
click at [1073, 339] on span "Size & Floorplan" at bounding box center [1039, 348] width 83 height 21
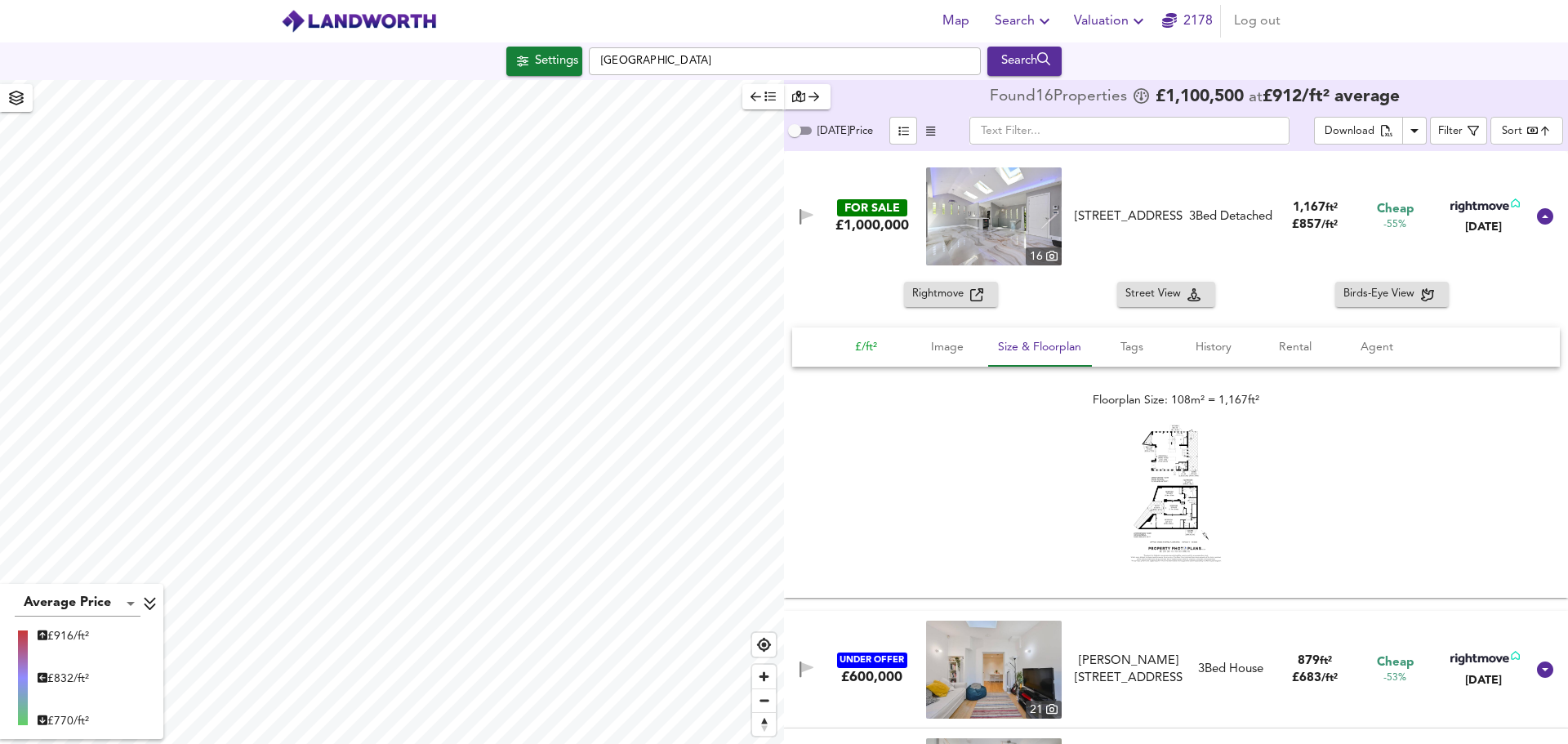
click at [879, 340] on span "£/ft²" at bounding box center [866, 348] width 62 height 21
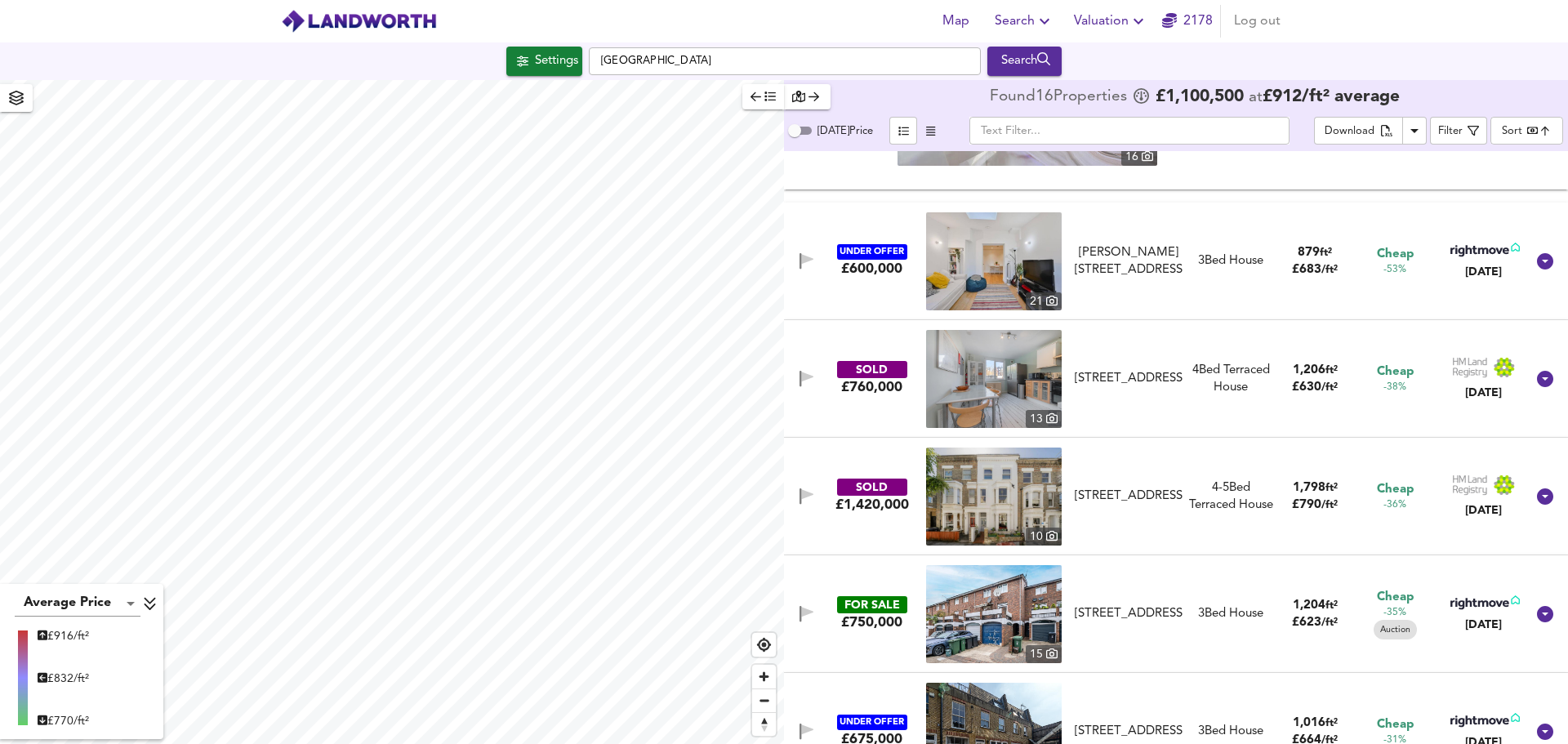
scroll to position [326, 0]
